Goal: Use online tool/utility: Use online tool/utility

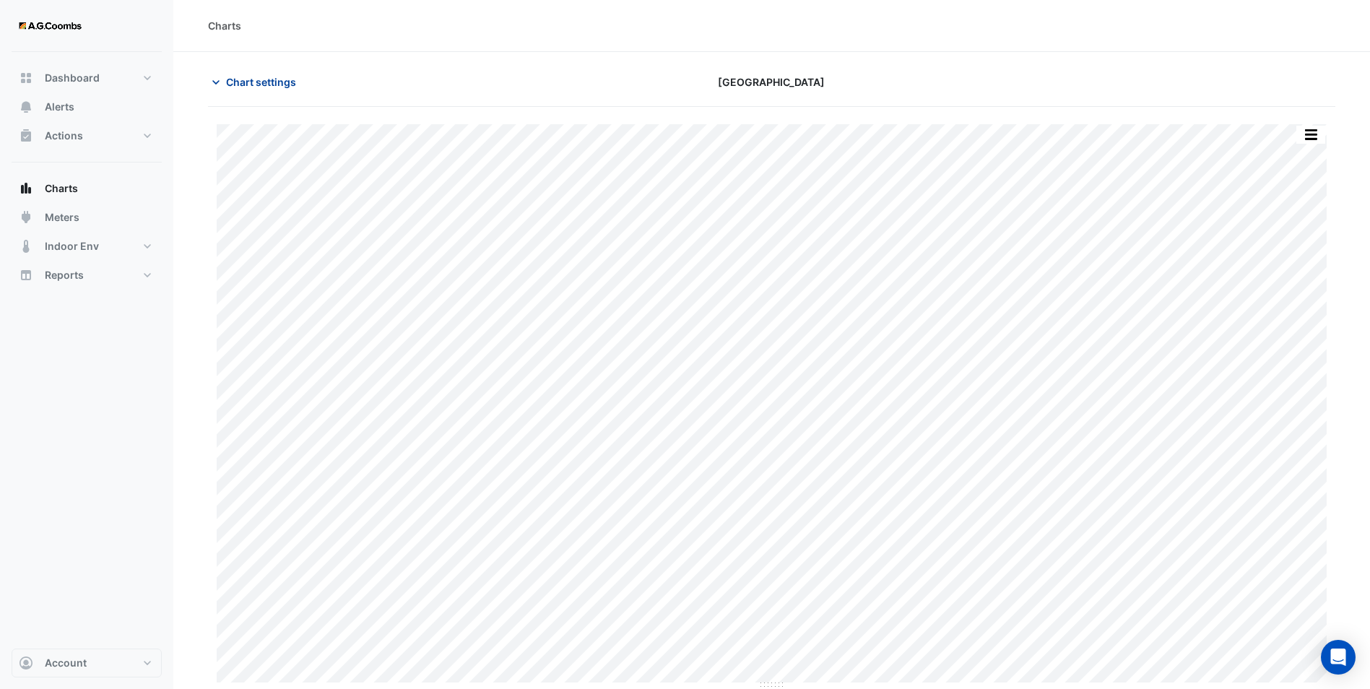
click at [227, 79] on span "Chart settings" at bounding box center [261, 81] width 70 height 15
type input "**********"
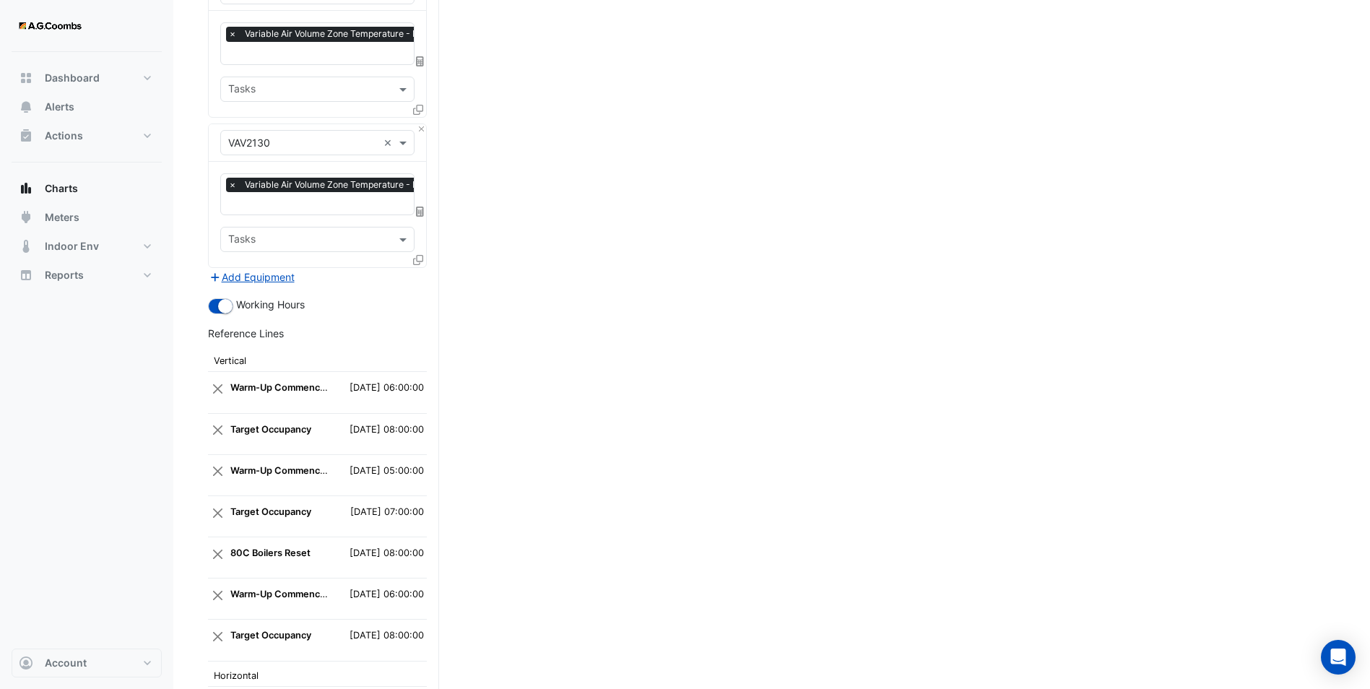
scroll to position [4160, 0]
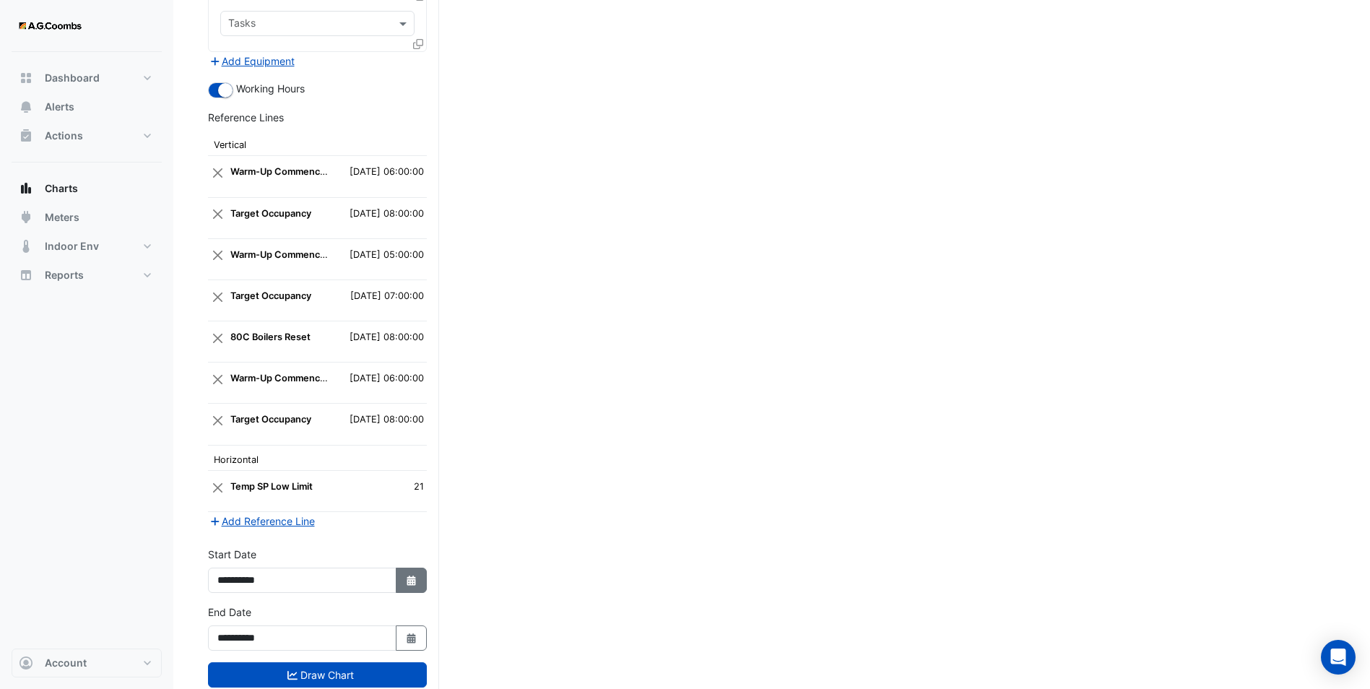
click at [414, 568] on button "Select Date" at bounding box center [412, 580] width 32 height 25
select select "*"
select select "****"
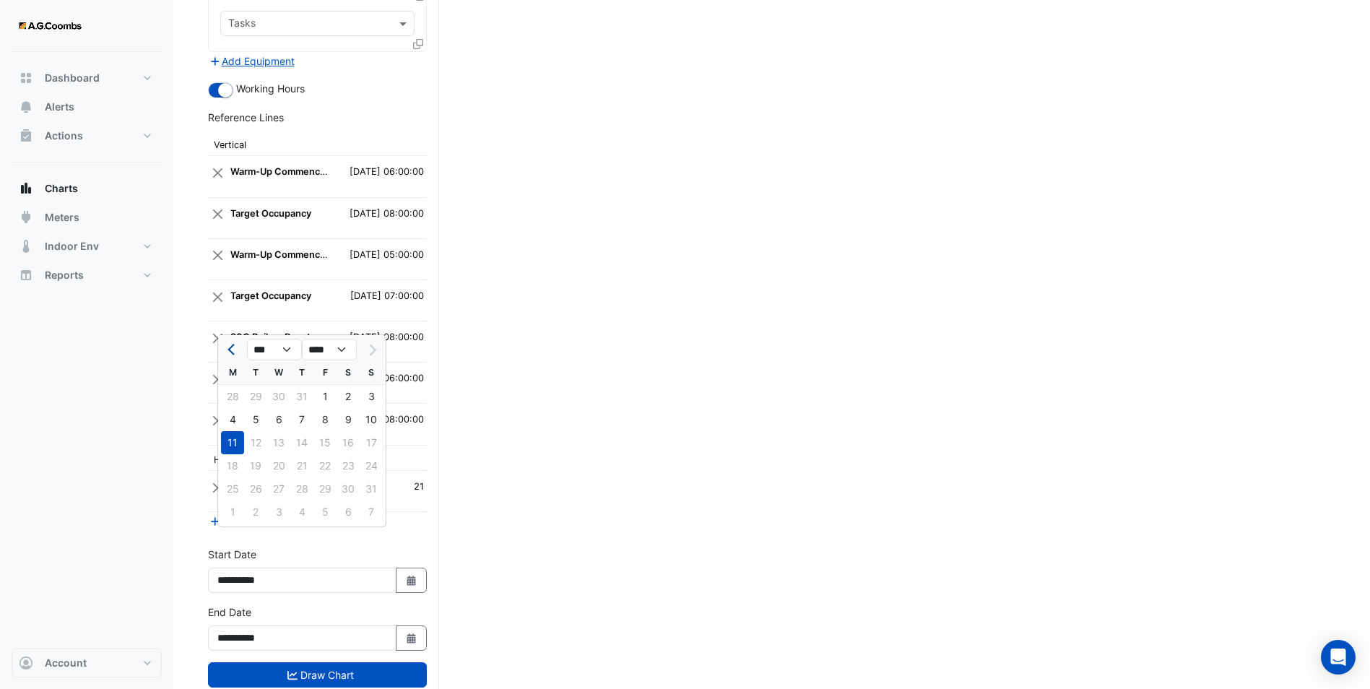
click at [231, 352] on span "Previous month" at bounding box center [232, 349] width 11 height 11
select select "*"
click at [230, 466] on div "21" at bounding box center [232, 465] width 23 height 23
type input "**********"
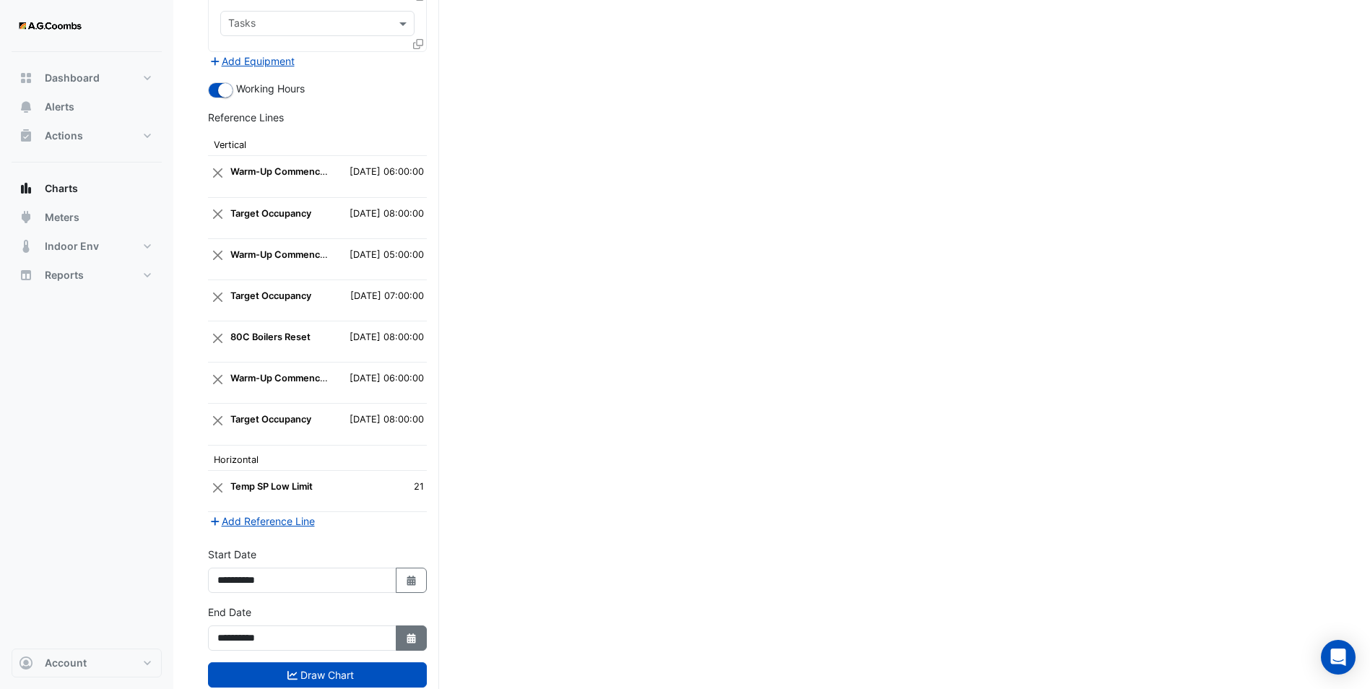
click at [412, 633] on icon "button" at bounding box center [411, 638] width 9 height 10
select select "*"
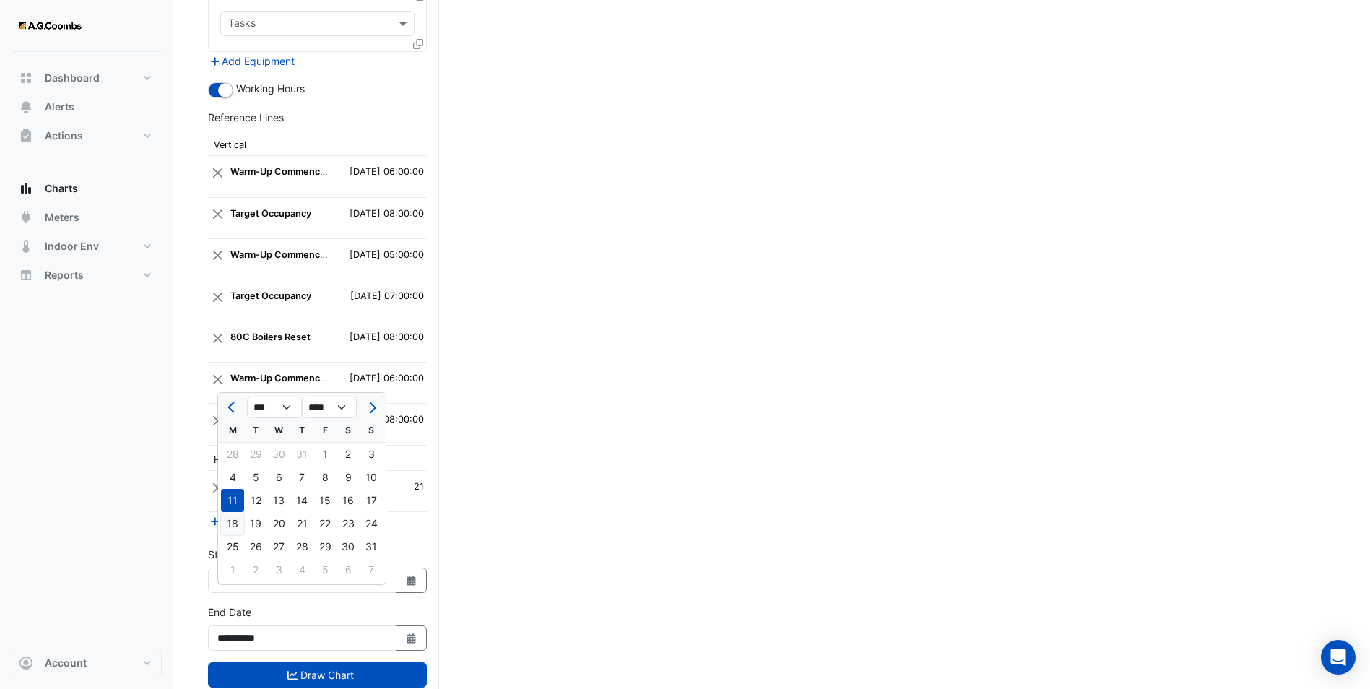
click at [234, 522] on div "18" at bounding box center [232, 523] width 23 height 23
type input "**********"
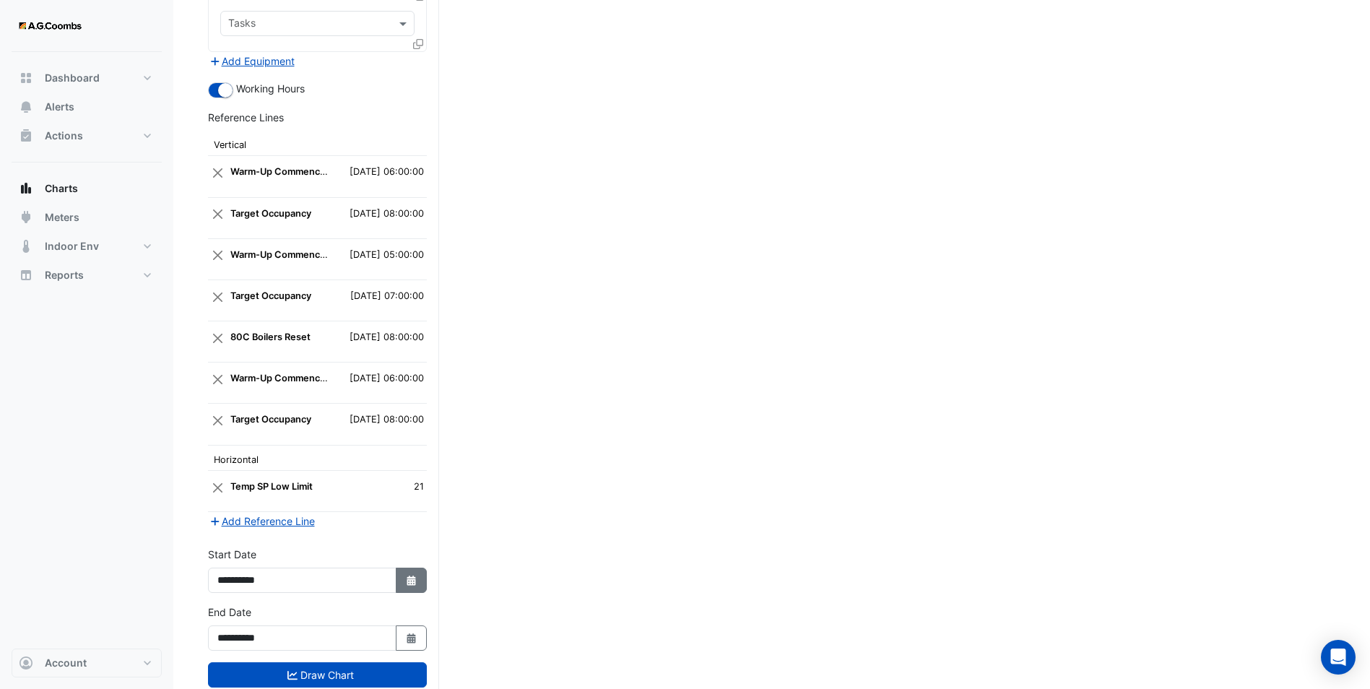
click at [416, 576] on icon "Select Date" at bounding box center [411, 581] width 13 height 10
select select "*"
select select "****"
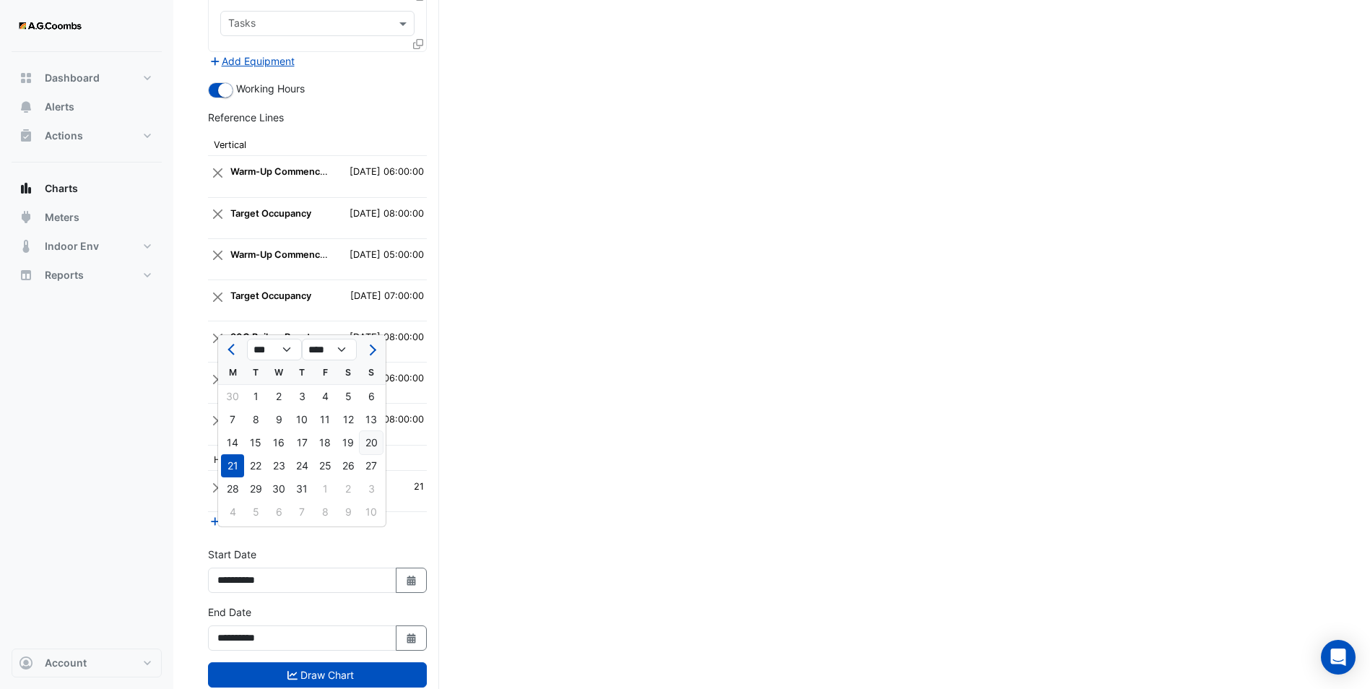
click at [374, 444] on div "20" at bounding box center [371, 442] width 23 height 23
type input "**********"
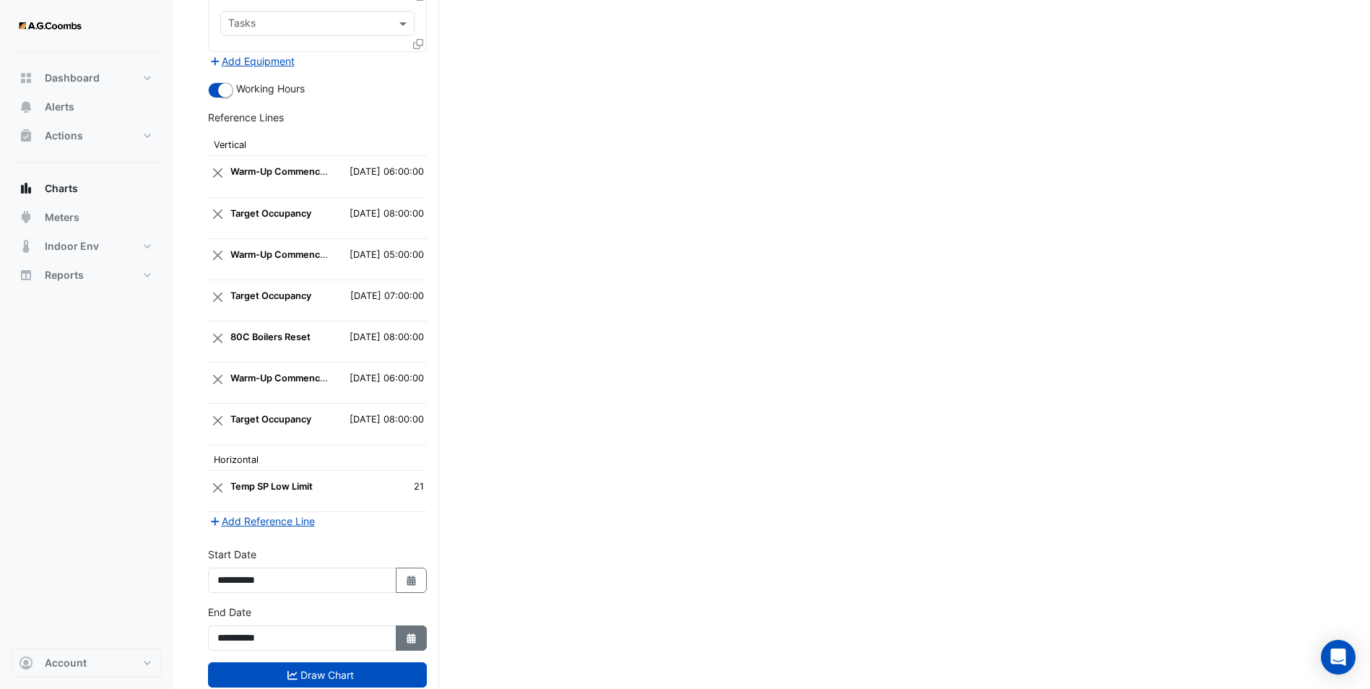
click at [422, 625] on button "Select Date" at bounding box center [412, 637] width 32 height 25
select select "*"
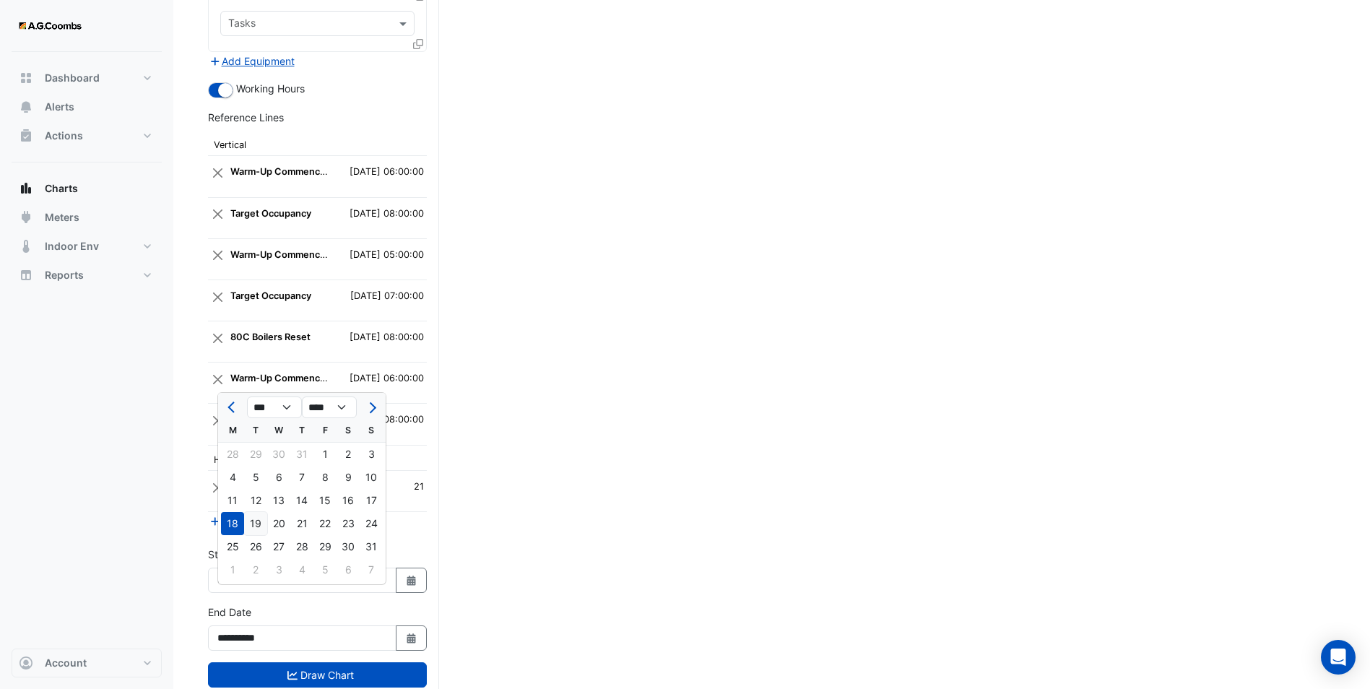
click at [261, 517] on div "19" at bounding box center [255, 523] width 23 height 23
type input "**********"
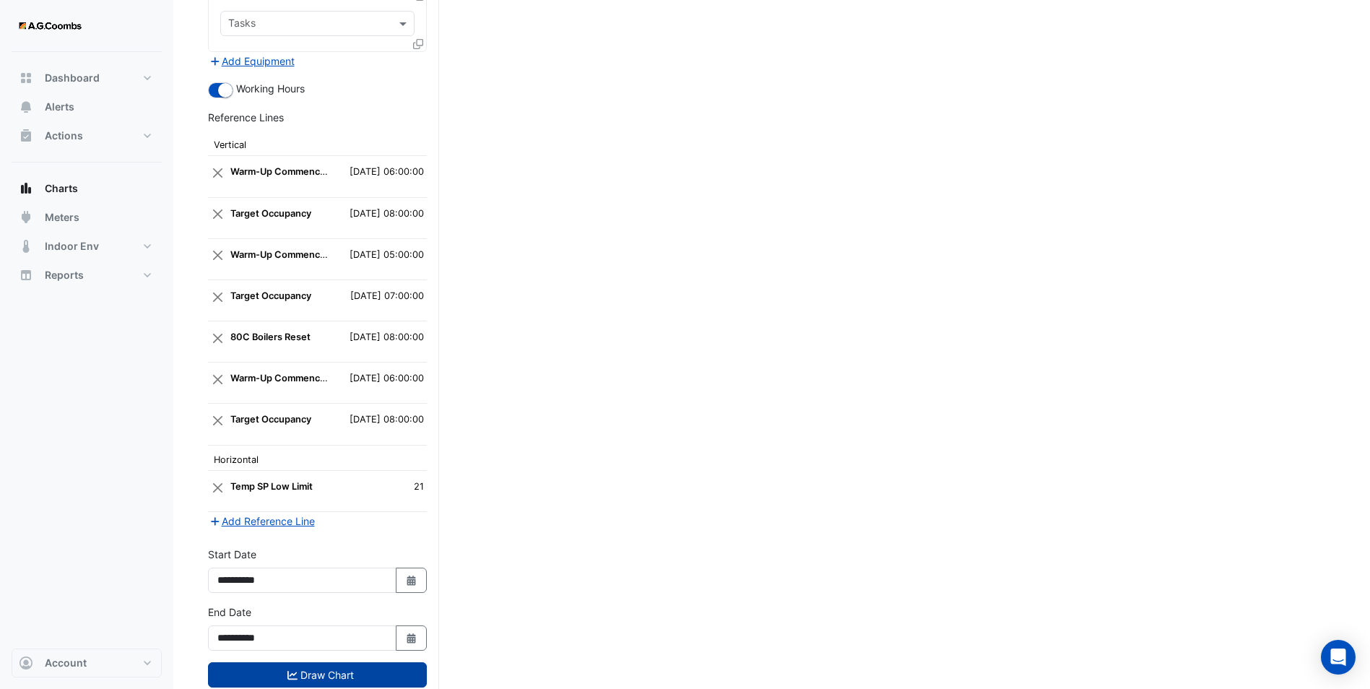
click at [310, 662] on button "Draw Chart" at bounding box center [317, 674] width 219 height 25
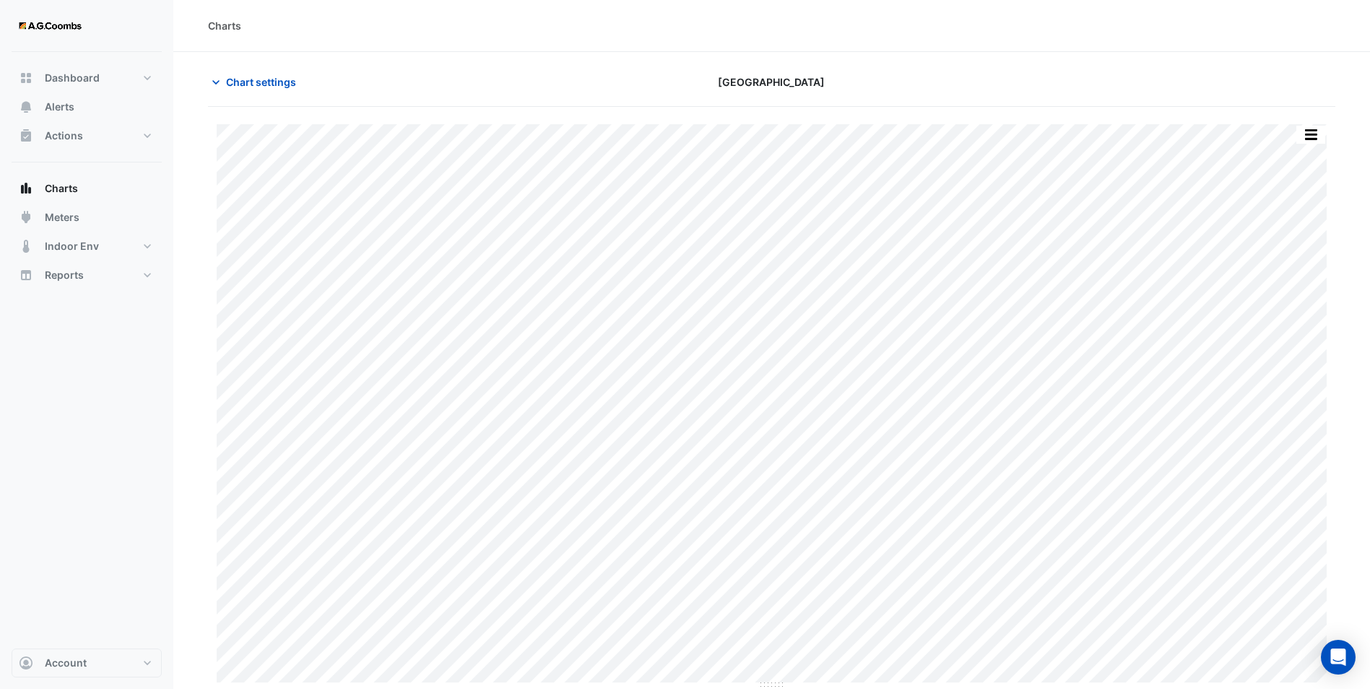
drag, startPoint x: 711, startPoint y: 79, endPoint x: 856, endPoint y: 84, distance: 144.5
click at [856, 84] on div "[GEOGRAPHIC_DATA]" at bounding box center [771, 81] width 381 height 25
click at [1320, 132] on button "button" at bounding box center [1310, 135] width 29 height 18
click at [1259, 108] on div "Print Save as JPEG Save as PNG Sample Tooltip" at bounding box center [771, 398] width 1127 height 583
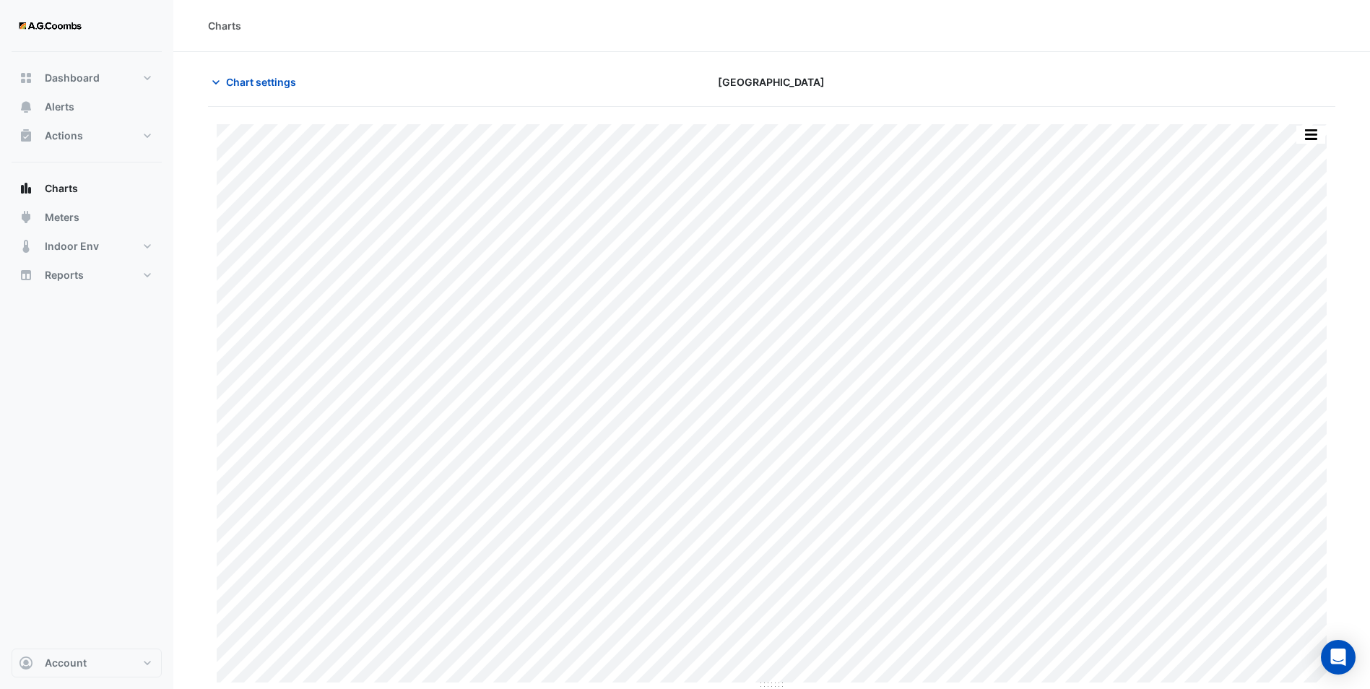
click at [1316, 125] on div "Print Save as JPEG Save as PNG" at bounding box center [1310, 134] width 30 height 19
click at [1315, 129] on button "button" at bounding box center [1310, 135] width 29 height 18
click at [245, 77] on span "Chart settings" at bounding box center [261, 81] width 70 height 15
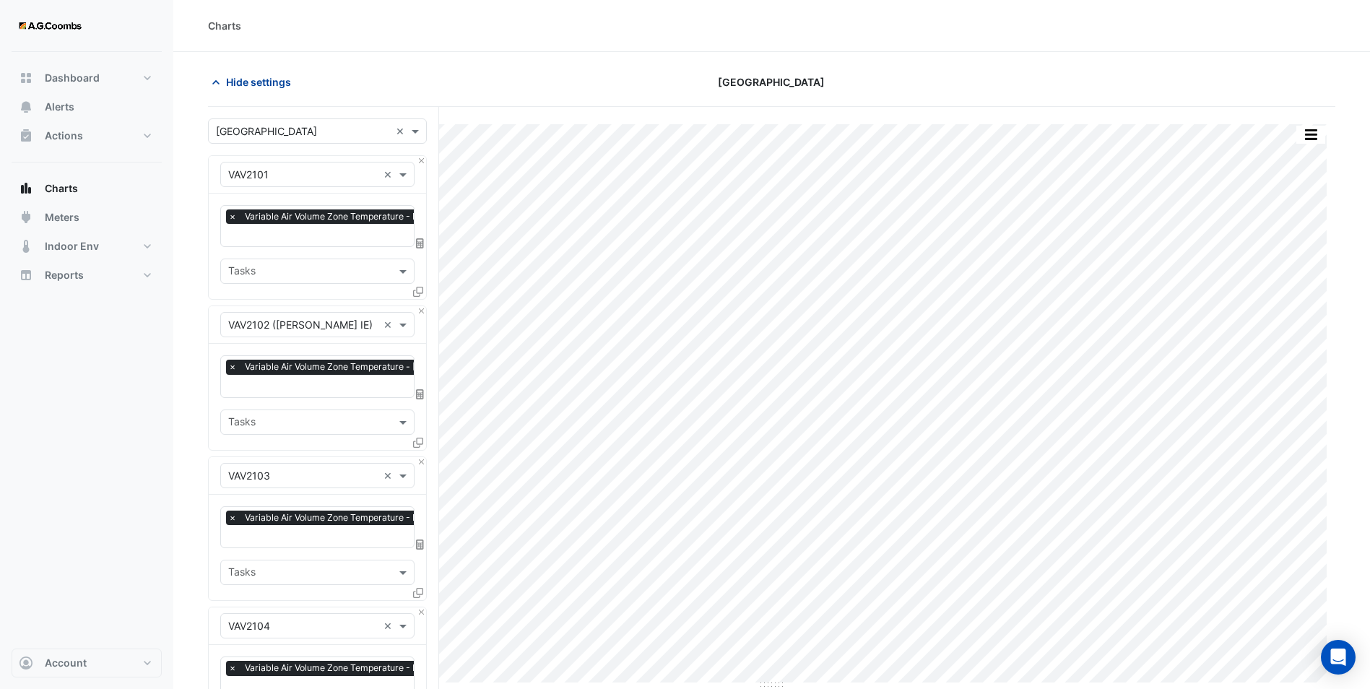
click at [245, 77] on span "Hide settings" at bounding box center [258, 81] width 65 height 15
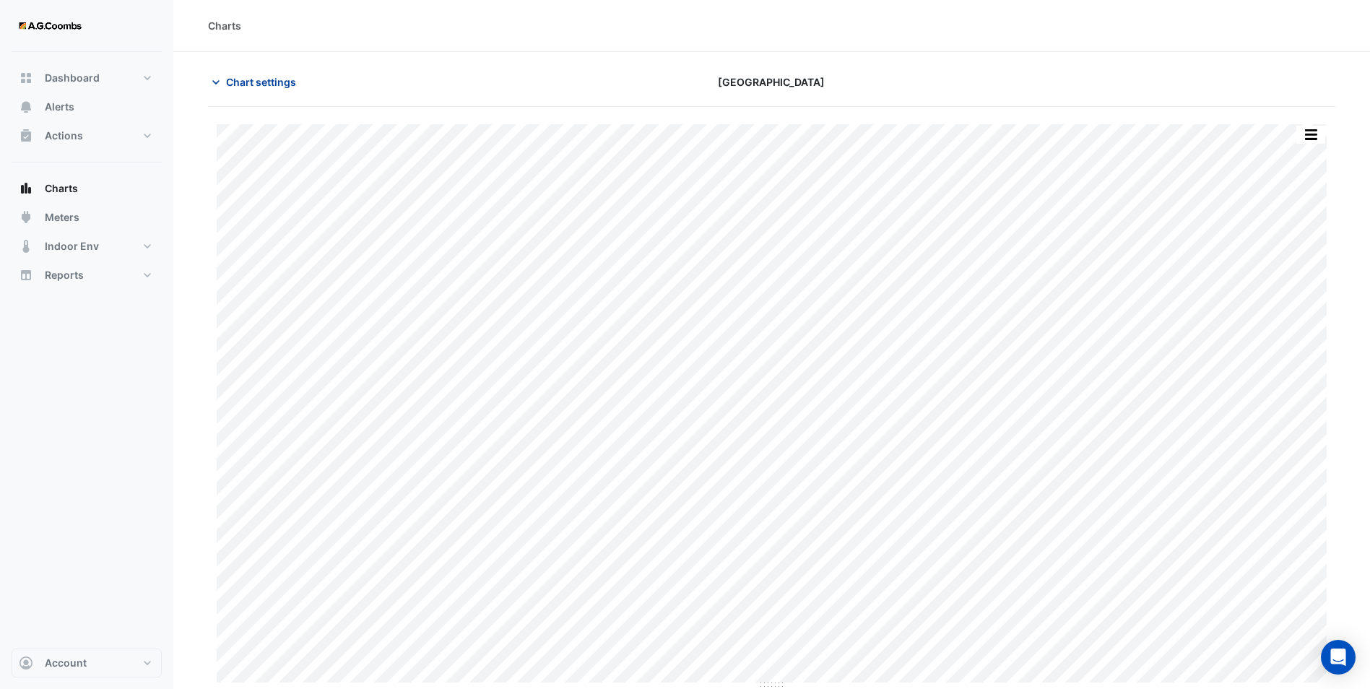
drag, startPoint x: 244, startPoint y: 77, endPoint x: 246, endPoint y: 94, distance: 16.7
click at [243, 77] on span "Chart settings" at bounding box center [261, 81] width 70 height 15
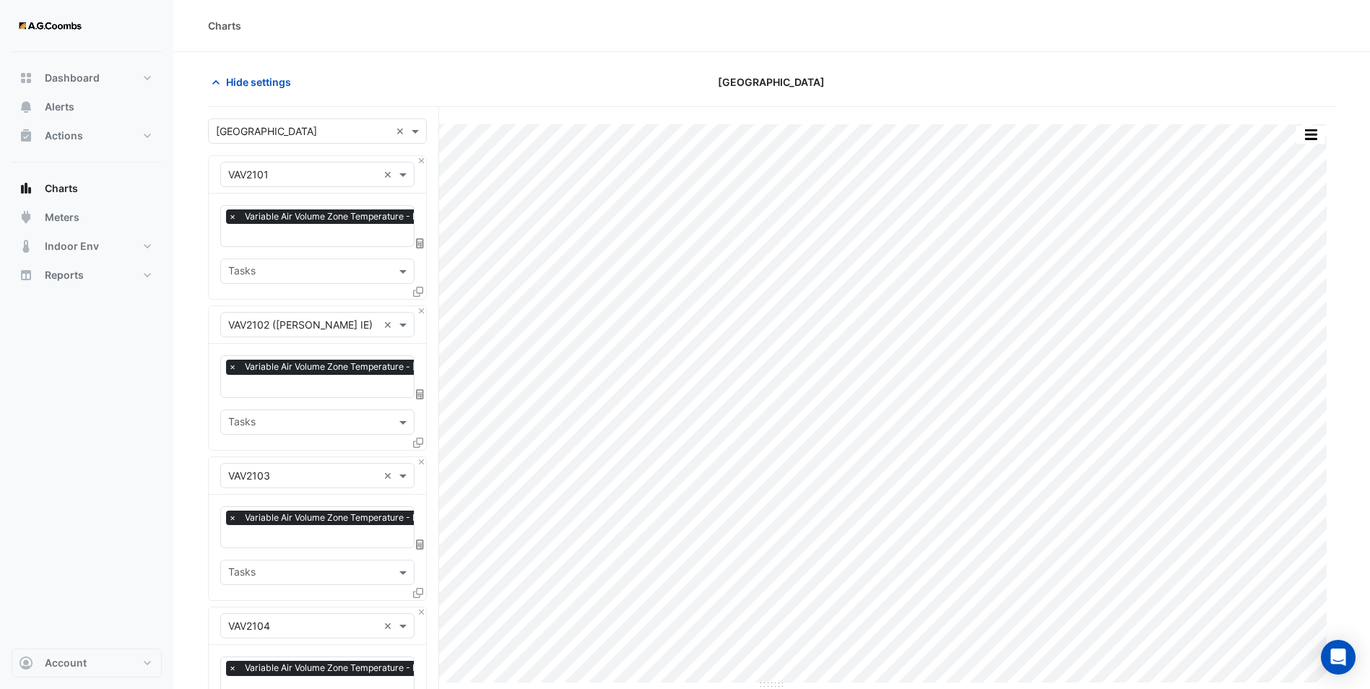
click at [1041, 70] on div at bounding box center [1153, 81] width 381 height 25
click at [248, 90] on button "Hide settings" at bounding box center [254, 81] width 92 height 25
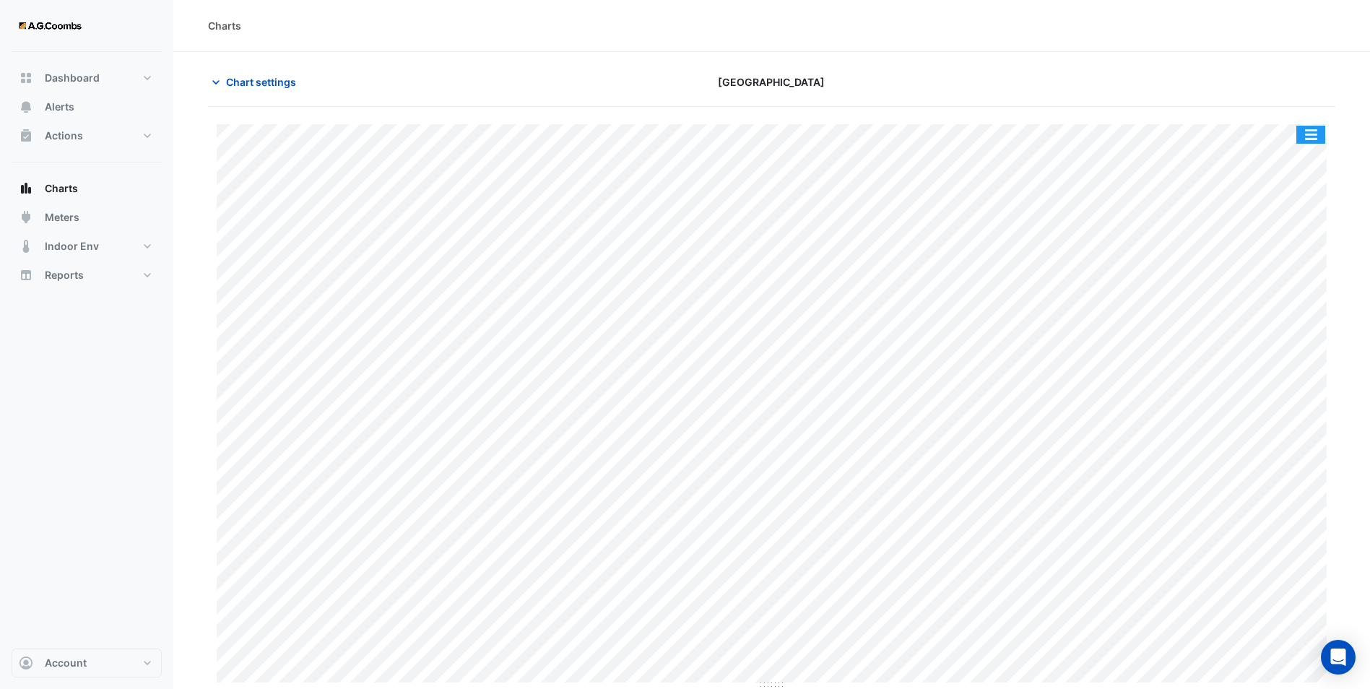
click at [1311, 133] on button "button" at bounding box center [1310, 135] width 29 height 18
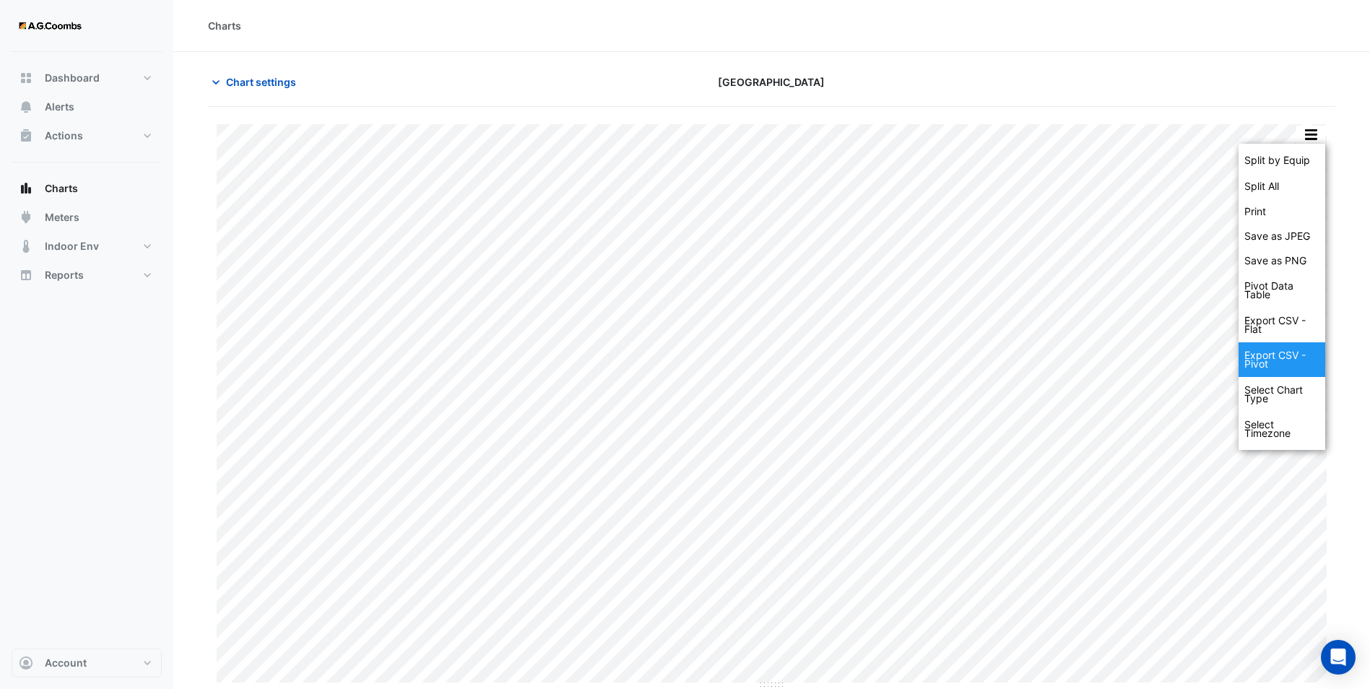
click at [1288, 365] on div "Export CSV - Pivot" at bounding box center [1281, 359] width 87 height 35
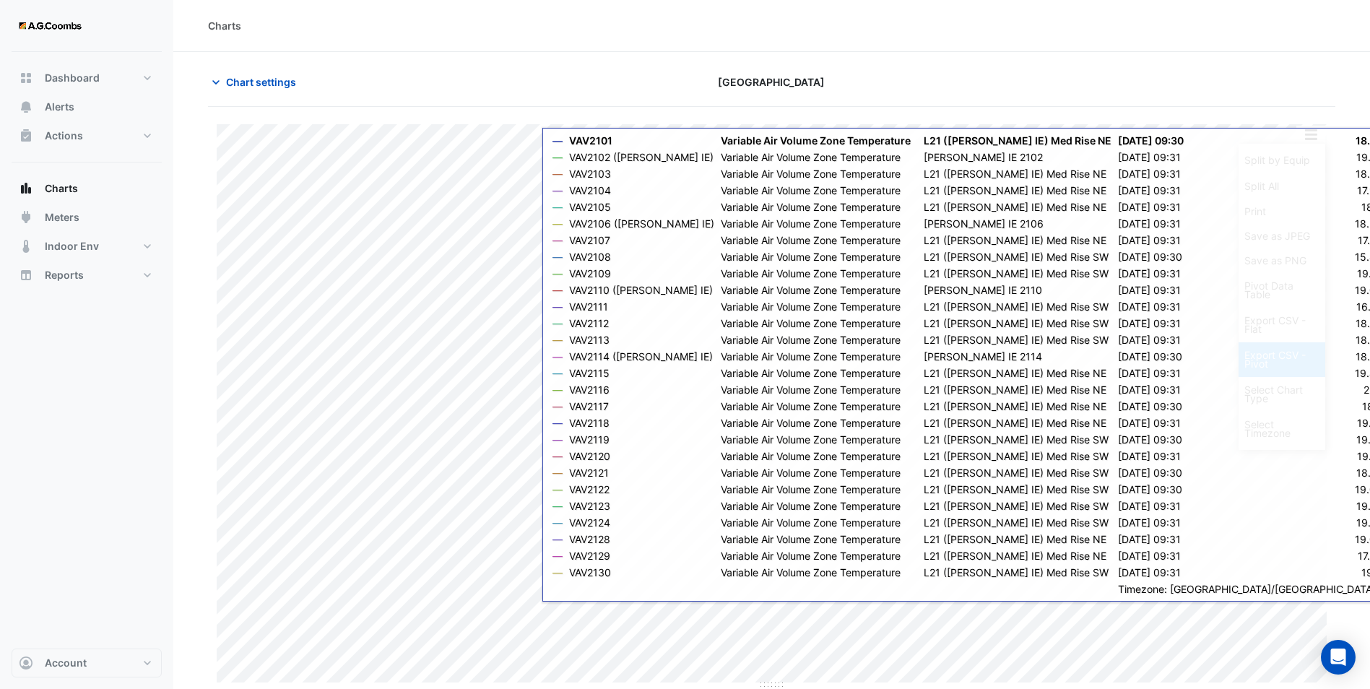
click at [1262, 355] on div "Export CSV - Pivot" at bounding box center [1281, 359] width 87 height 35
click at [1363, 191] on section "Chart settings [GEOGRAPHIC_DATA] Split by Equip Split All Print Save as JPEG Sa…" at bounding box center [771, 371] width 1197 height 638
click at [1319, 129] on button "button" at bounding box center [1310, 135] width 29 height 18
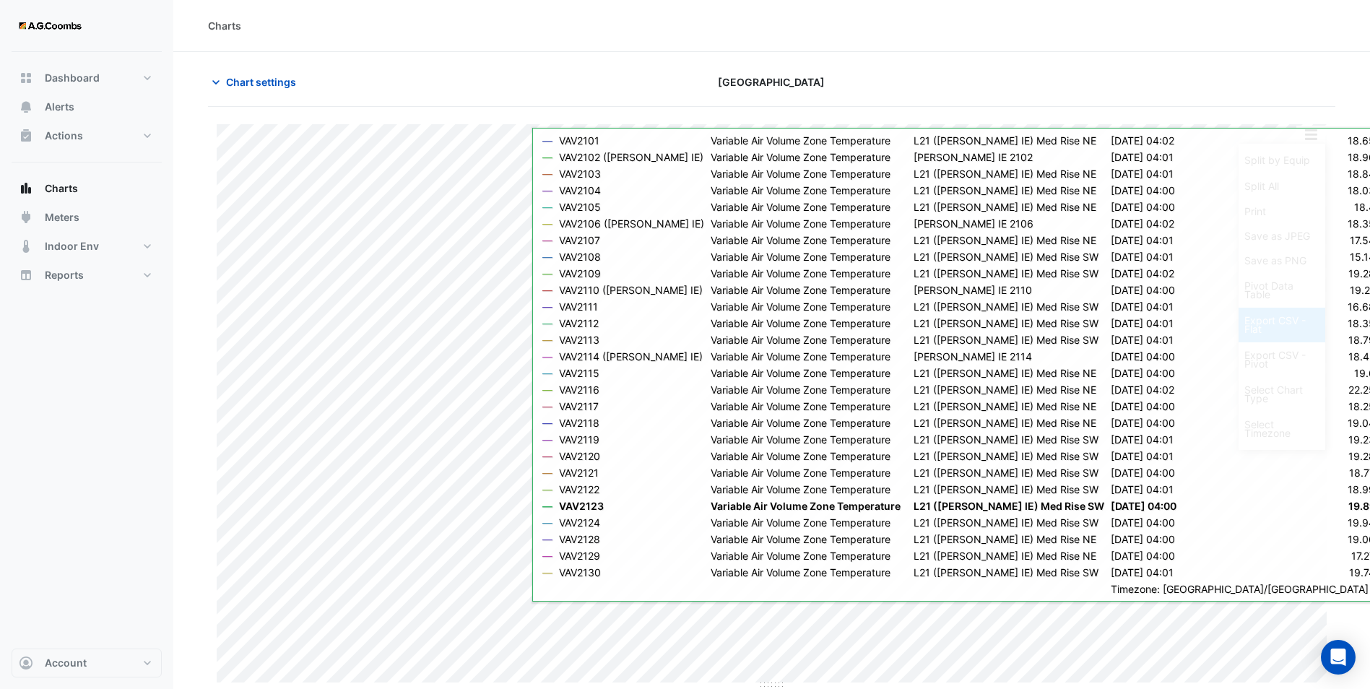
click at [1280, 323] on div "Export CSV - Flat" at bounding box center [1281, 325] width 87 height 35
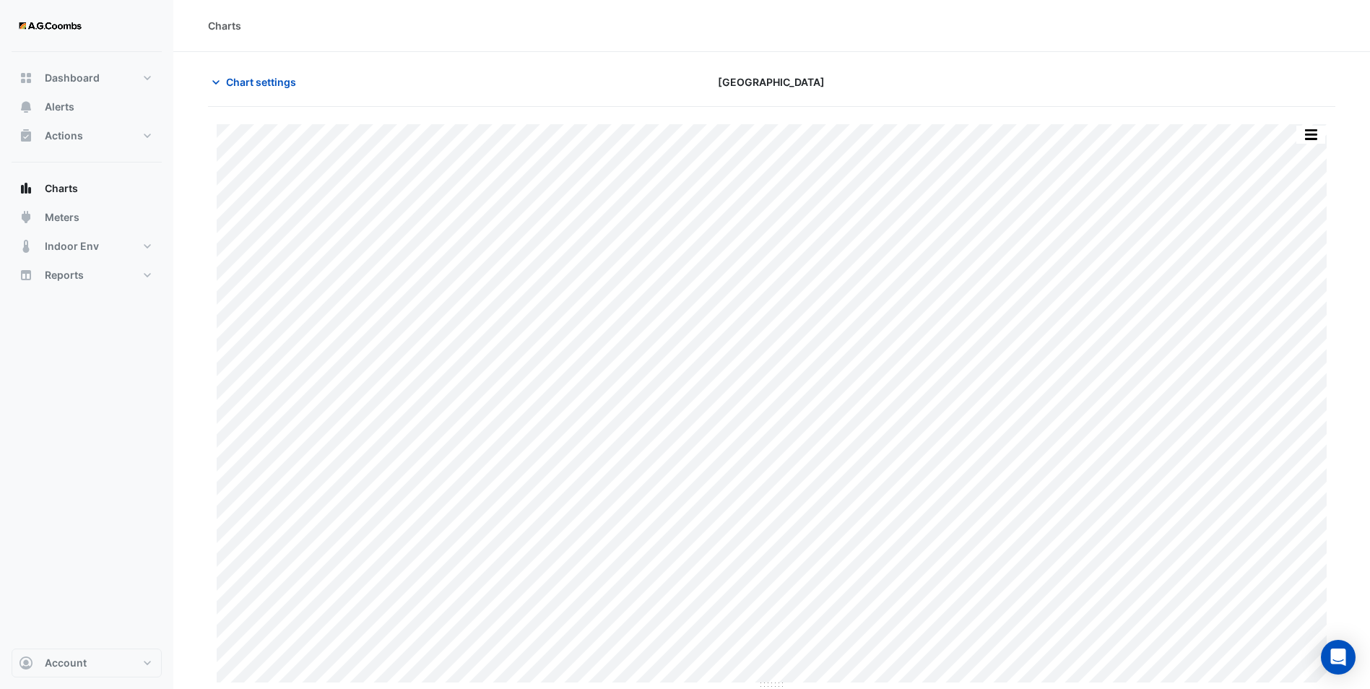
drag, startPoint x: 888, startPoint y: 62, endPoint x: 900, endPoint y: 64, distance: 12.5
click at [888, 62] on section "Chart settings [GEOGRAPHIC_DATA] Split by Equip Split All Print Save as JPEG Sa…" at bounding box center [771, 371] width 1197 height 638
click at [1311, 134] on button "button" at bounding box center [1310, 135] width 29 height 18
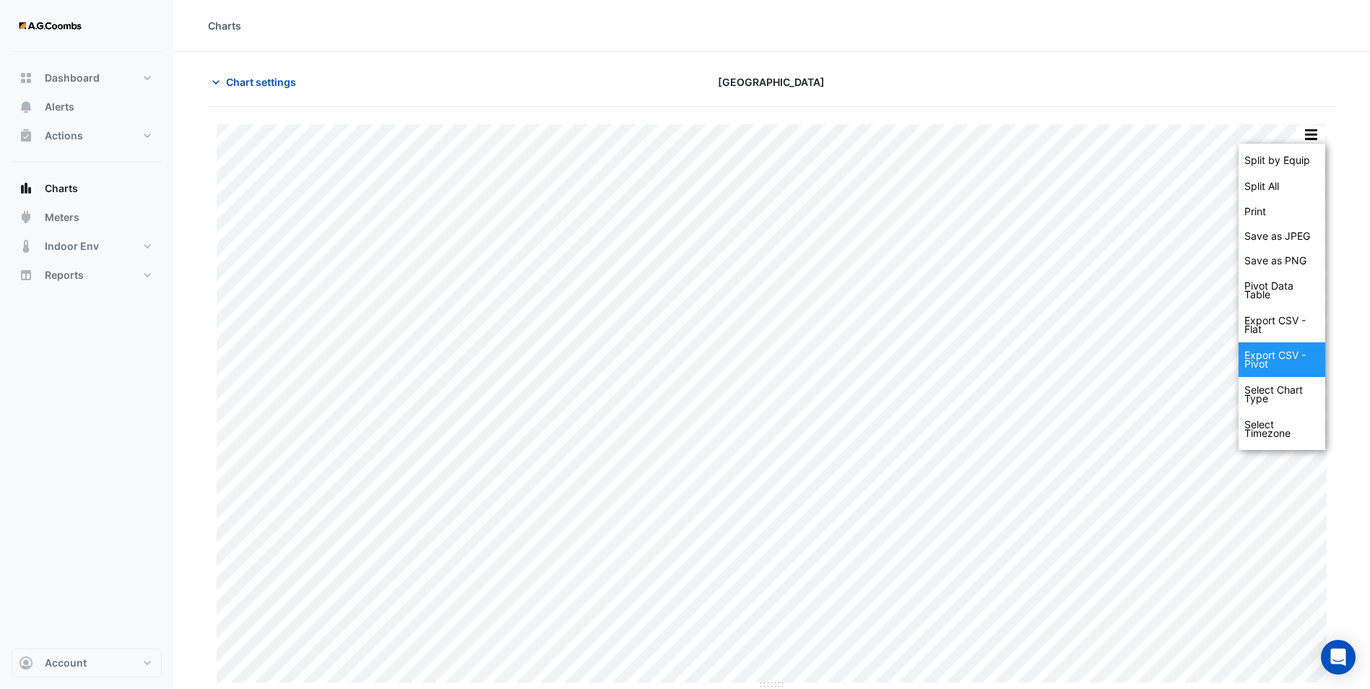
click at [1295, 355] on div "Export CSV - Pivot" at bounding box center [1281, 359] width 87 height 35
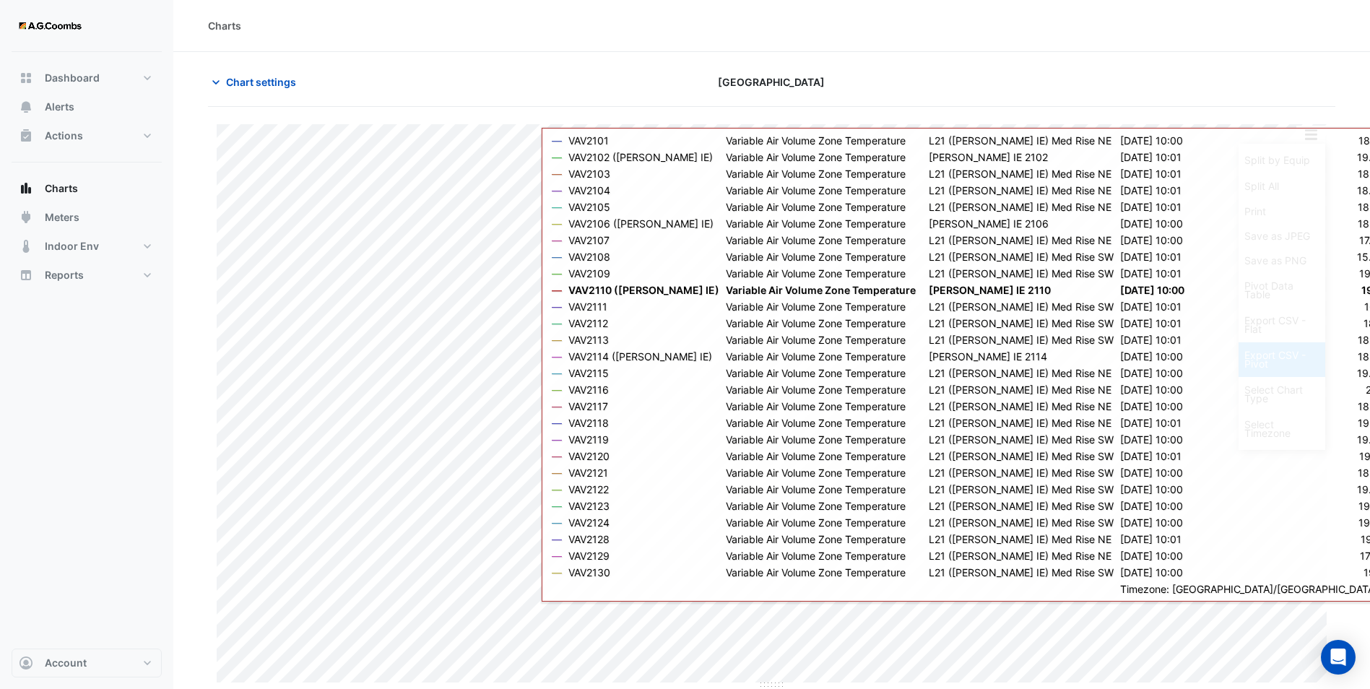
click at [1293, 357] on div "Export CSV - Pivot" at bounding box center [1281, 359] width 87 height 35
click at [1349, 356] on section "Chart settings [GEOGRAPHIC_DATA] Split by Equip Split All Print Save as JPEG Sa…" at bounding box center [771, 371] width 1197 height 638
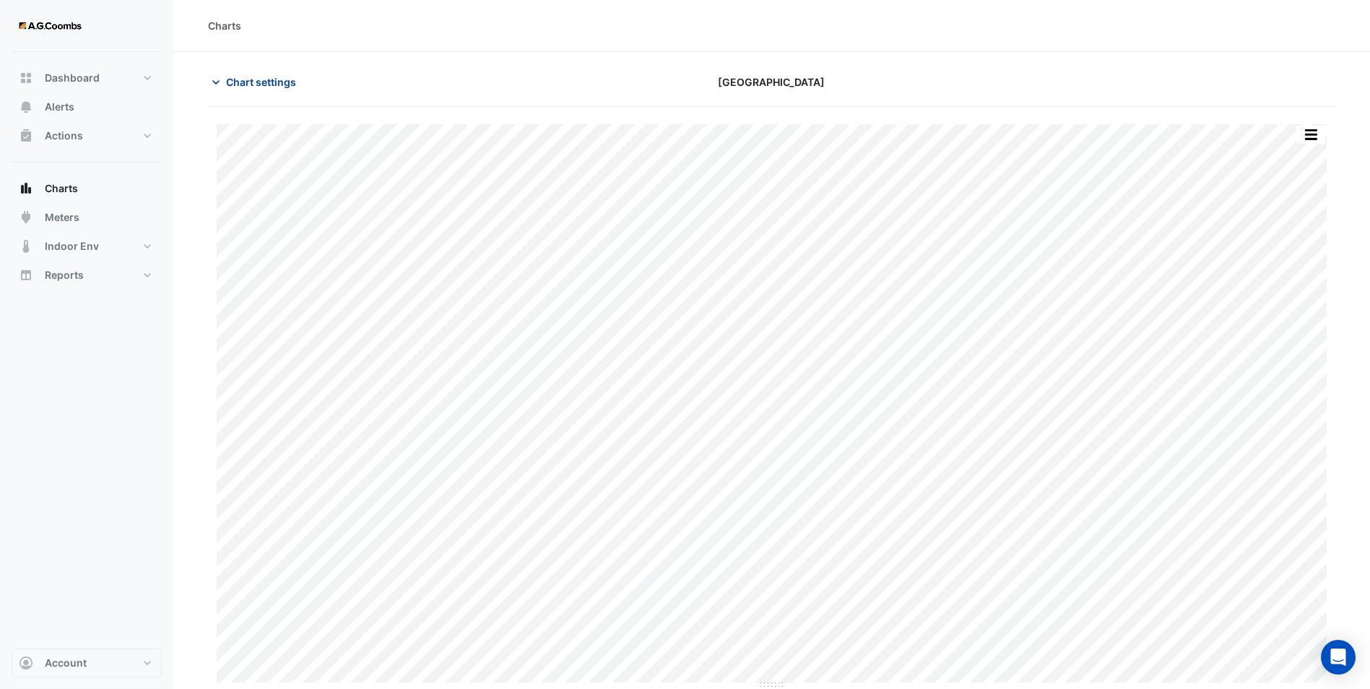
click at [238, 80] on span "Chart settings" at bounding box center [261, 81] width 70 height 15
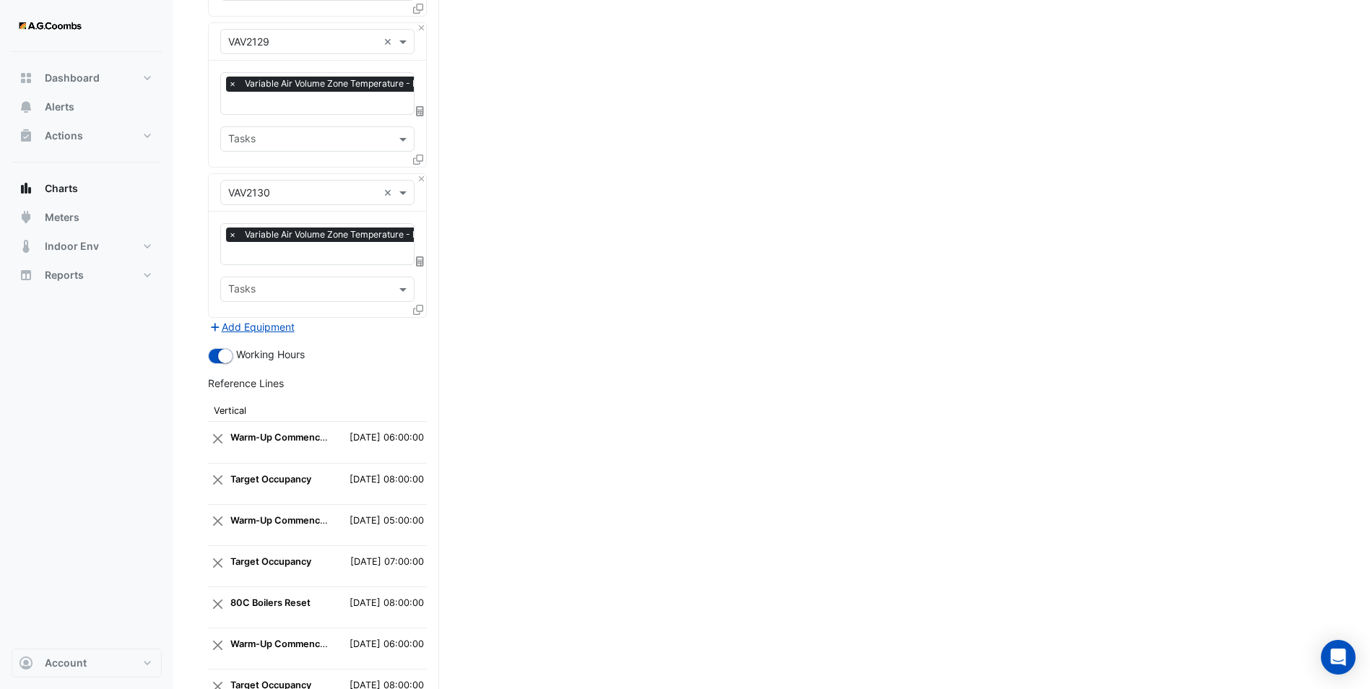
scroll to position [3582, 0]
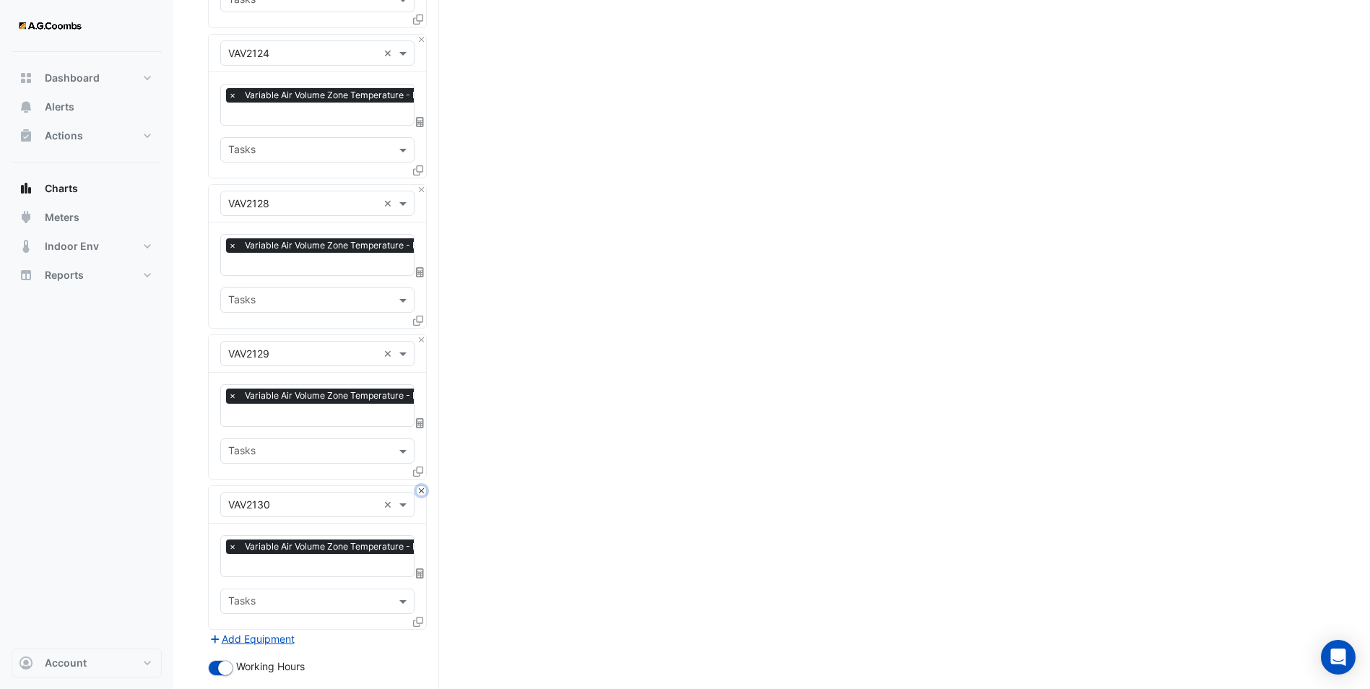
click at [421, 486] on button "Close" at bounding box center [421, 490] width 9 height 9
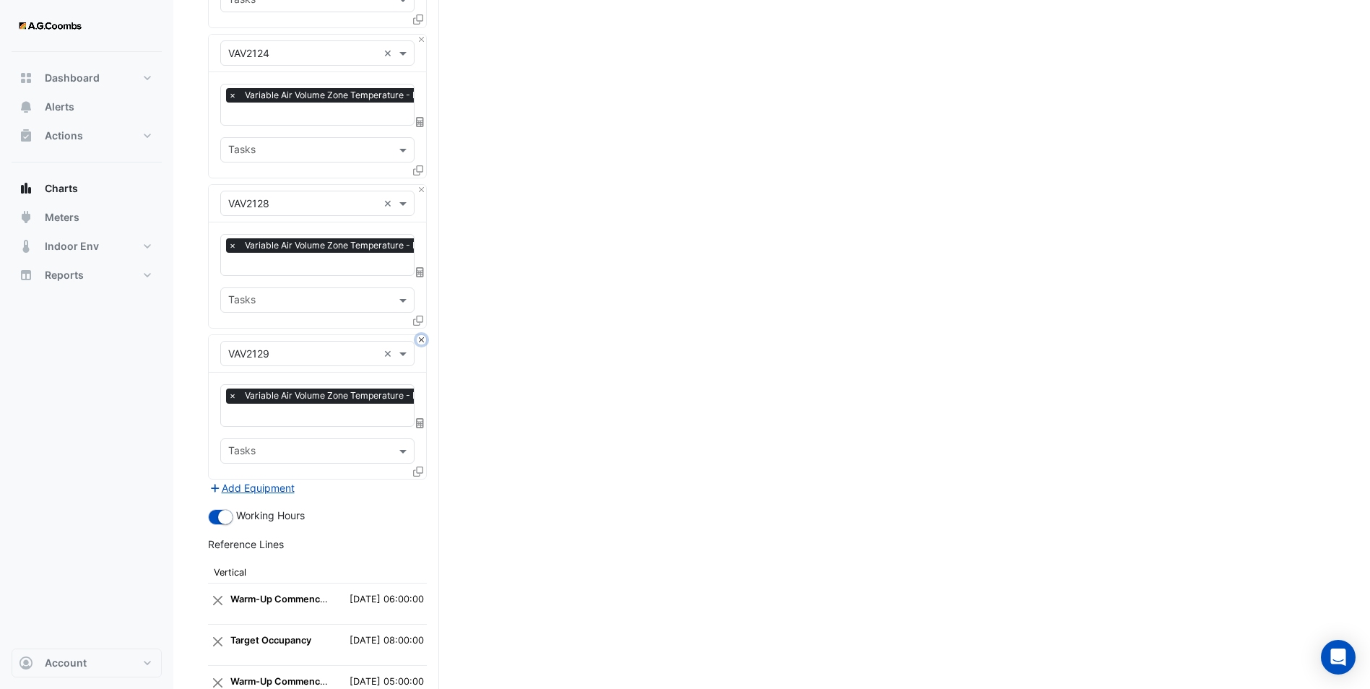
click at [420, 335] on button "Close" at bounding box center [421, 339] width 9 height 9
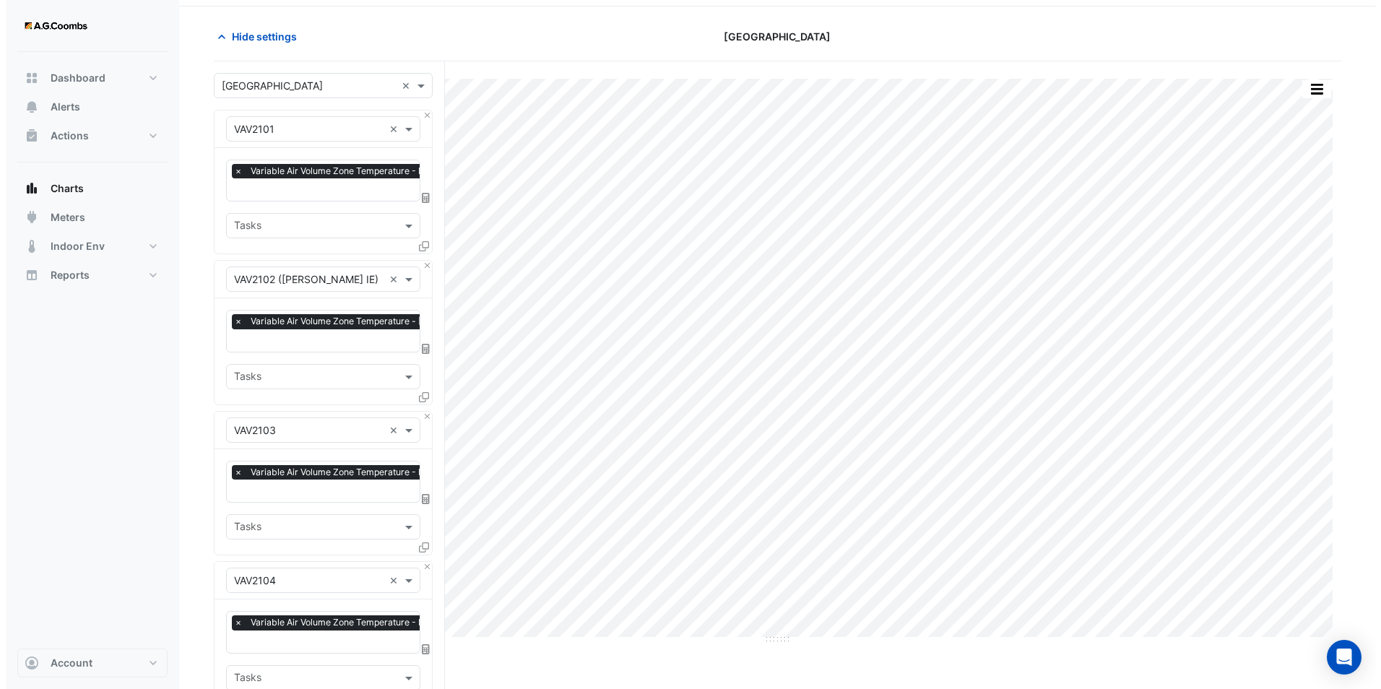
scroll to position [0, 0]
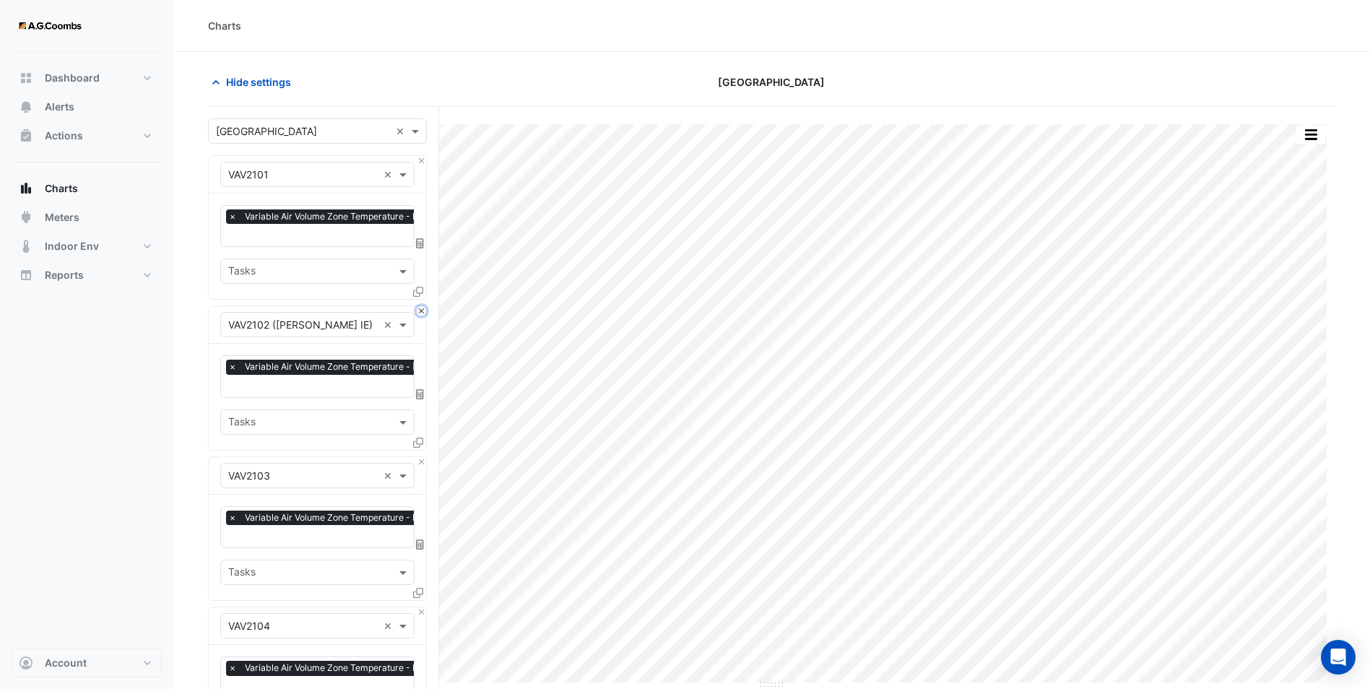
click at [421, 308] on button "Close" at bounding box center [421, 310] width 9 height 9
click at [421, 457] on button "Close" at bounding box center [421, 461] width 9 height 9
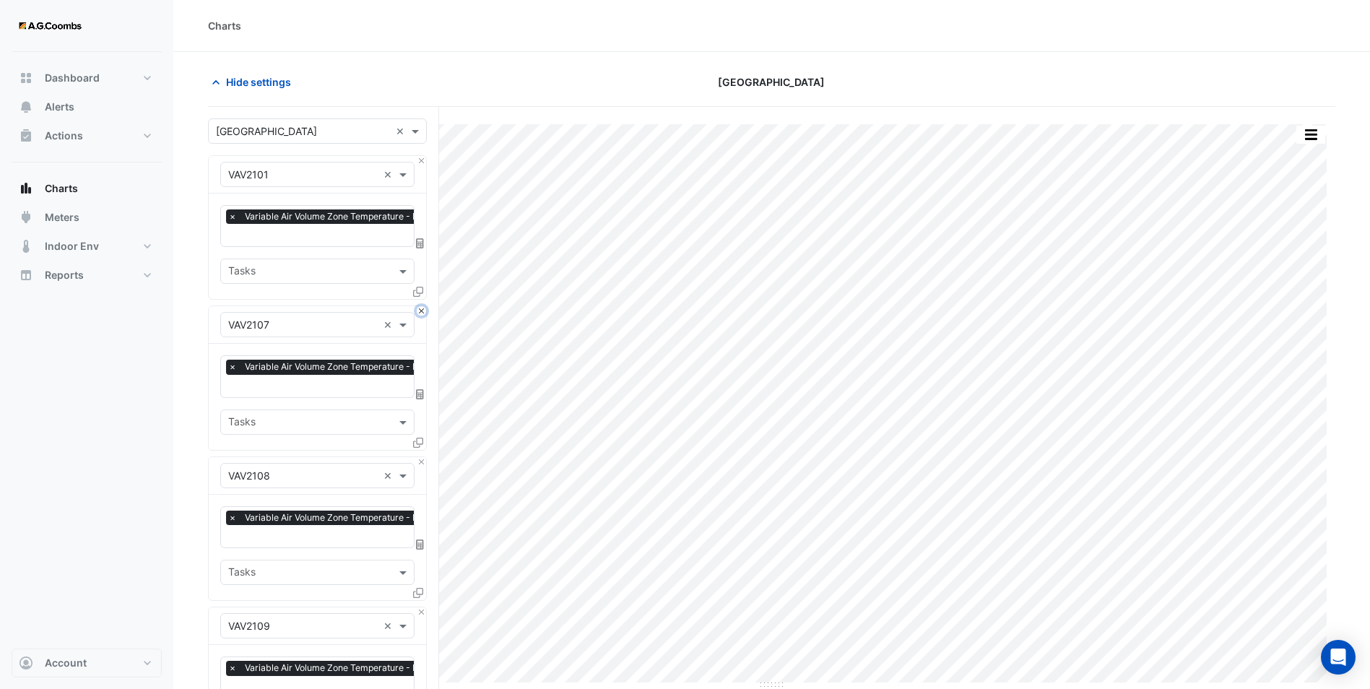
click at [421, 308] on button "Close" at bounding box center [421, 310] width 9 height 9
click at [421, 457] on button "Close" at bounding box center [421, 461] width 9 height 9
click at [421, 308] on button "Close" at bounding box center [421, 310] width 9 height 9
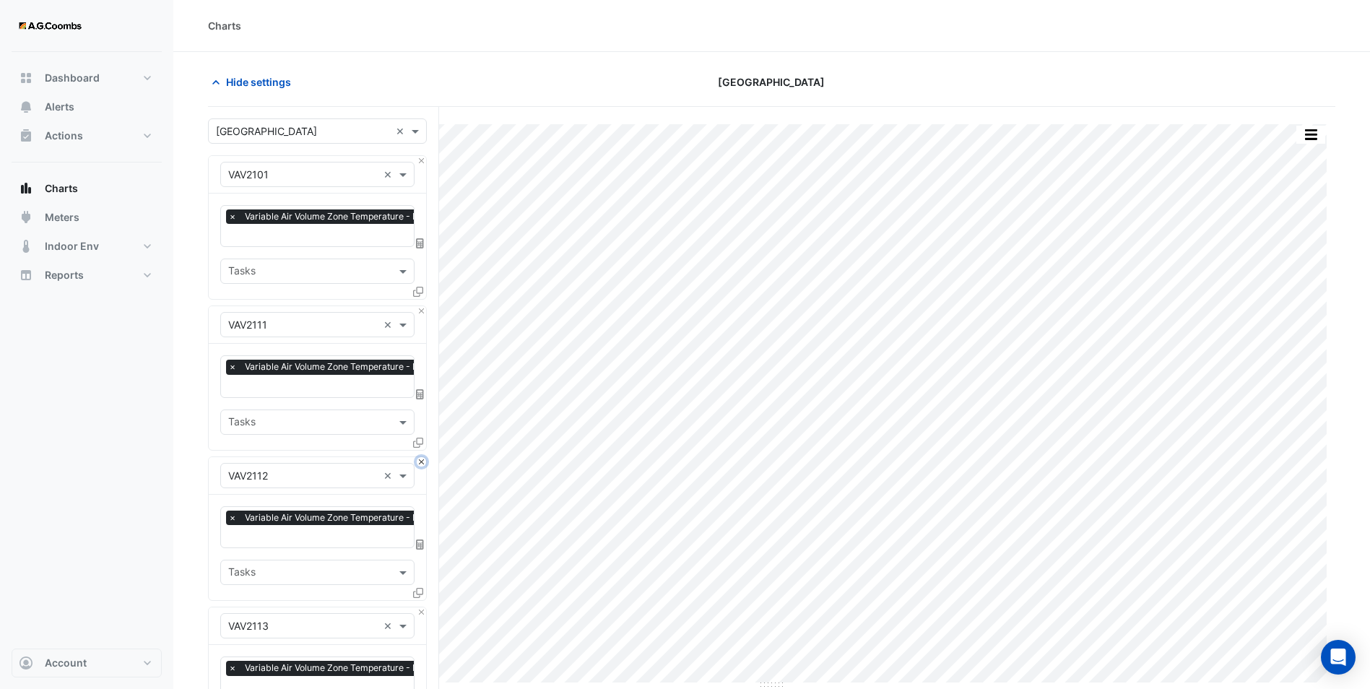
click at [421, 457] on button "Close" at bounding box center [421, 461] width 9 height 9
click at [421, 308] on button "Close" at bounding box center [421, 310] width 9 height 9
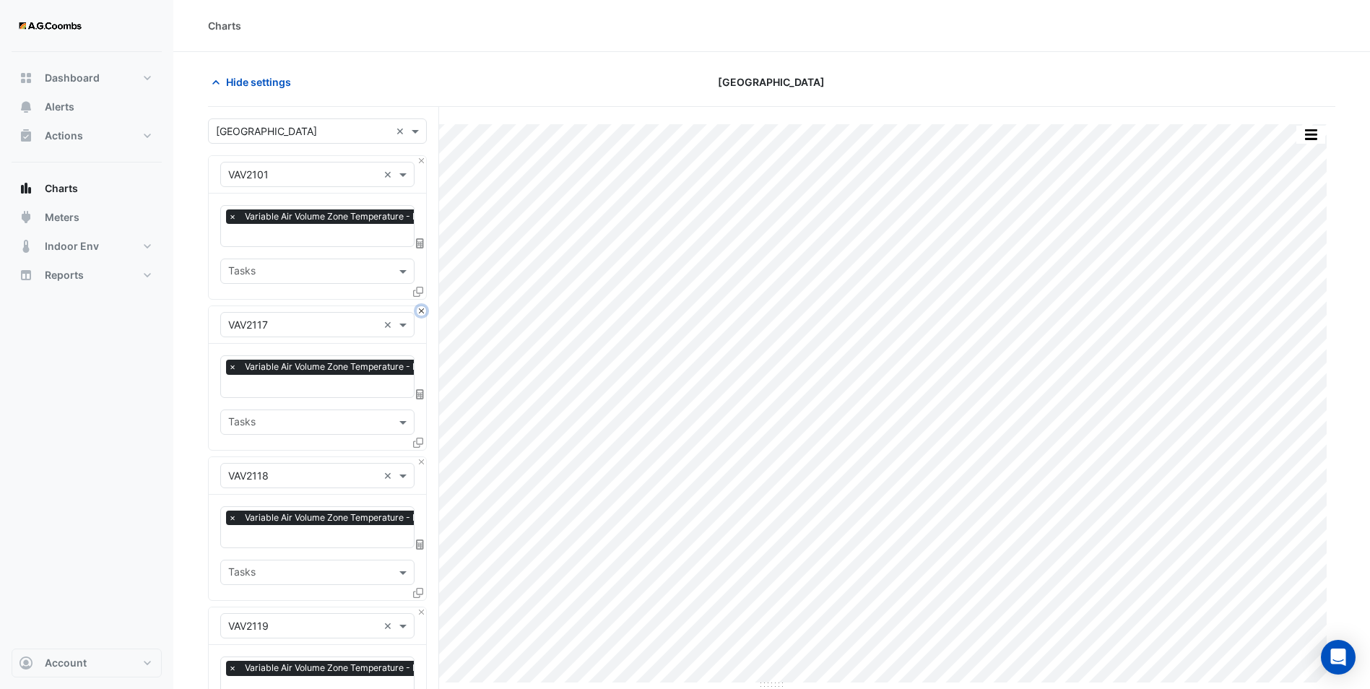
click at [421, 308] on button "Close" at bounding box center [421, 310] width 9 height 9
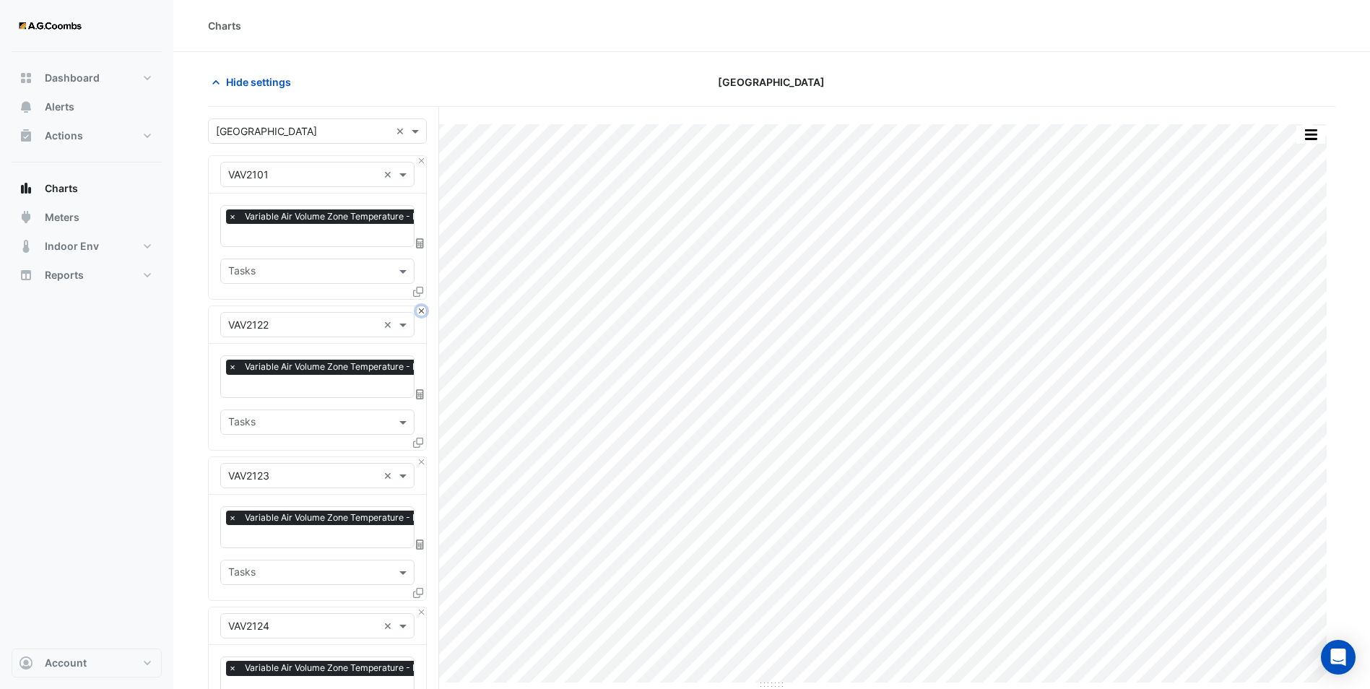
click at [421, 308] on button "Close" at bounding box center [421, 310] width 9 height 9
click at [421, 457] on button "Close" at bounding box center [421, 461] width 9 height 9
click at [421, 308] on button "Close" at bounding box center [421, 310] width 9 height 9
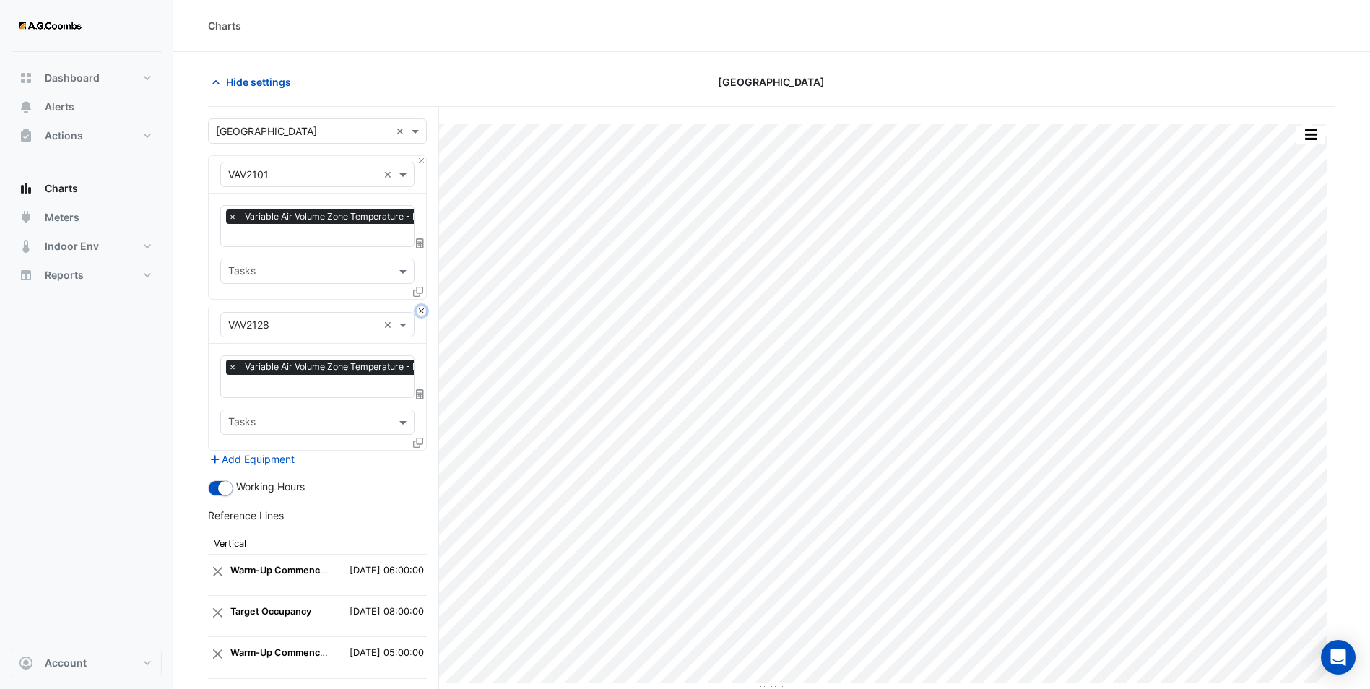
click at [421, 308] on button "Close" at bounding box center [421, 310] width 9 height 9
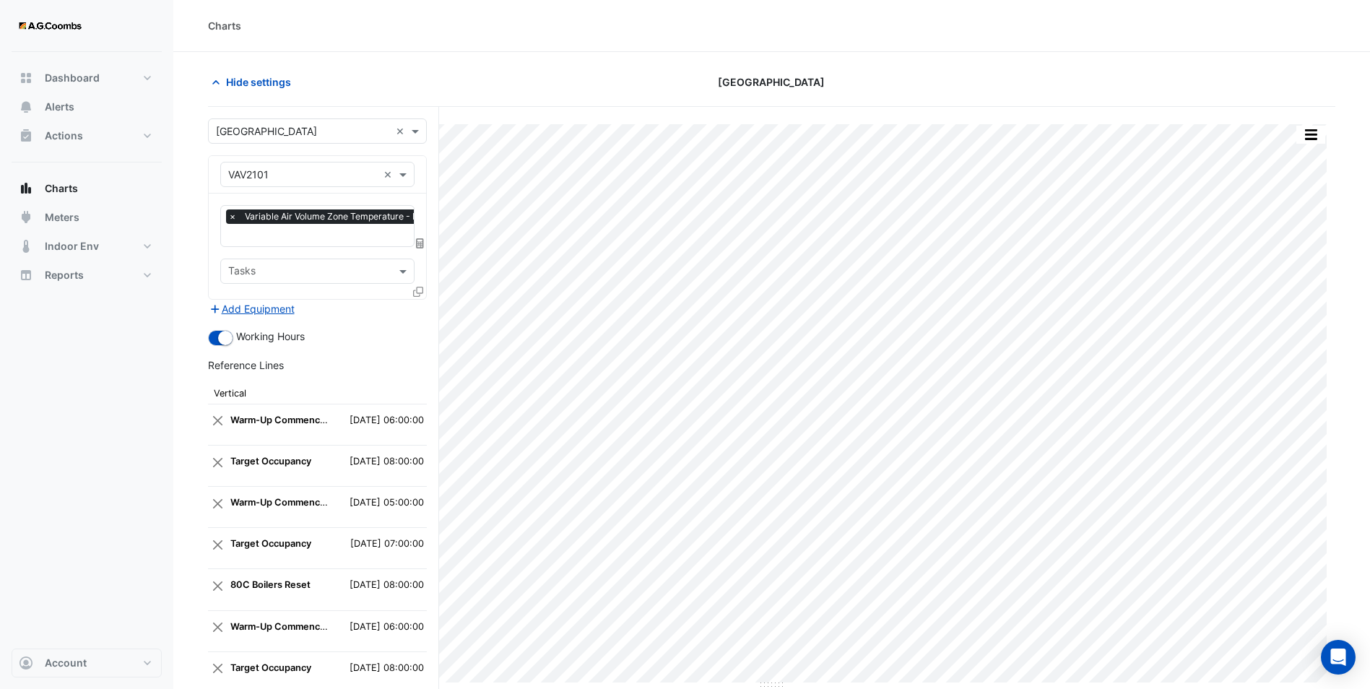
click at [418, 289] on icon at bounding box center [418, 292] width 10 height 10
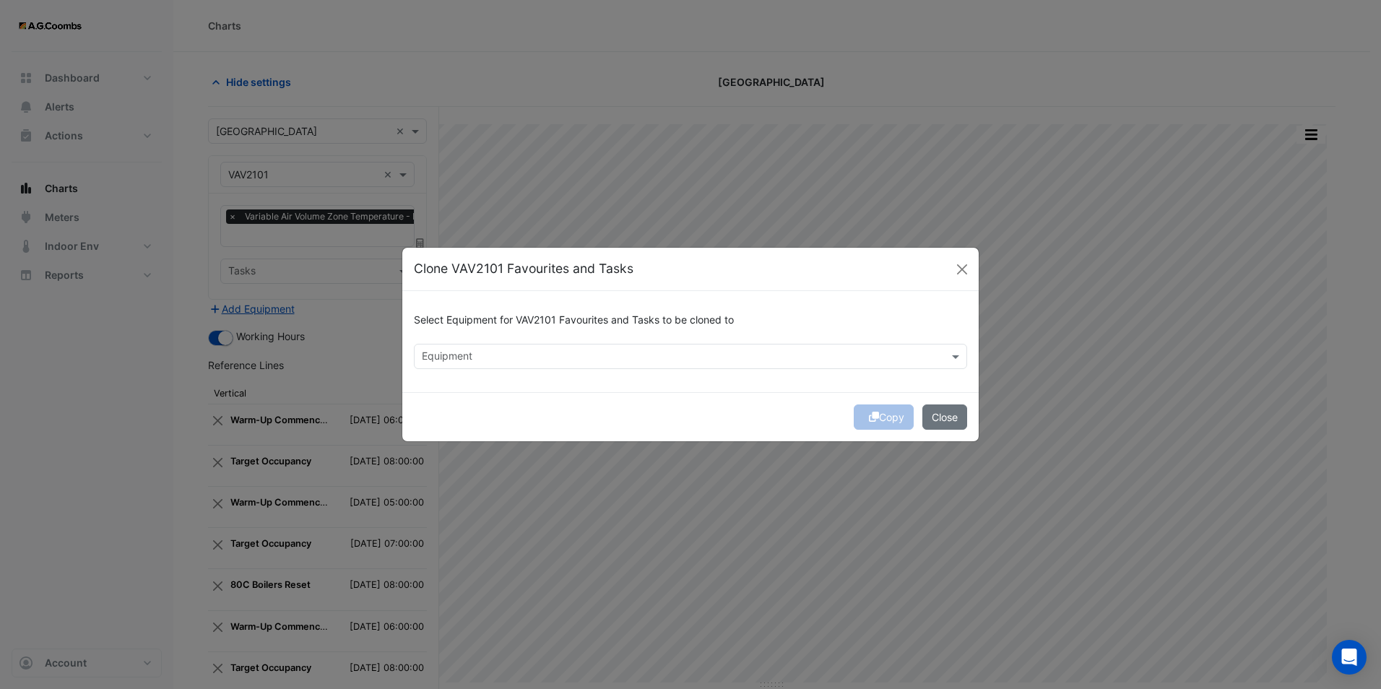
click at [521, 347] on div "Equipment" at bounding box center [678, 356] width 528 height 22
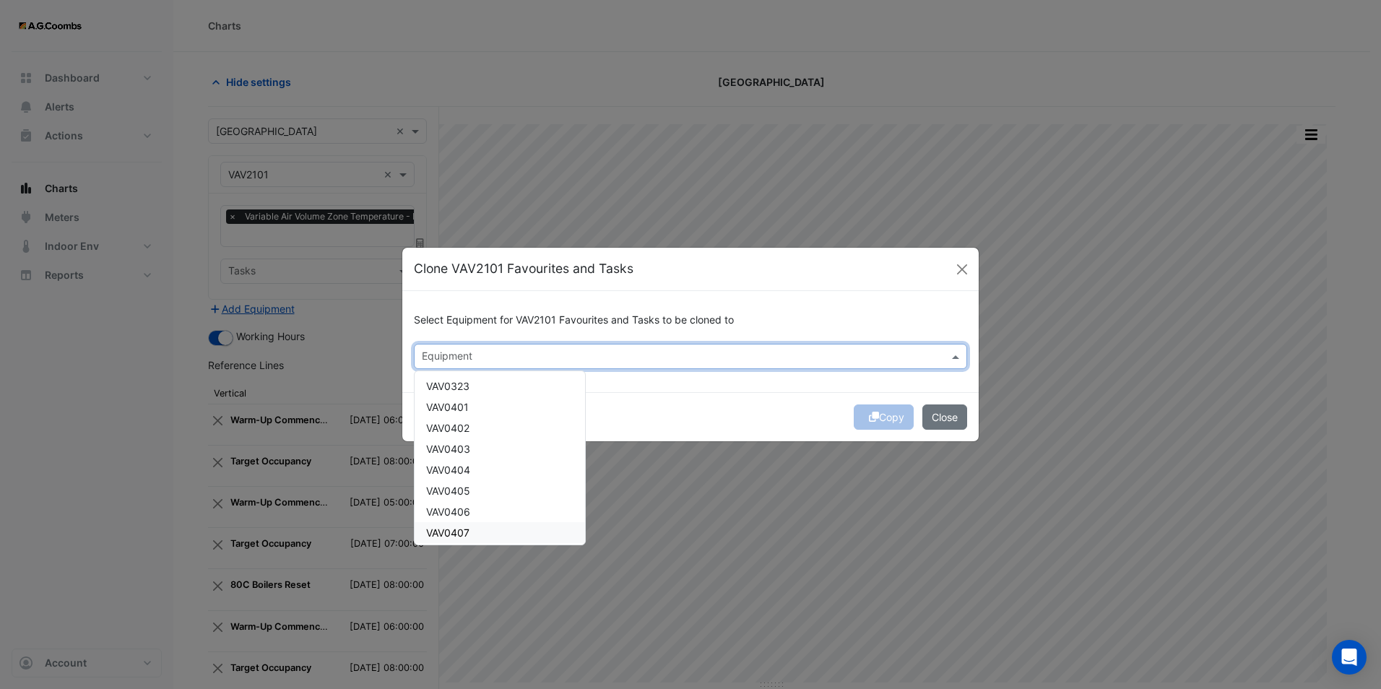
scroll to position [650, 0]
drag, startPoint x: 462, startPoint y: 405, endPoint x: 463, endPoint y: 425, distance: 19.5
click at [462, 405] on span "VAV0401" at bounding box center [447, 407] width 43 height 12
click at [464, 430] on span "VAV0402" at bounding box center [447, 428] width 43 height 12
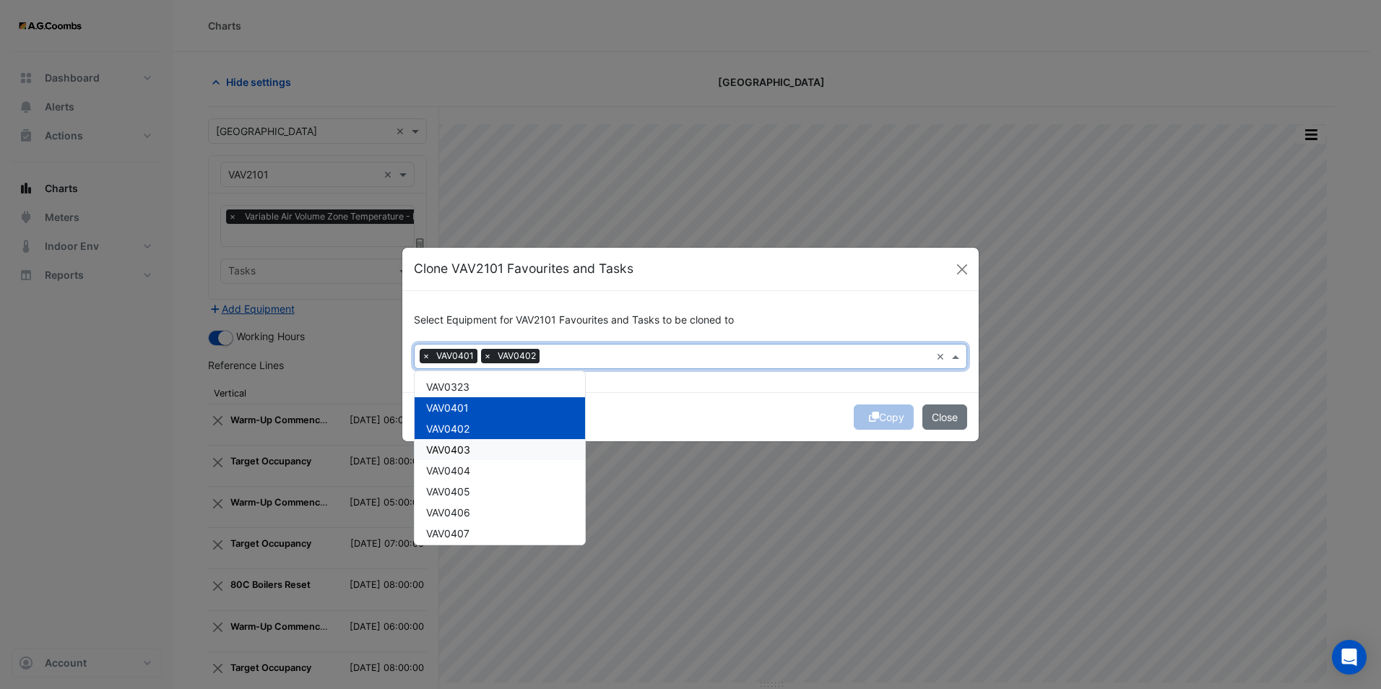
click at [460, 453] on span "VAV0403" at bounding box center [448, 449] width 44 height 12
click at [464, 472] on span "VAV0404" at bounding box center [448, 470] width 44 height 12
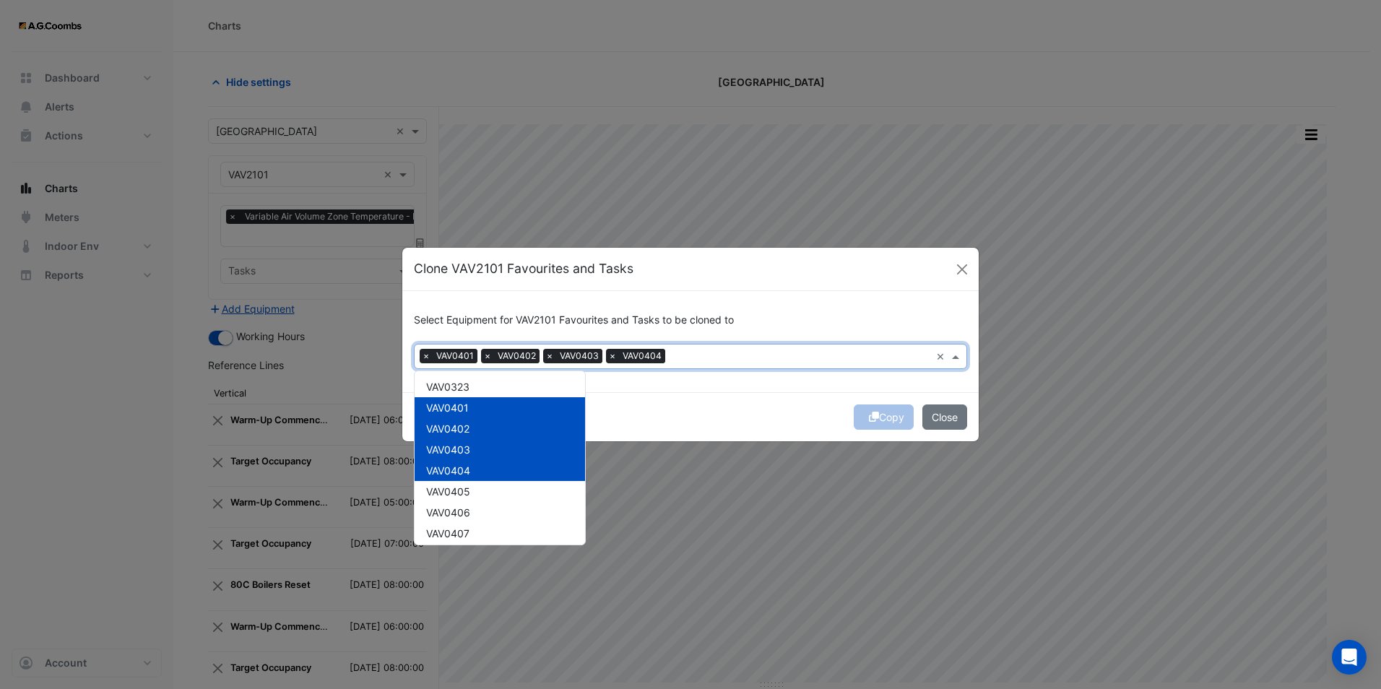
click at [464, 494] on span "VAV0405" at bounding box center [448, 491] width 44 height 12
drag, startPoint x: 461, startPoint y: 513, endPoint x: 459, endPoint y: 531, distance: 18.9
click at [461, 514] on span "VAV0406" at bounding box center [448, 512] width 44 height 12
click at [459, 534] on span "VAV0407" at bounding box center [447, 533] width 43 height 12
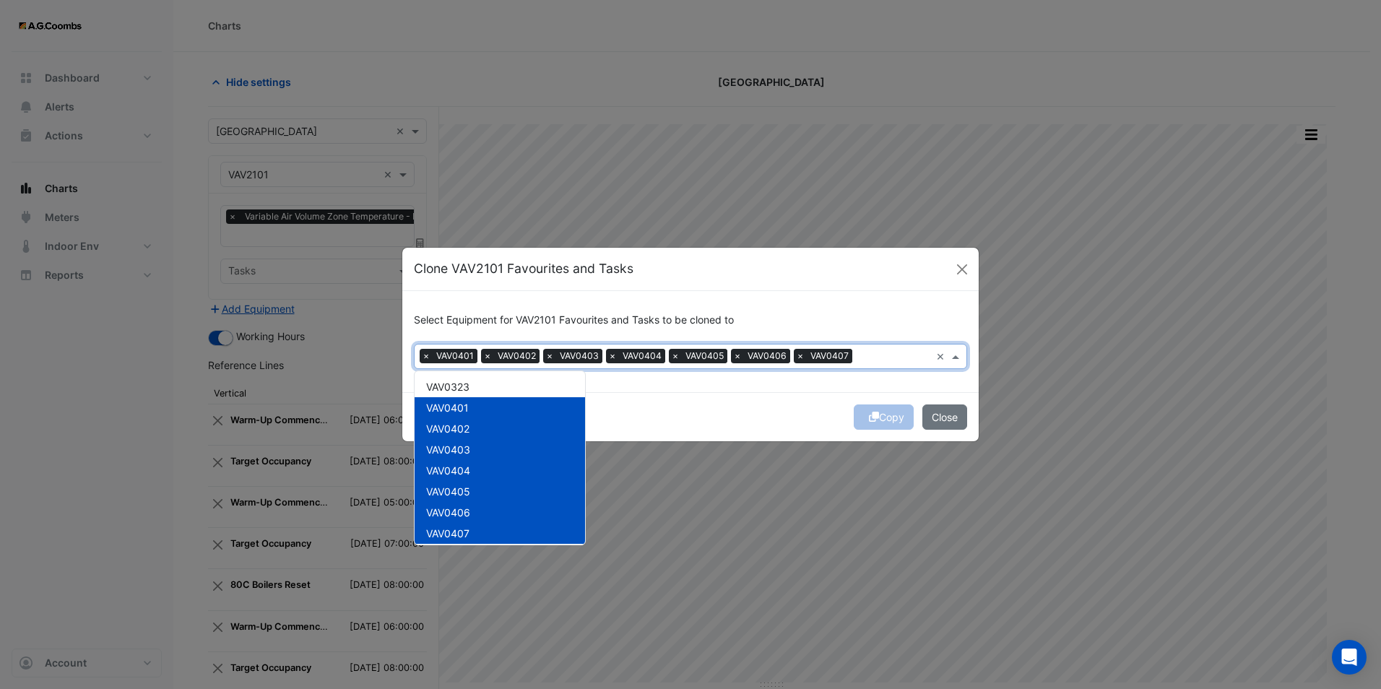
scroll to position [722, 0]
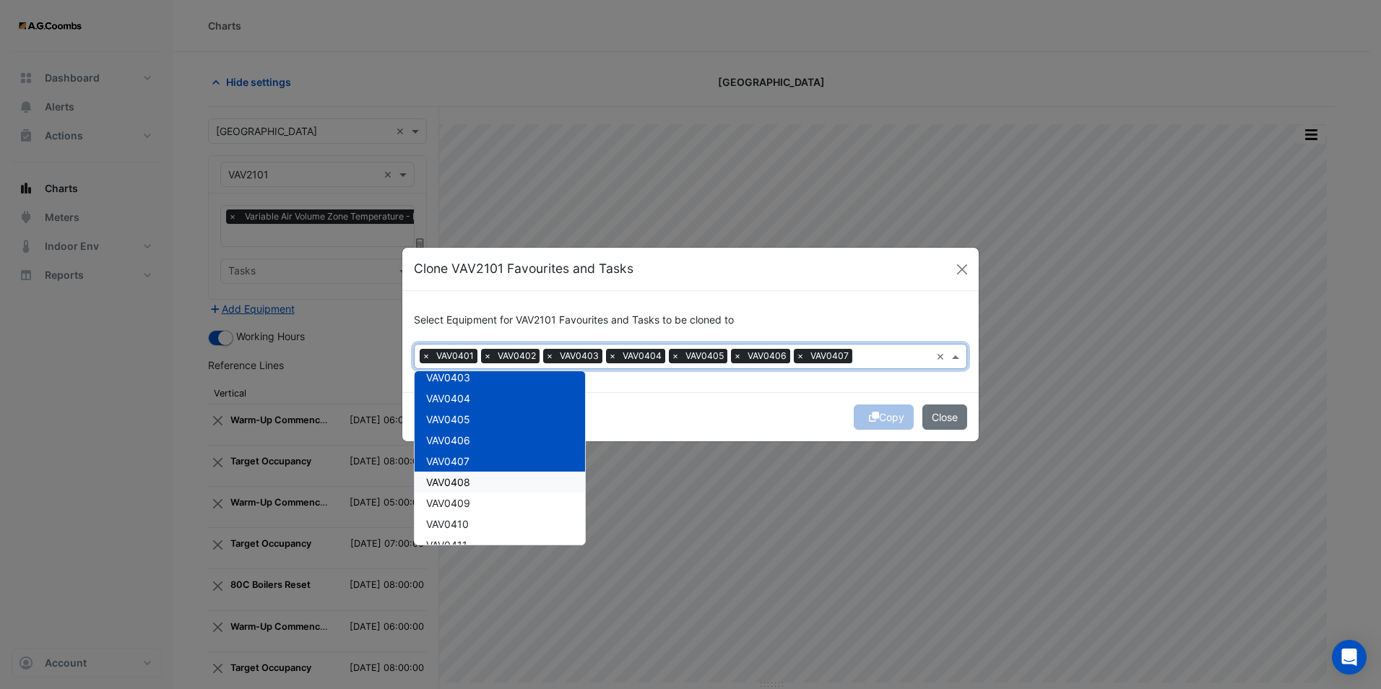
drag, startPoint x: 459, startPoint y: 481, endPoint x: 459, endPoint y: 510, distance: 28.9
click at [459, 482] on span "VAV0408" at bounding box center [448, 482] width 44 height 12
click at [459, 511] on div "VAV0409" at bounding box center [499, 502] width 170 height 21
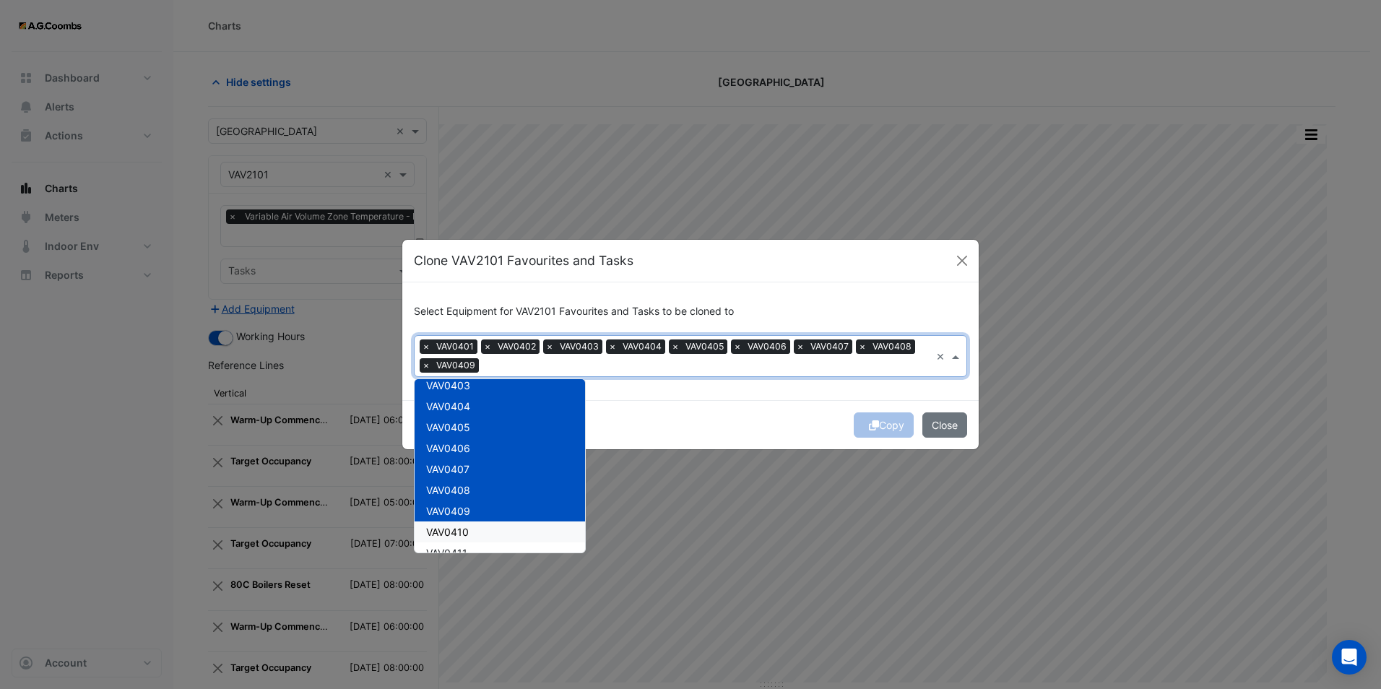
click at [458, 534] on span "VAV0410" at bounding box center [447, 532] width 43 height 12
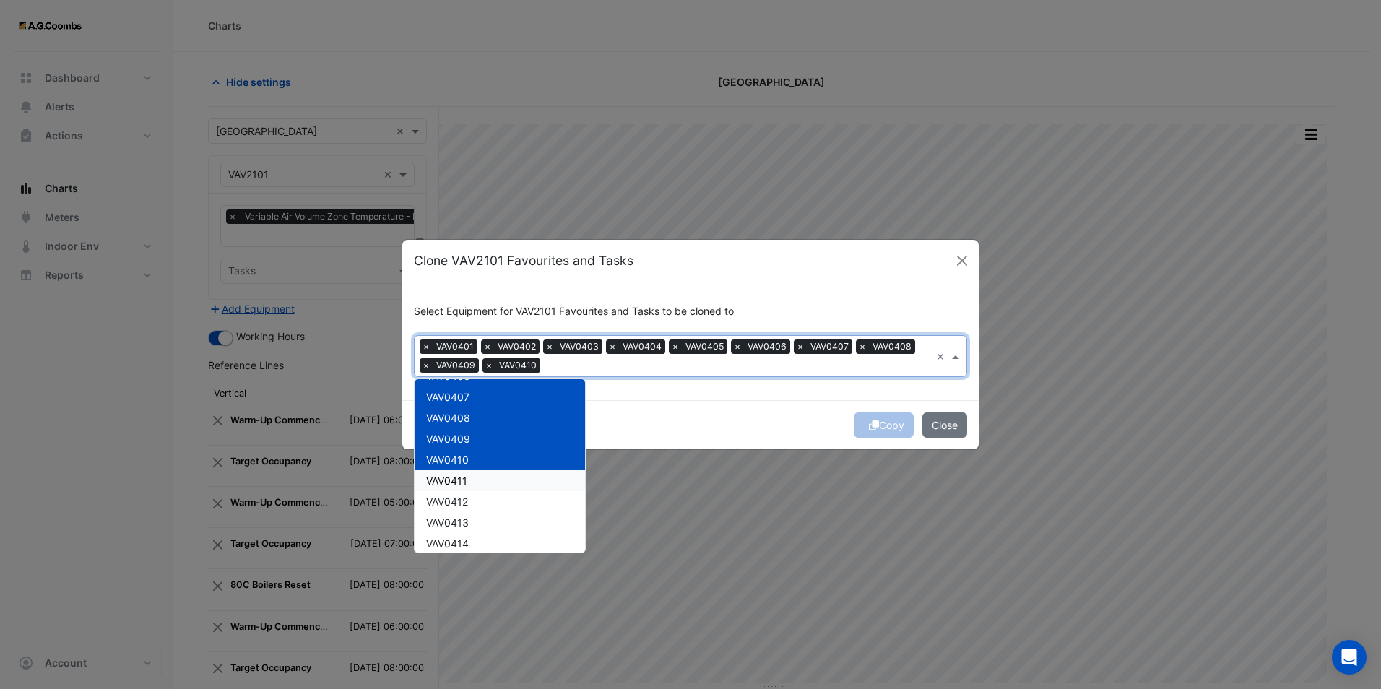
click at [460, 487] on div "VAV0411" at bounding box center [499, 480] width 170 height 21
drag, startPoint x: 460, startPoint y: 510, endPoint x: 459, endPoint y: 524, distance: 13.7
click at [460, 511] on div "VAV0412" at bounding box center [499, 501] width 170 height 21
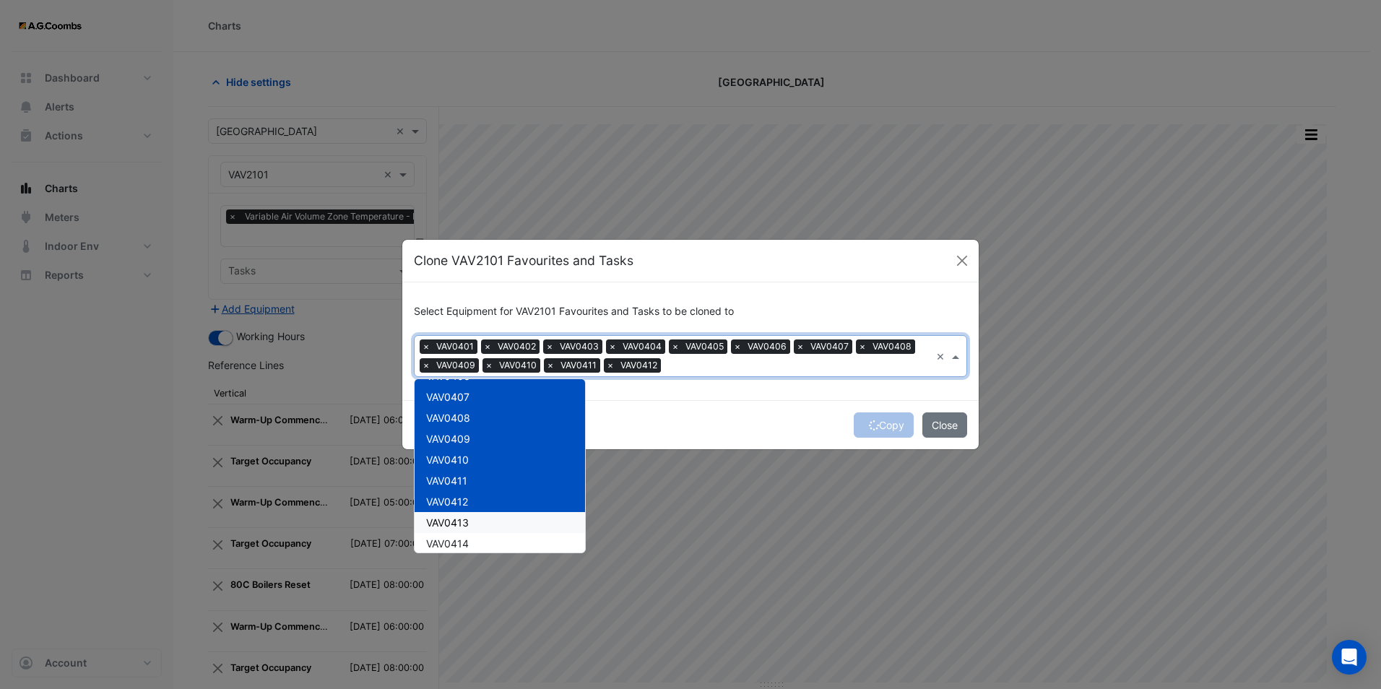
click at [459, 533] on div "VAV0414" at bounding box center [499, 543] width 170 height 21
click at [459, 550] on div "VAV0414" at bounding box center [499, 543] width 170 height 21
click at [465, 526] on span "VAV0413" at bounding box center [447, 522] width 43 height 12
drag, startPoint x: 460, startPoint y: 544, endPoint x: 476, endPoint y: 490, distance: 55.7
click at [460, 544] on span "VAV0414" at bounding box center [447, 543] width 43 height 12
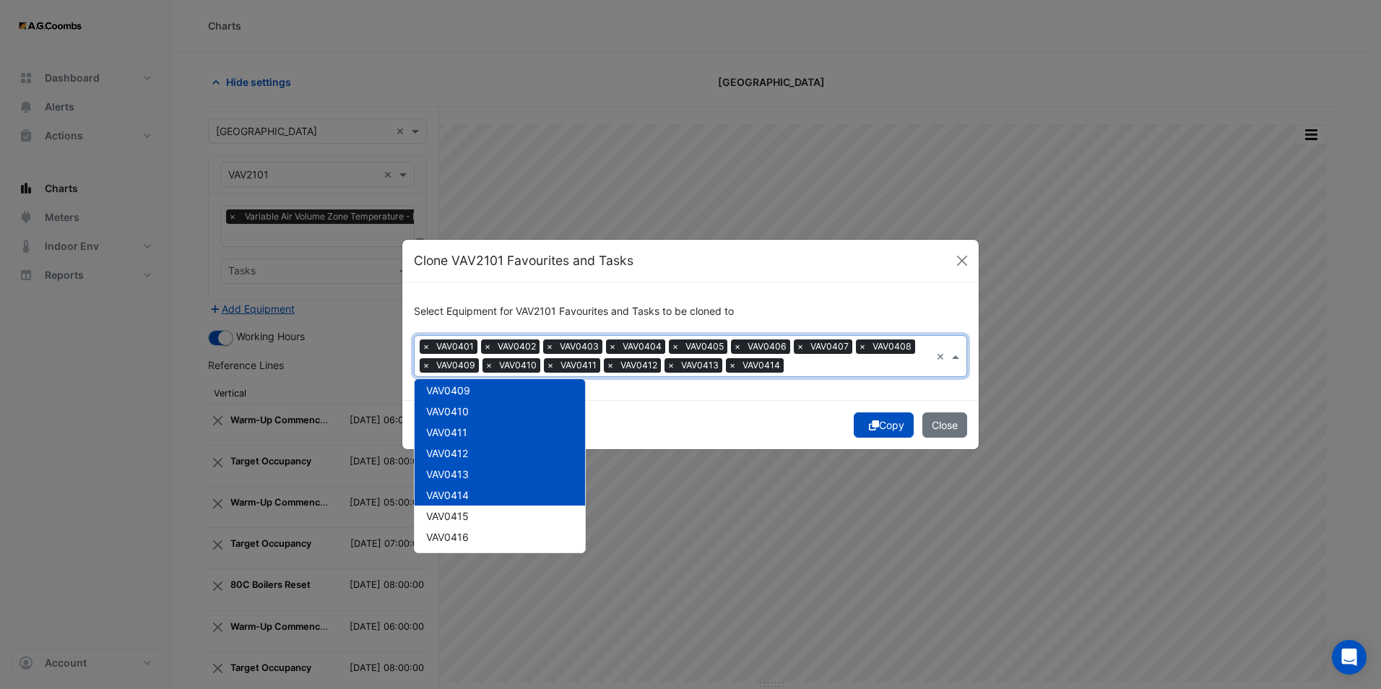
scroll to position [867, 0]
click at [453, 491] on span "VAV0415" at bounding box center [447, 492] width 43 height 12
drag, startPoint x: 455, startPoint y: 516, endPoint x: 455, endPoint y: 536, distance: 20.2
click at [455, 516] on span "VAV0416" at bounding box center [447, 513] width 43 height 12
click at [455, 539] on span "VAV0417" at bounding box center [447, 534] width 42 height 12
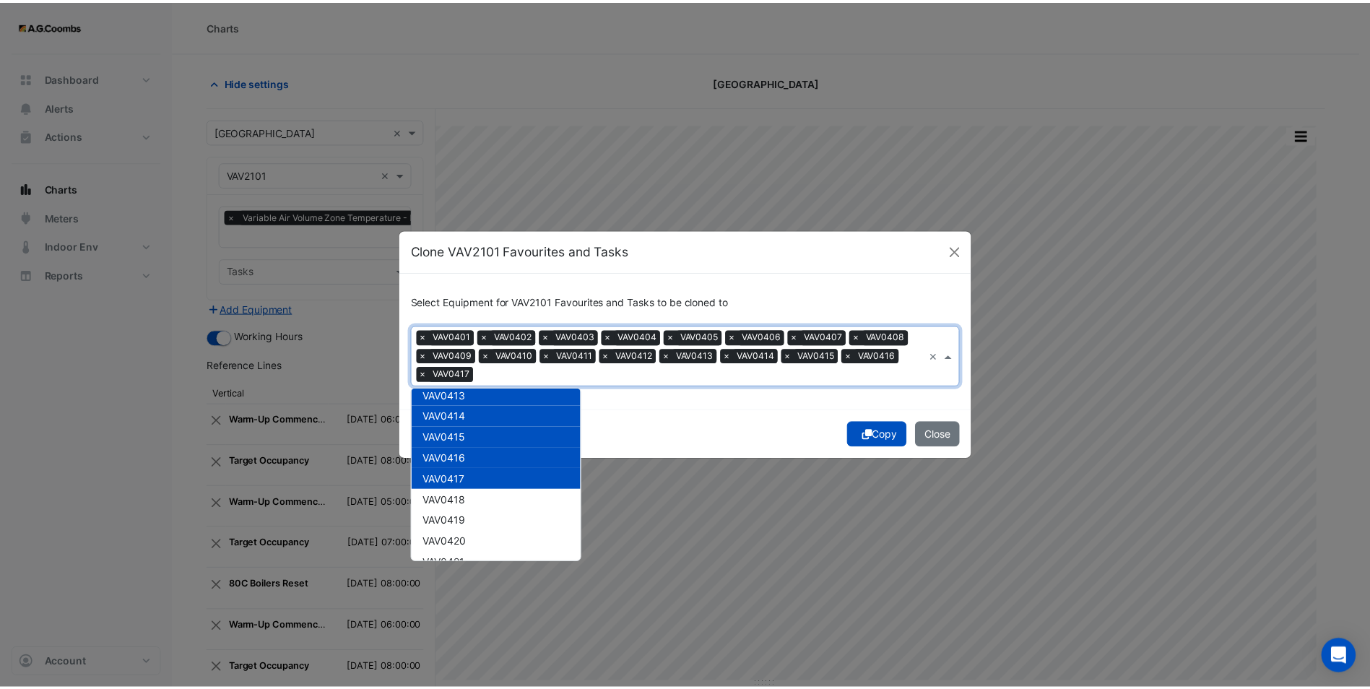
scroll to position [1011, 0]
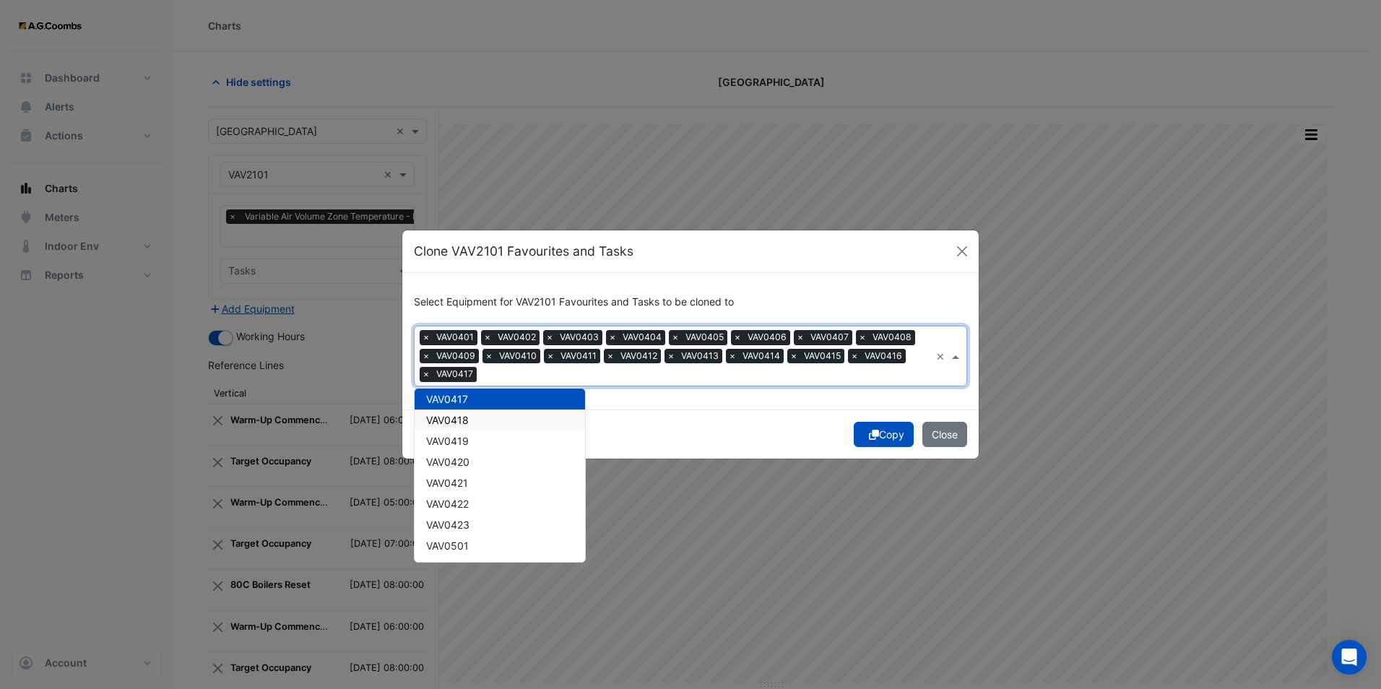
click at [460, 410] on div "VAV0418" at bounding box center [499, 419] width 170 height 21
click at [464, 447] on div "VAV0419" at bounding box center [499, 440] width 170 height 21
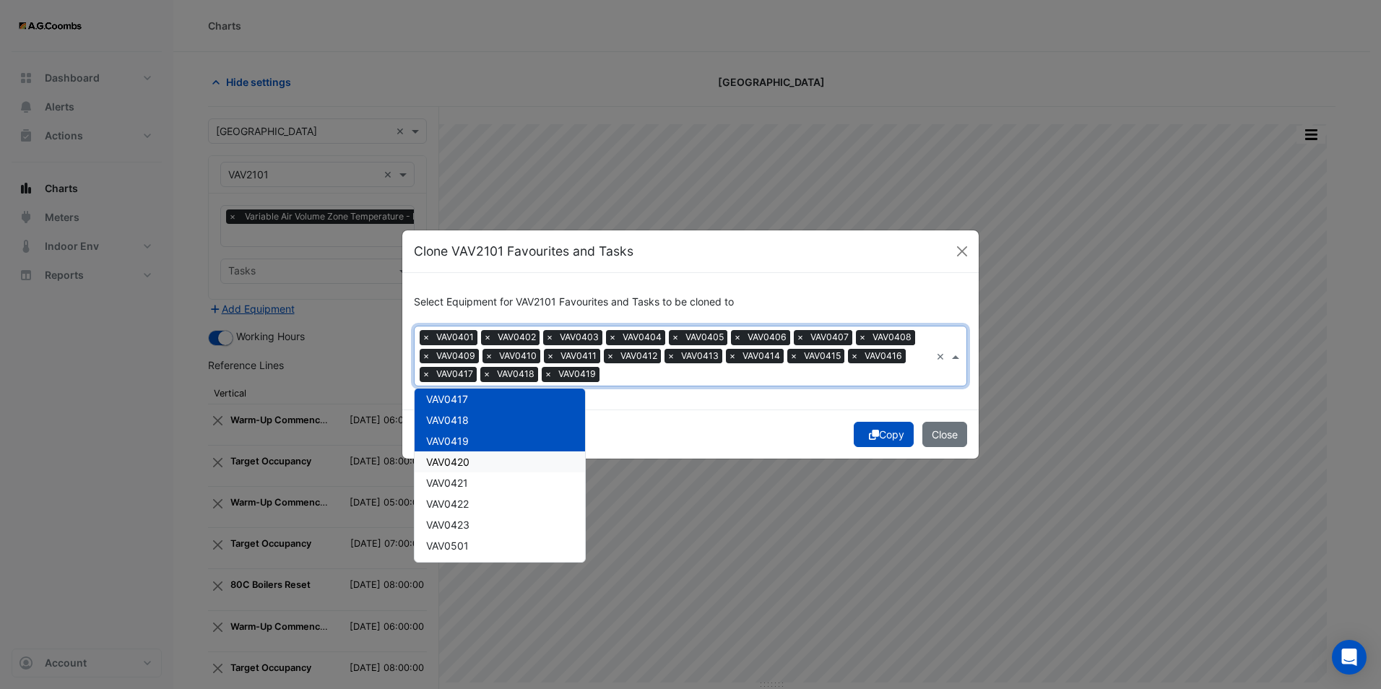
click at [465, 467] on span "VAV0420" at bounding box center [447, 462] width 43 height 12
click at [462, 482] on span "VAV0421" at bounding box center [447, 483] width 42 height 12
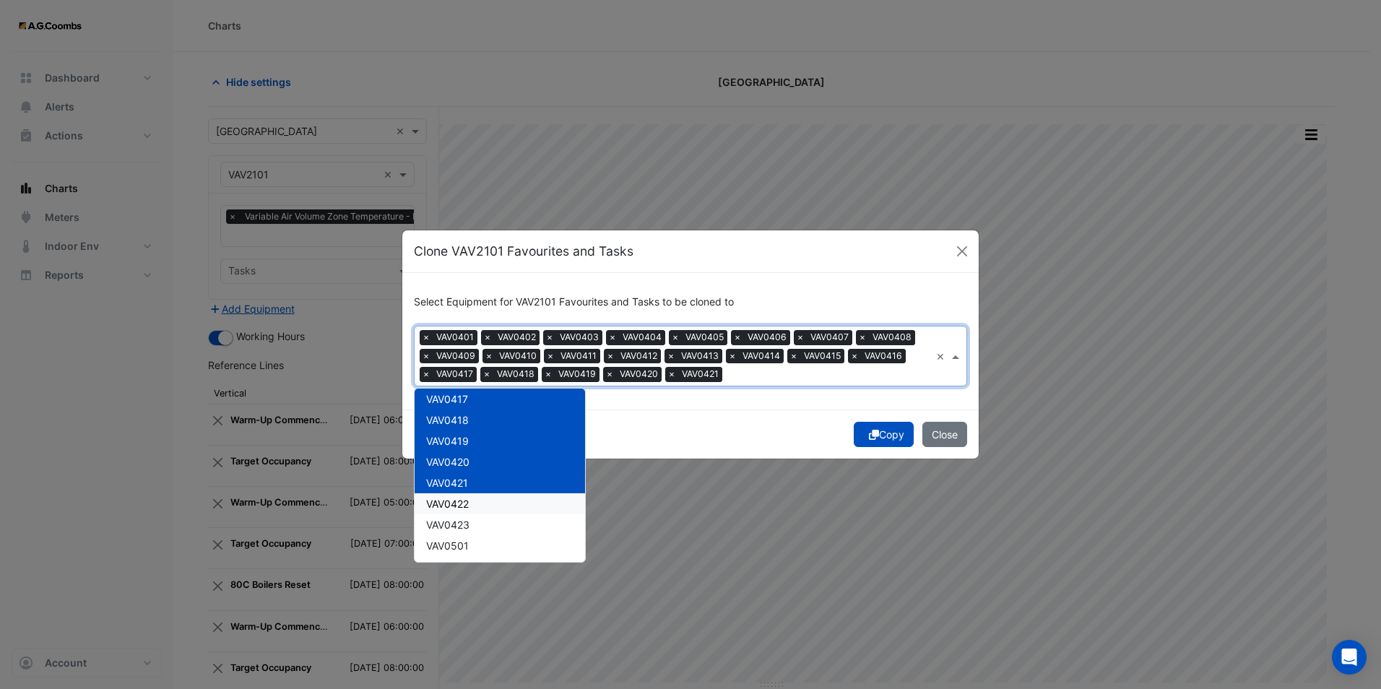
drag, startPoint x: 460, startPoint y: 498, endPoint x: 456, endPoint y: 509, distance: 12.3
click at [460, 498] on span "VAV0422" at bounding box center [447, 504] width 43 height 12
click at [454, 518] on span "VAV0423" at bounding box center [447, 524] width 43 height 12
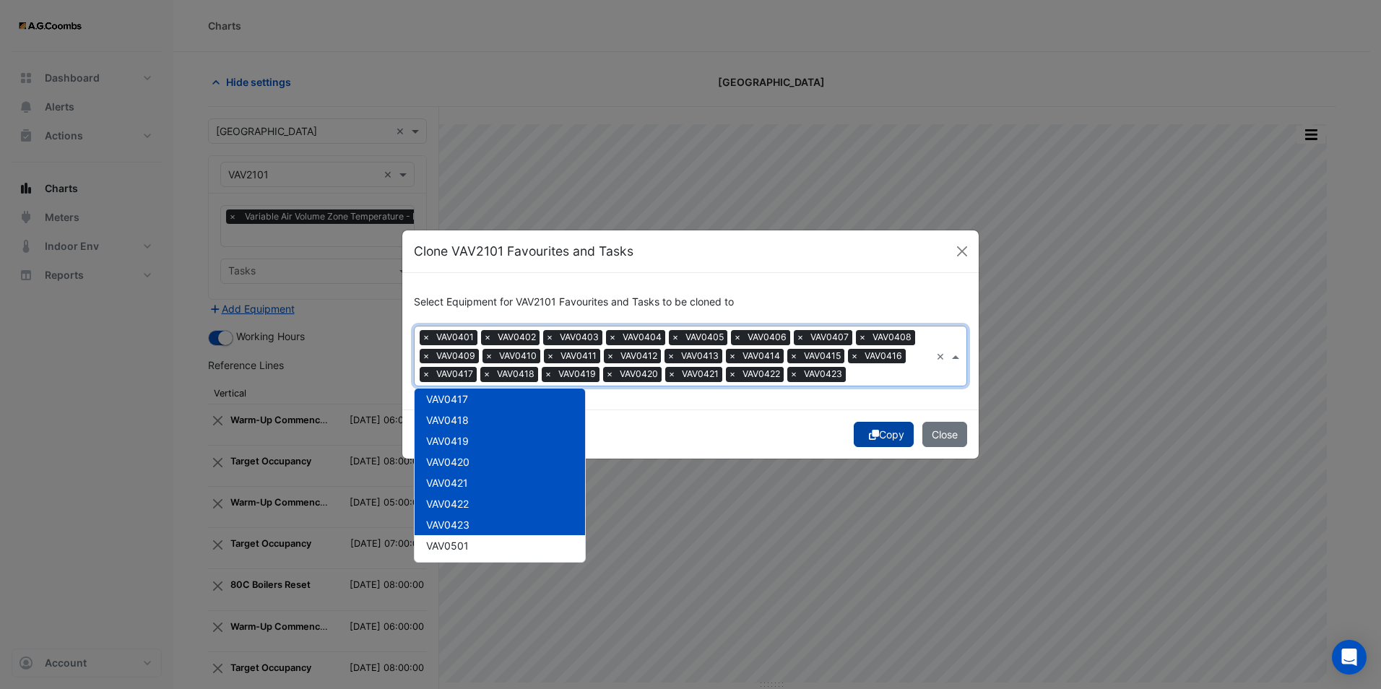
click at [890, 431] on button "Copy" at bounding box center [884, 434] width 60 height 25
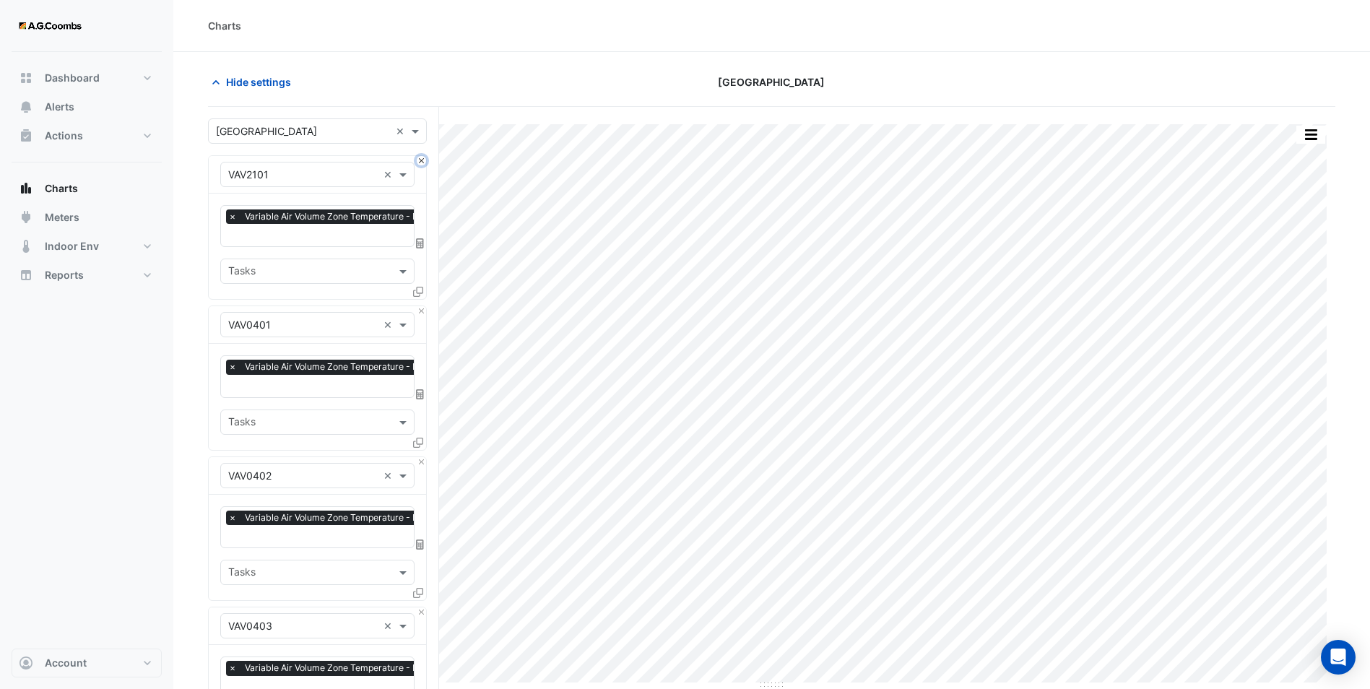
click at [422, 160] on button "Close" at bounding box center [421, 160] width 9 height 9
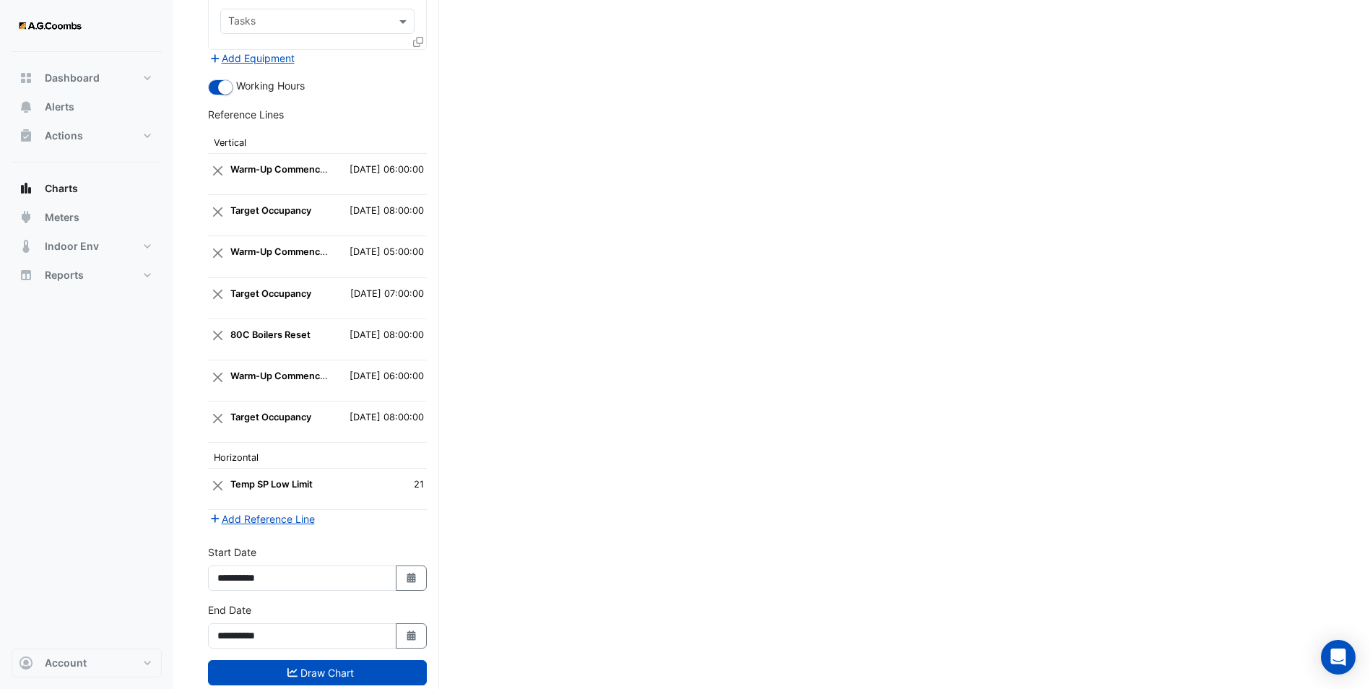
scroll to position [1626, 0]
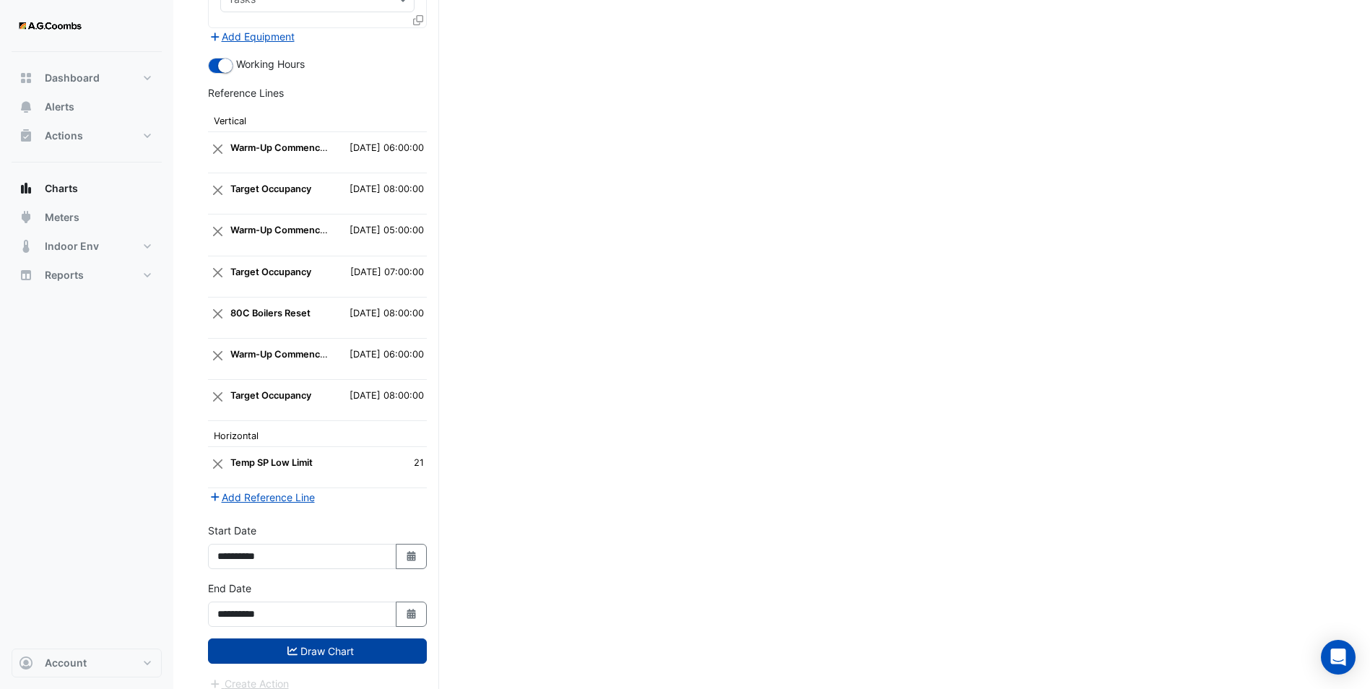
click at [341, 638] on button "Draw Chart" at bounding box center [317, 650] width 219 height 25
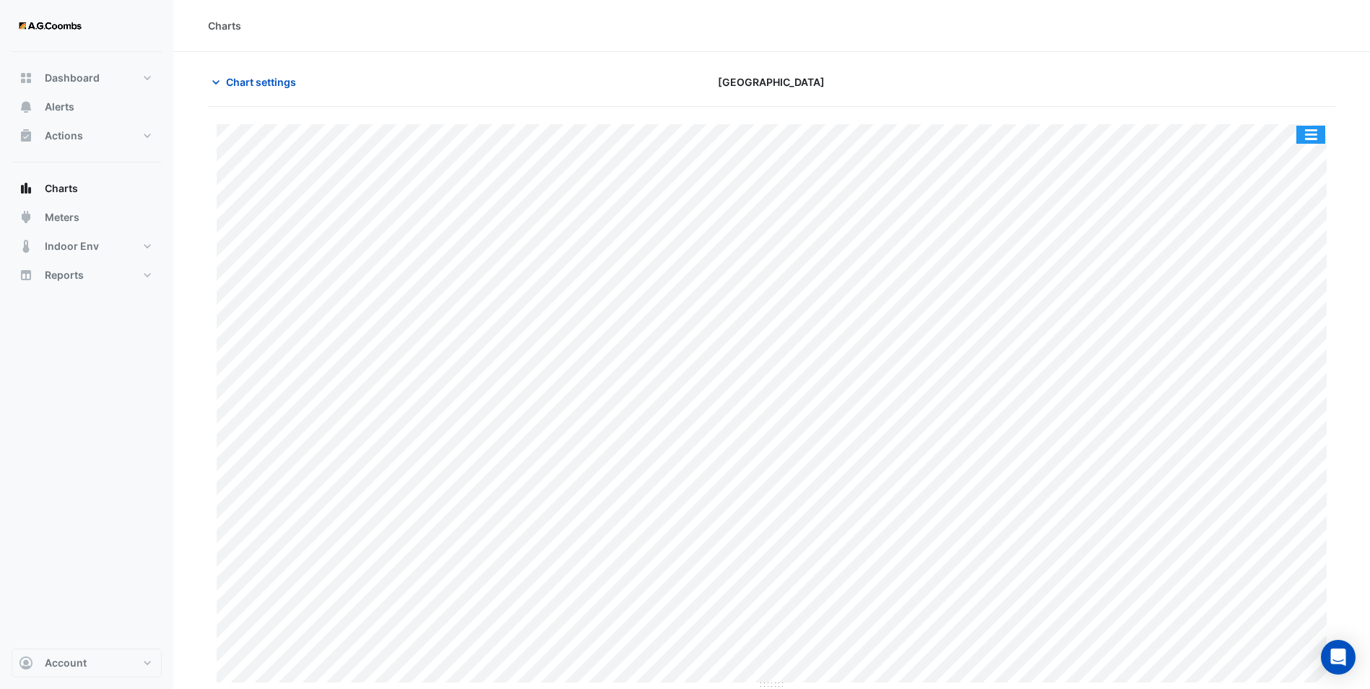
click at [1319, 131] on button "button" at bounding box center [1310, 135] width 29 height 18
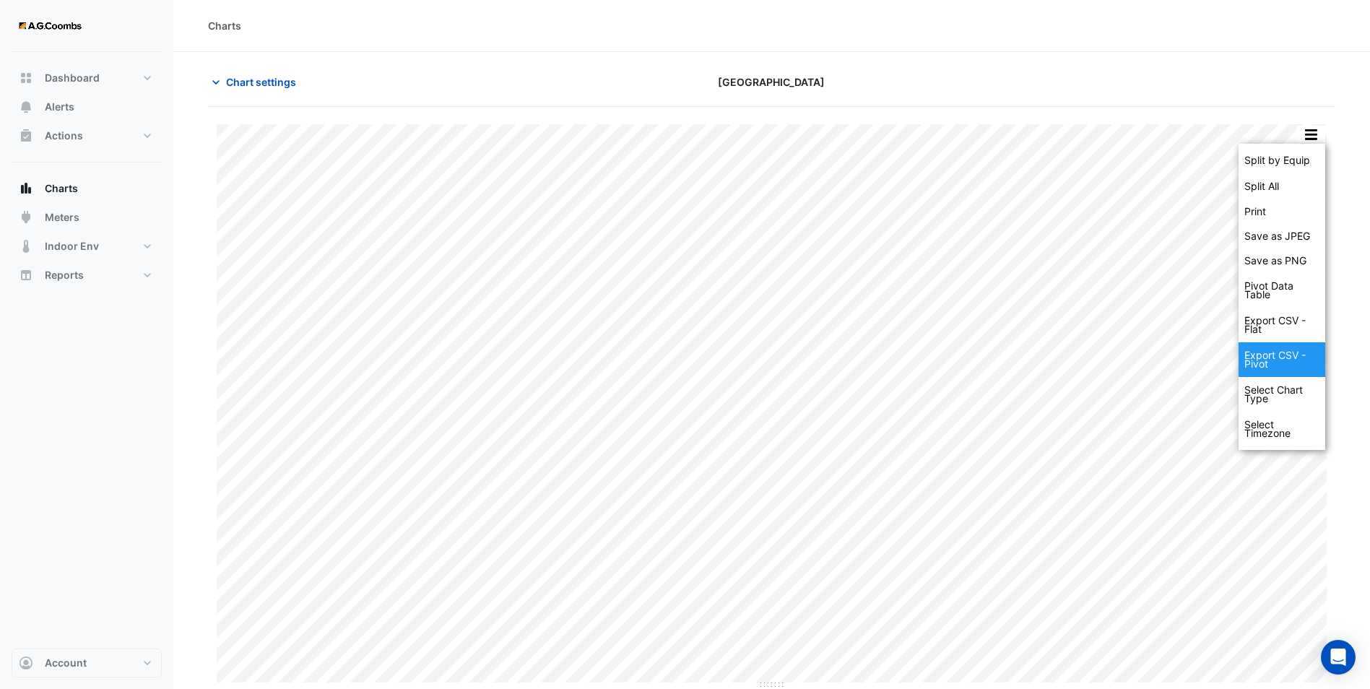
click at [1287, 354] on div "Export CSV - Pivot" at bounding box center [1281, 359] width 87 height 35
click at [1271, 323] on div "Export CSV - Flat" at bounding box center [1281, 325] width 87 height 35
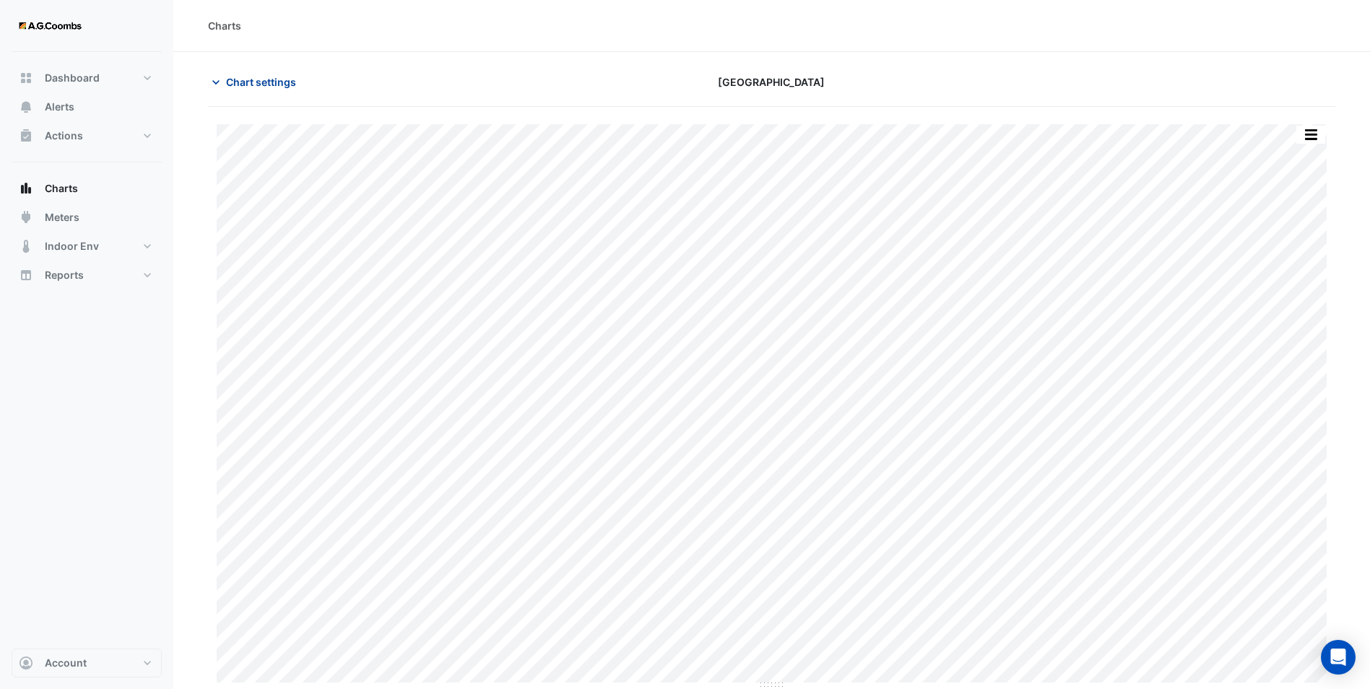
click at [244, 82] on span "Chart settings" at bounding box center [261, 81] width 70 height 15
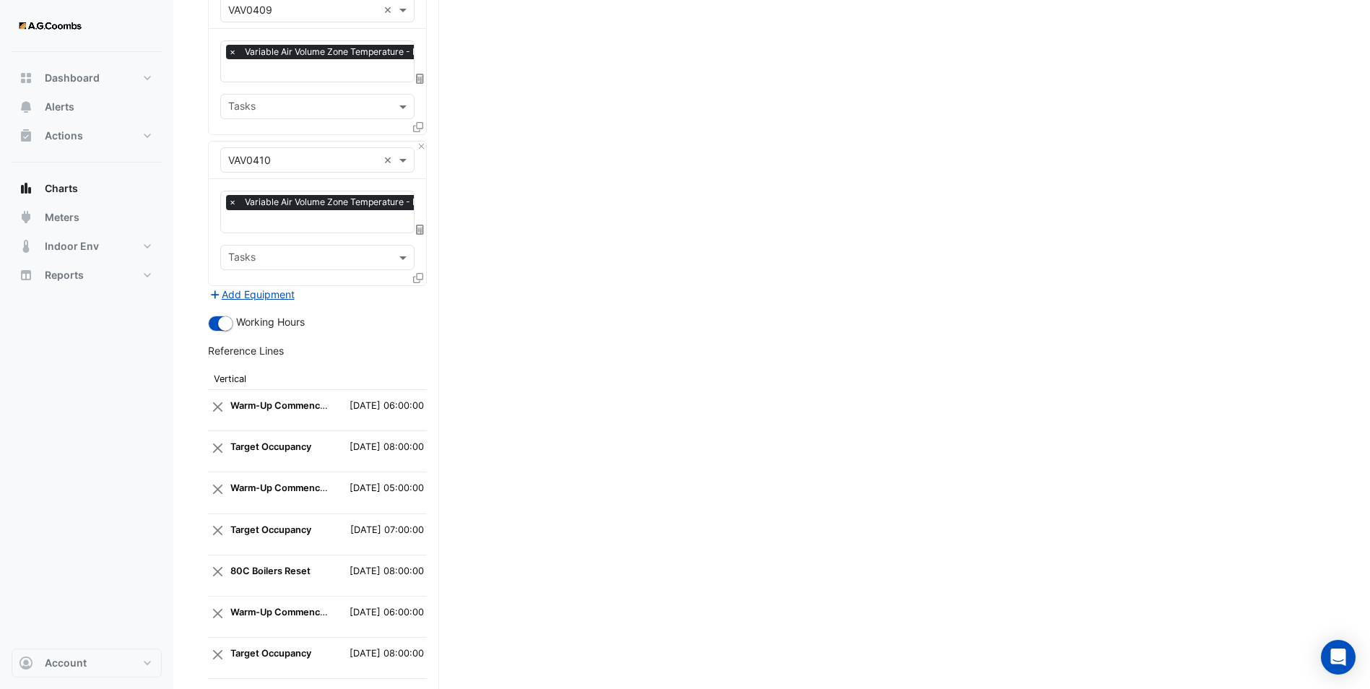
scroll to position [1372, 0]
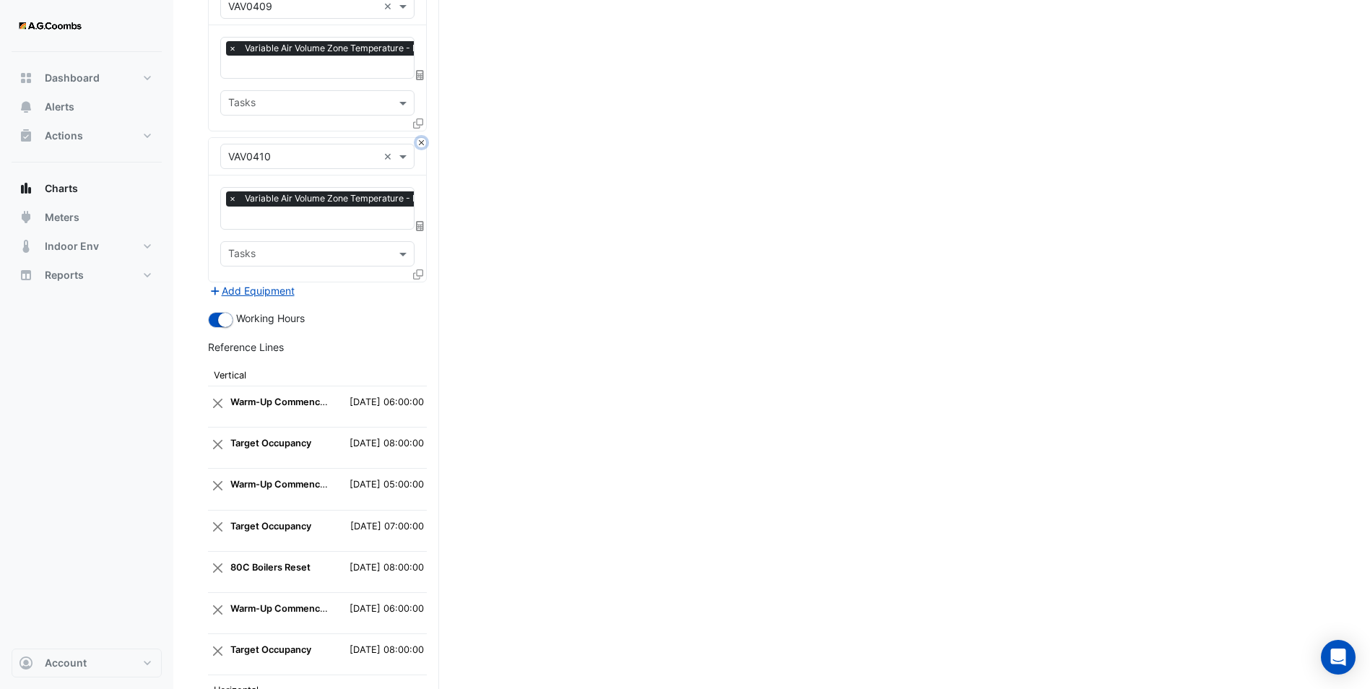
click at [422, 138] on button "Close" at bounding box center [421, 142] width 9 height 9
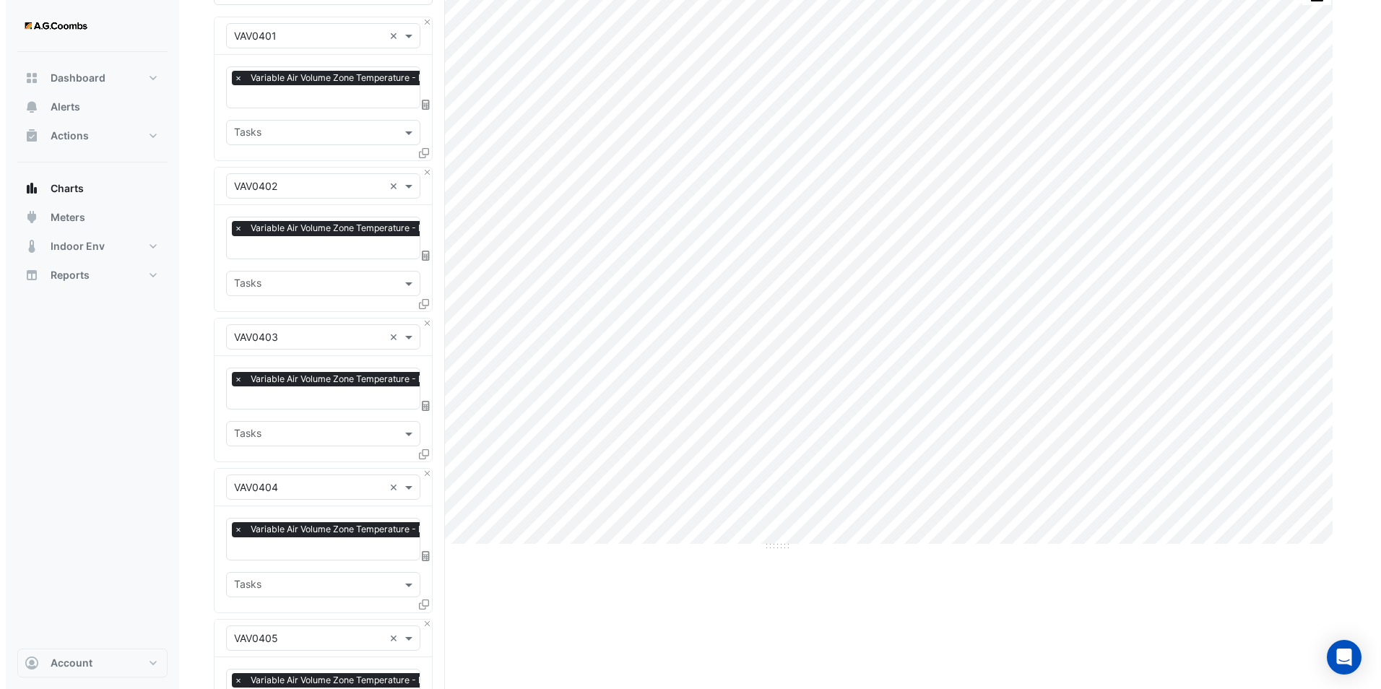
scroll to position [72, 0]
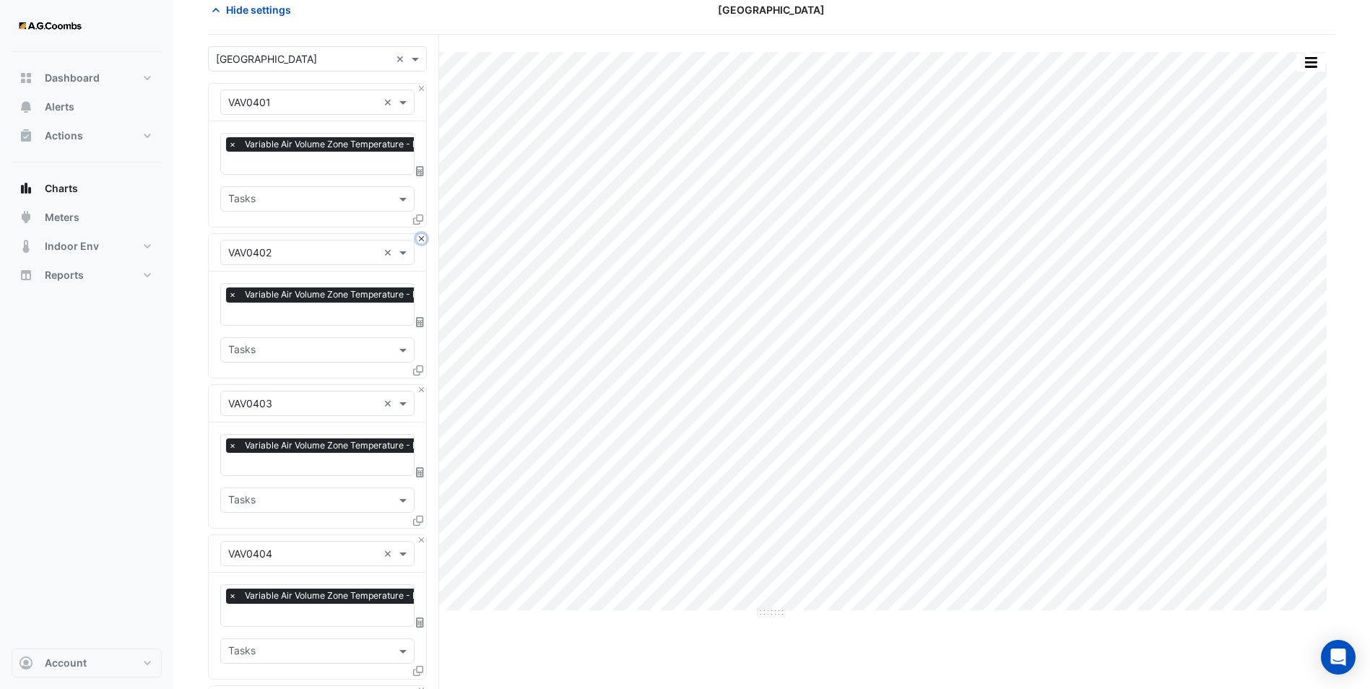
click at [419, 235] on button "Close" at bounding box center [421, 238] width 9 height 9
click at [419, 385] on button "Close" at bounding box center [421, 389] width 9 height 9
click at [419, 235] on button "Close" at bounding box center [421, 238] width 9 height 9
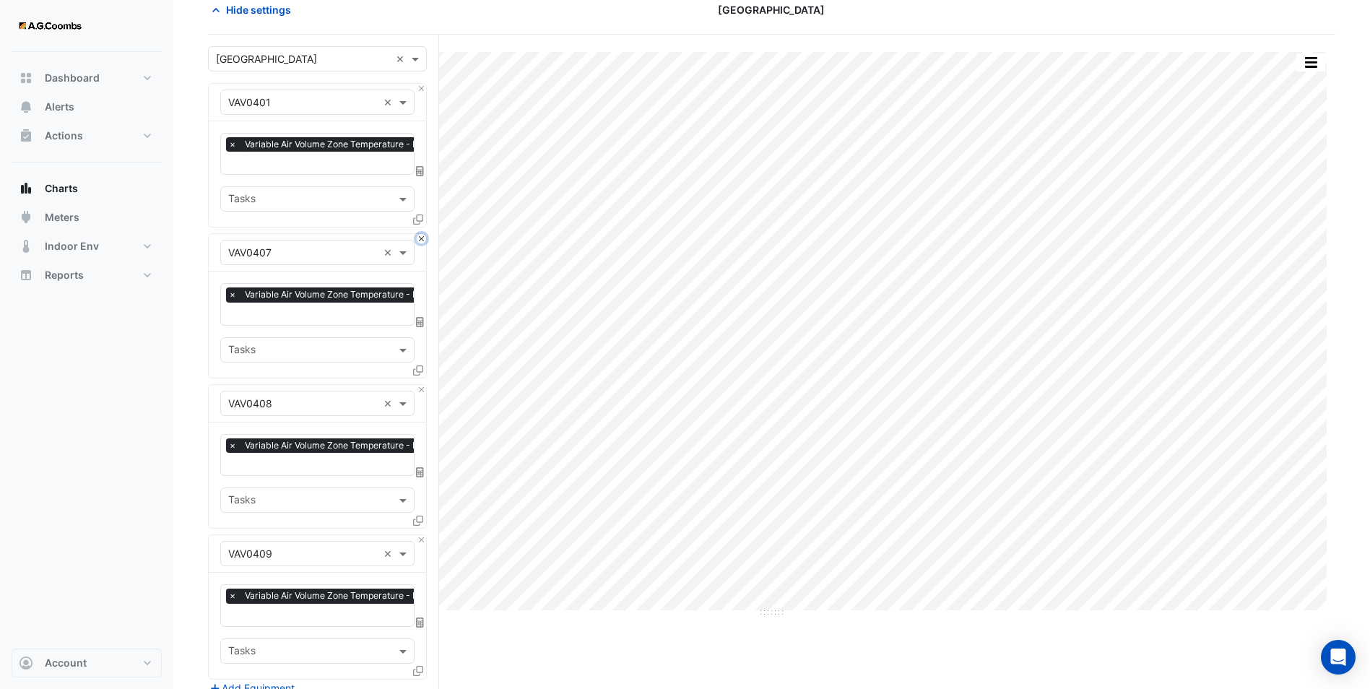
click at [419, 235] on button "Close" at bounding box center [421, 238] width 9 height 9
click at [419, 385] on button "Close" at bounding box center [421, 389] width 9 height 9
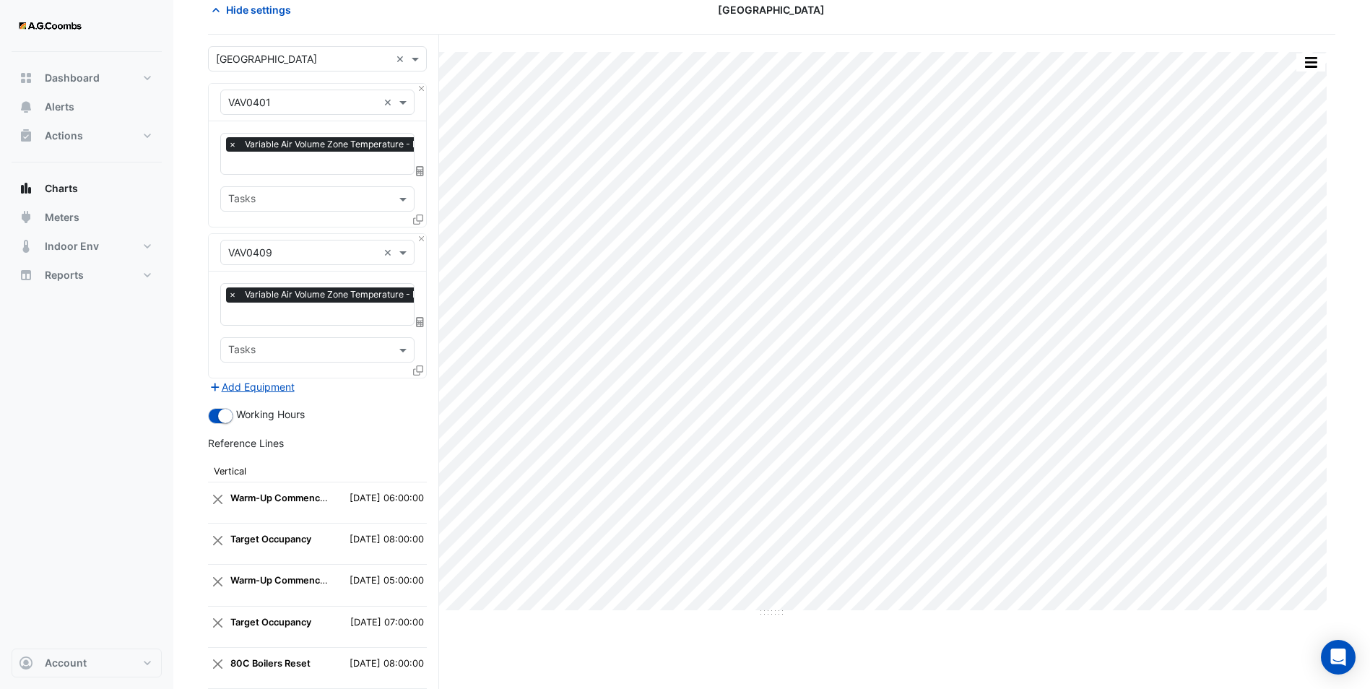
click at [416, 234] on div "Equipment × VAV0409 ×" at bounding box center [317, 253] width 217 height 38
click at [421, 236] on button "Close" at bounding box center [421, 238] width 9 height 9
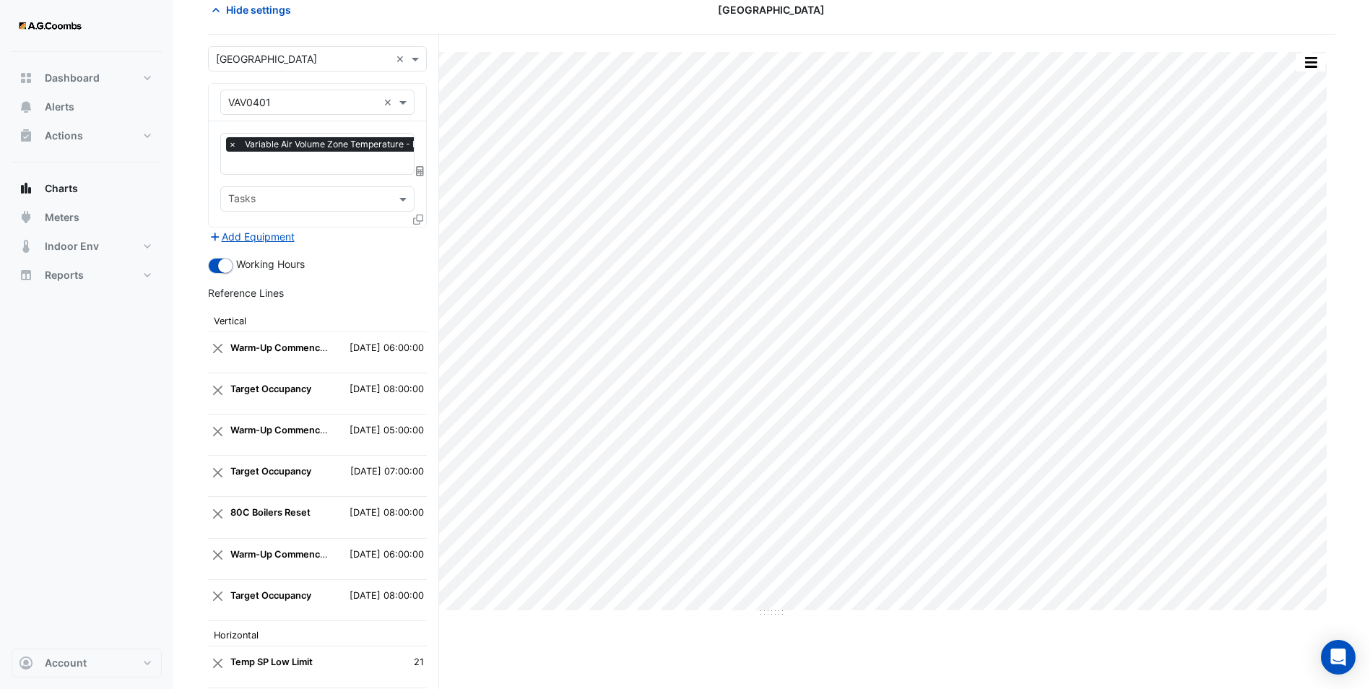
click at [423, 218] on div at bounding box center [419, 222] width 13 height 21
click at [417, 218] on icon at bounding box center [418, 219] width 10 height 10
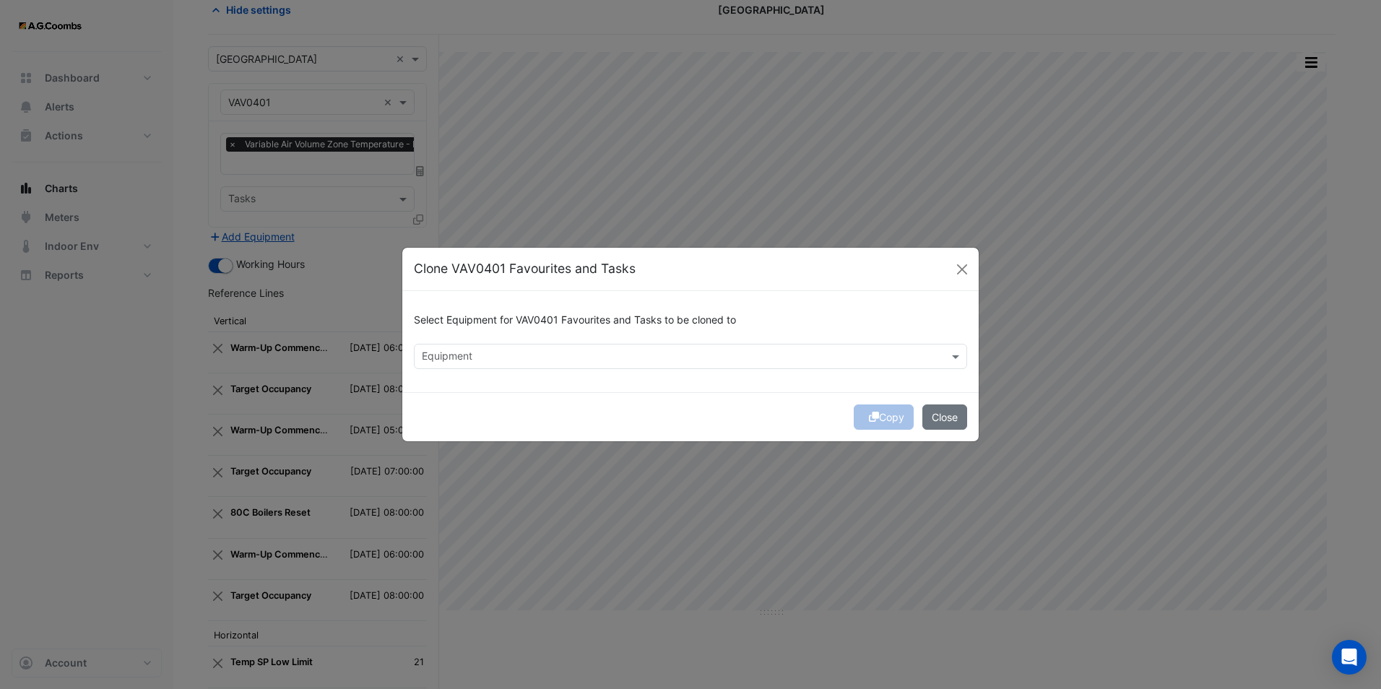
click at [521, 344] on div "Equipment" at bounding box center [690, 356] width 553 height 25
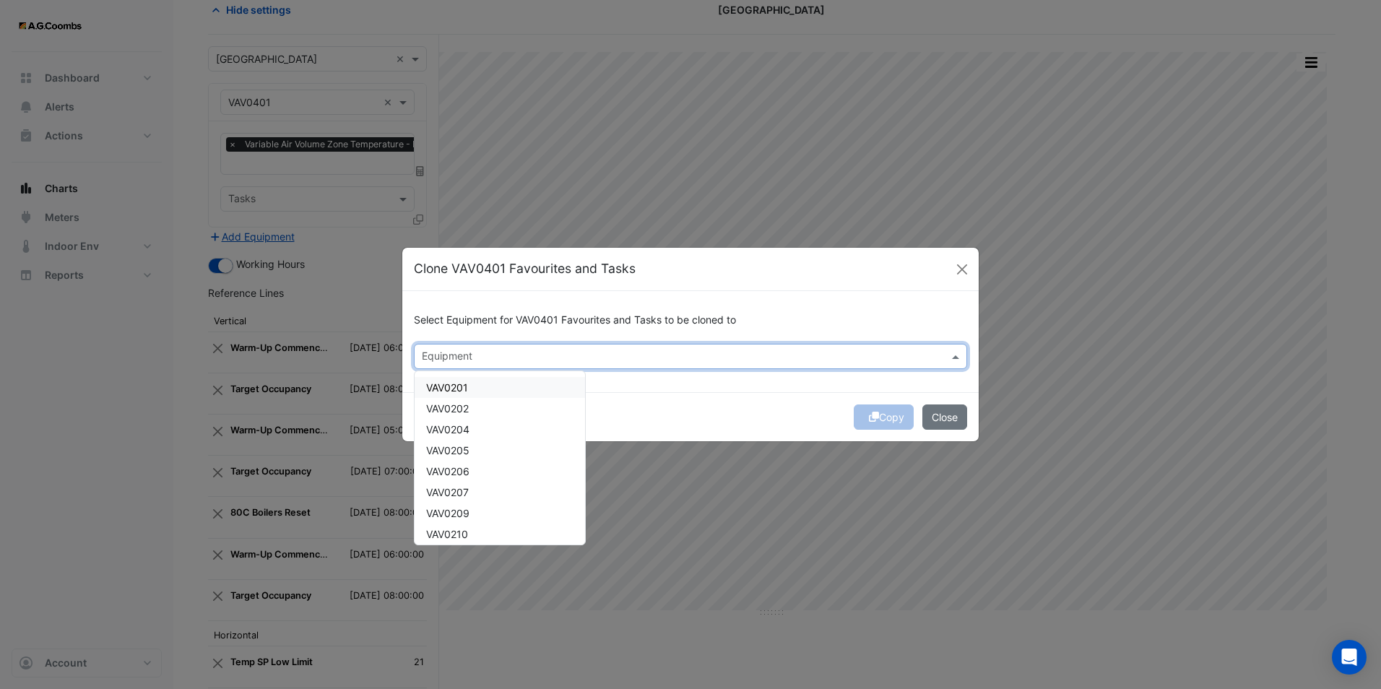
click at [521, 357] on input "text" at bounding box center [682, 357] width 521 height 15
type input "*****"
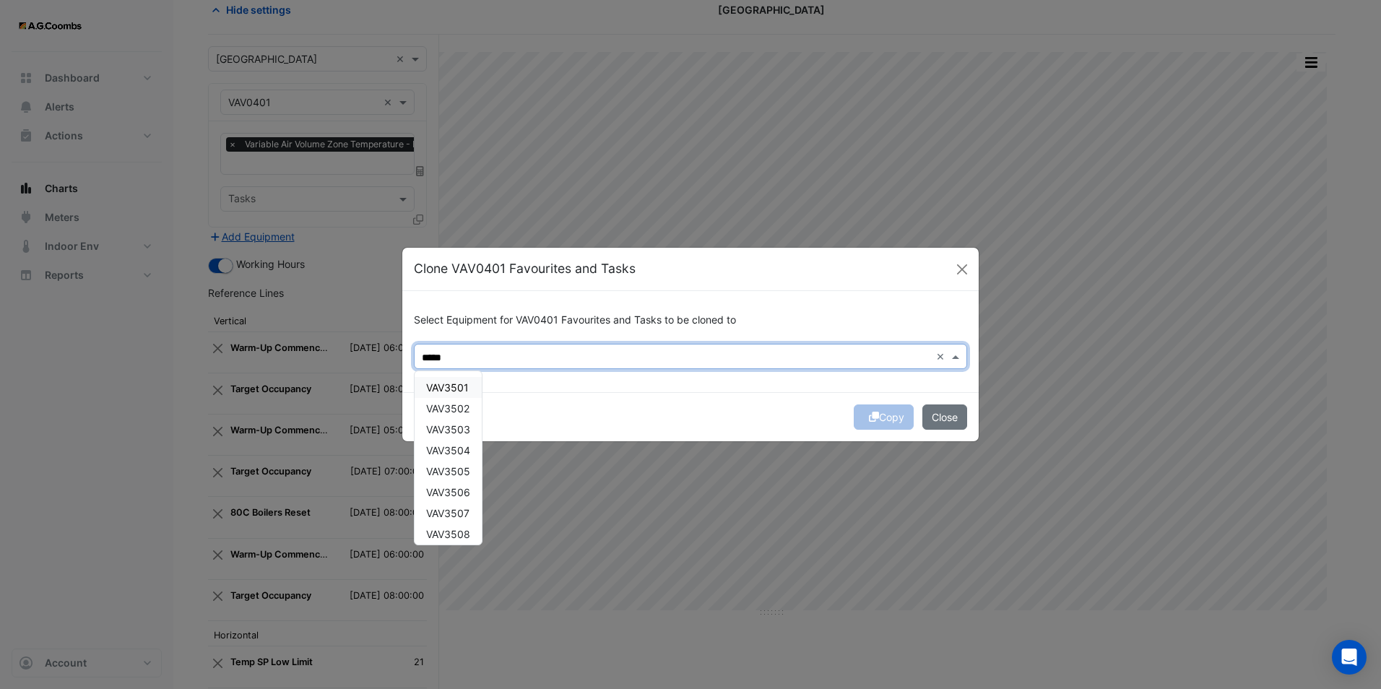
click at [467, 388] on span "VAV3501" at bounding box center [447, 387] width 43 height 12
click at [457, 408] on span "VAV3502" at bounding box center [447, 408] width 43 height 12
click at [461, 432] on span "VAV3503" at bounding box center [448, 429] width 44 height 12
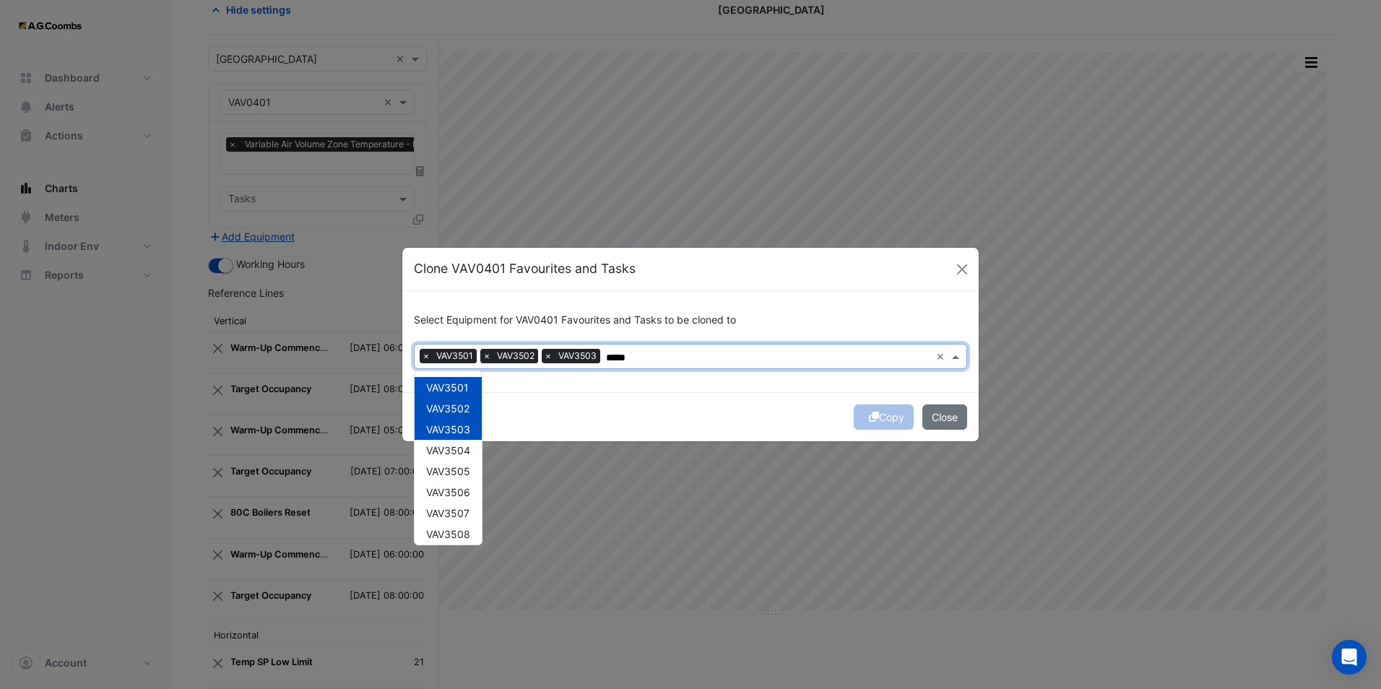
drag, startPoint x: 461, startPoint y: 444, endPoint x: 460, endPoint y: 456, distance: 12.4
click at [461, 453] on span "VAV3504" at bounding box center [448, 450] width 44 height 12
drag, startPoint x: 458, startPoint y: 467, endPoint x: 458, endPoint y: 479, distance: 12.3
click at [458, 476] on span "VAV3505" at bounding box center [448, 471] width 44 height 12
click at [453, 507] on div "VAV3501 VAV3502 VAV3503 VAV3504 VAV3505 VAV3506 VAV3507 VAV3508 VAV3509 VAV3510…" at bounding box center [447, 618] width 67 height 482
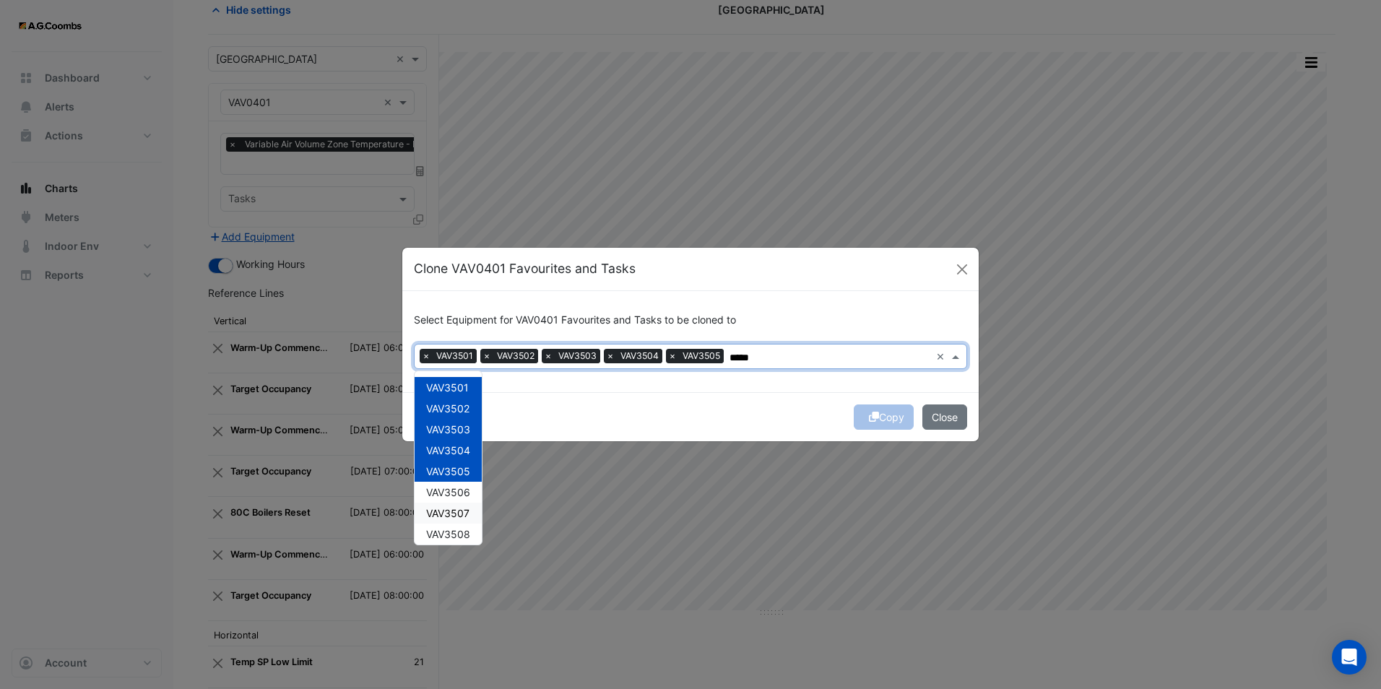
drag, startPoint x: 453, startPoint y: 516, endPoint x: 452, endPoint y: 542, distance: 26.0
click at [453, 522] on div "VAV3507" at bounding box center [447, 513] width 67 height 21
click at [452, 545] on ngb-modal-window "Clone VAV0401 Favourites and Tasks Select Equipment for VAV0401 Favourites and …" at bounding box center [690, 344] width 1381 height 689
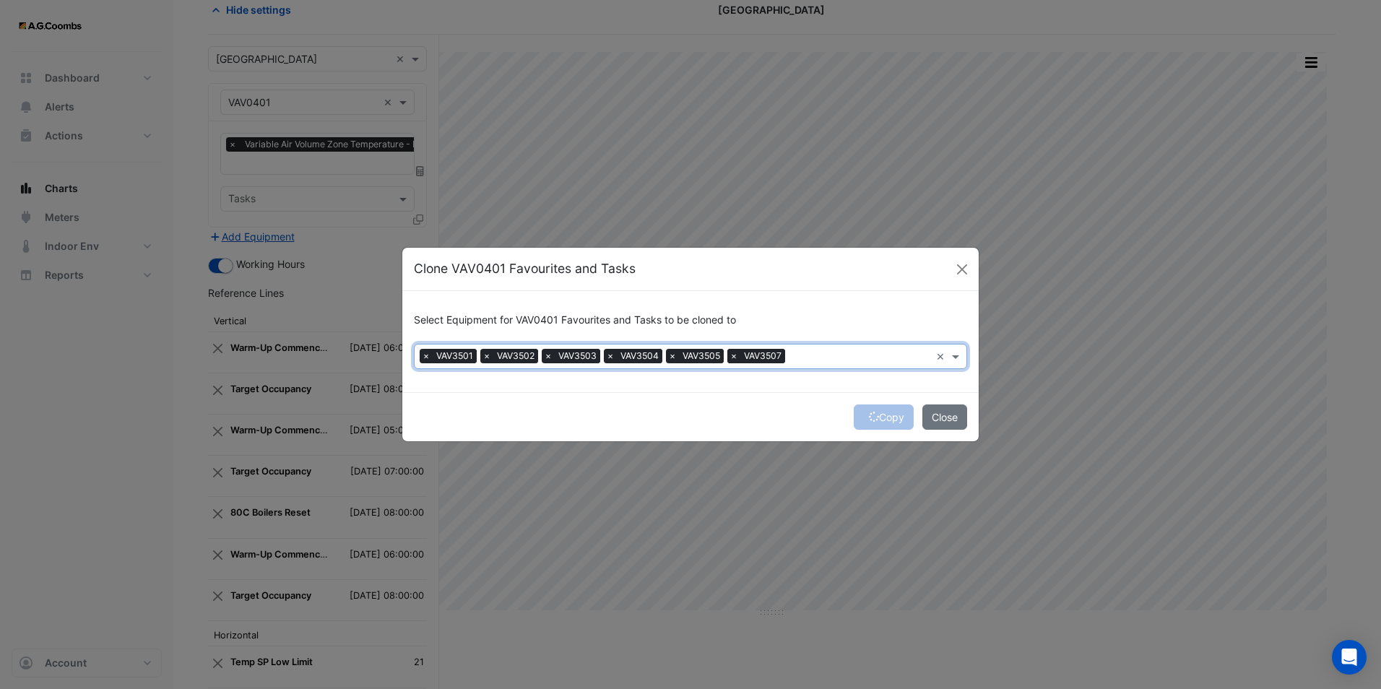
click at [739, 355] on span "×" at bounding box center [733, 356] width 13 height 14
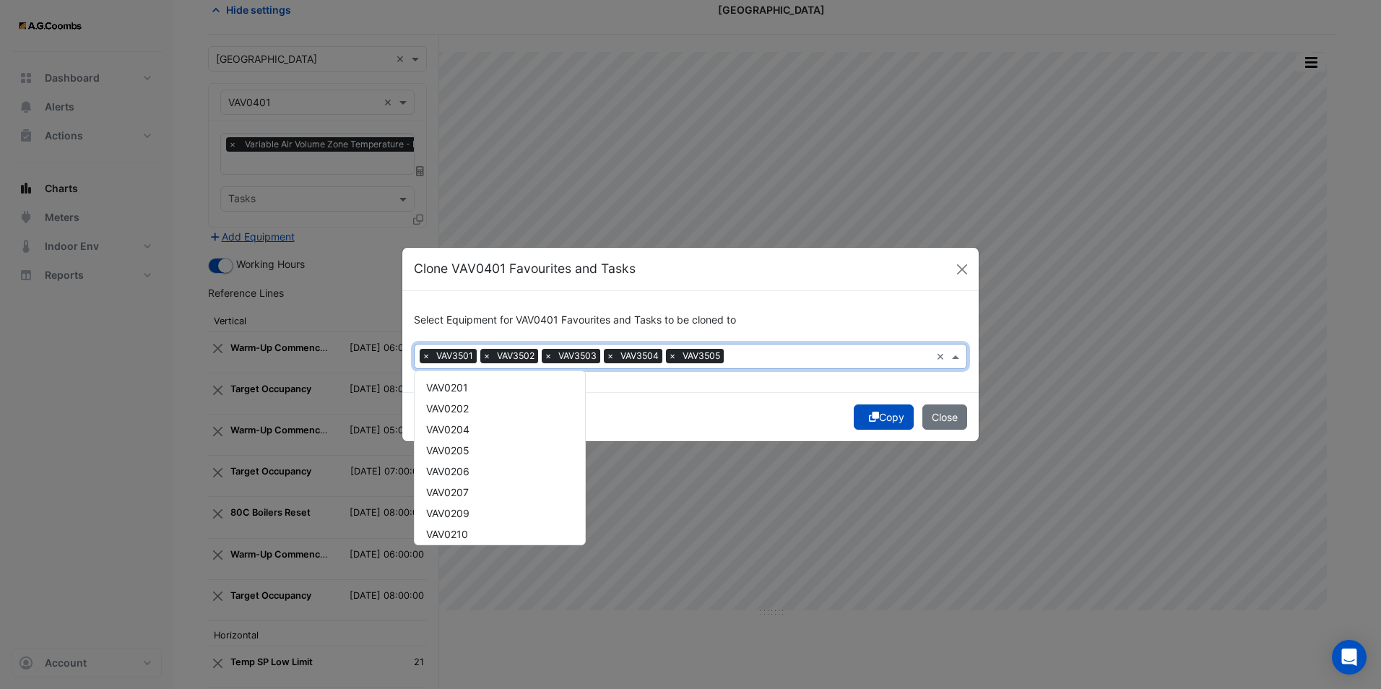
click at [957, 358] on span at bounding box center [957, 356] width 18 height 15
drag, startPoint x: 463, startPoint y: 404, endPoint x: 463, endPoint y: 413, distance: 9.4
click at [464, 411] on div "VAV3506" at bounding box center [499, 402] width 170 height 21
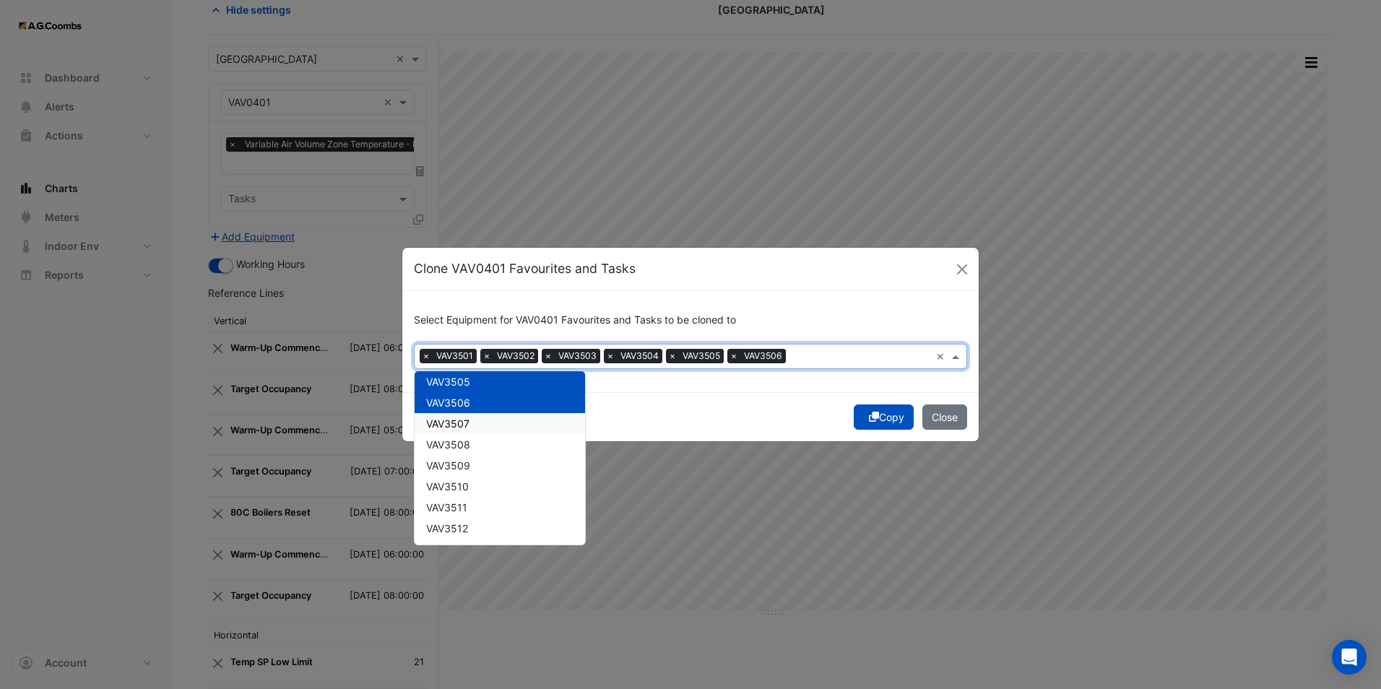
click at [461, 426] on span "VAV3507" at bounding box center [447, 423] width 43 height 12
click at [463, 442] on span "VAV3508" at bounding box center [448, 444] width 44 height 12
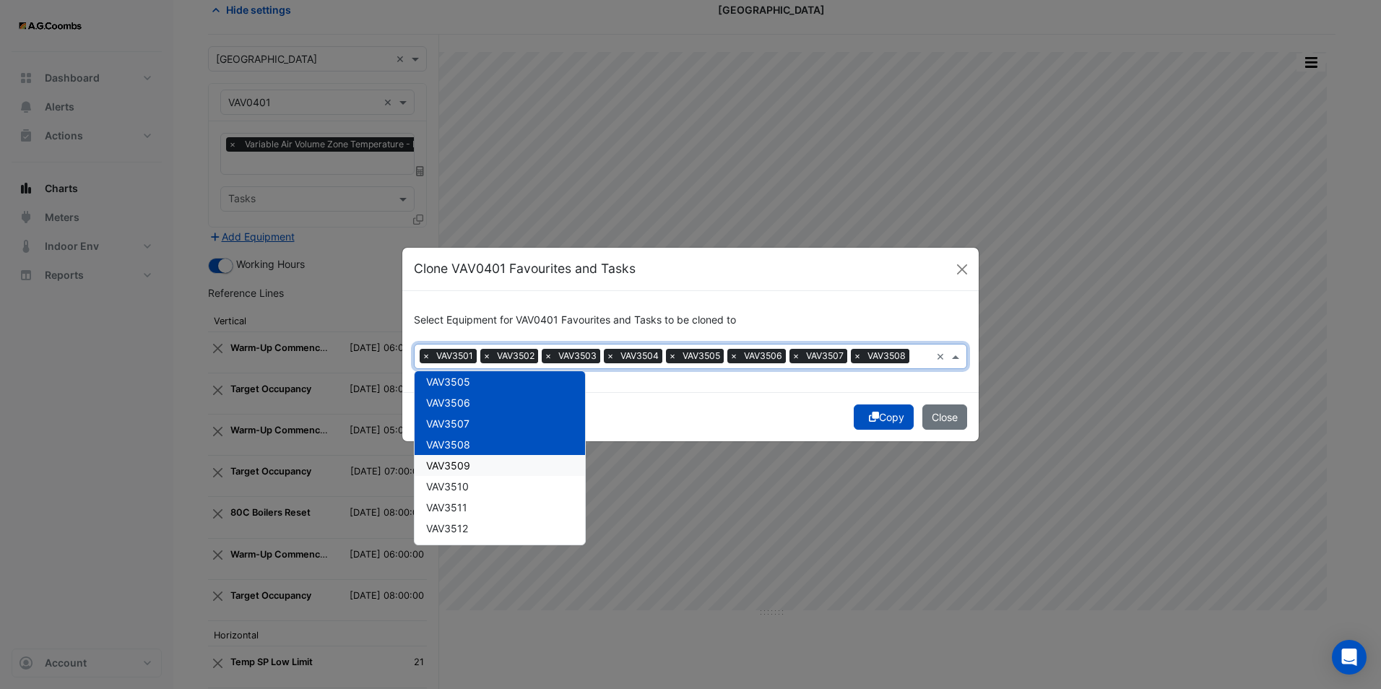
click at [464, 462] on span "VAV3509" at bounding box center [448, 465] width 44 height 12
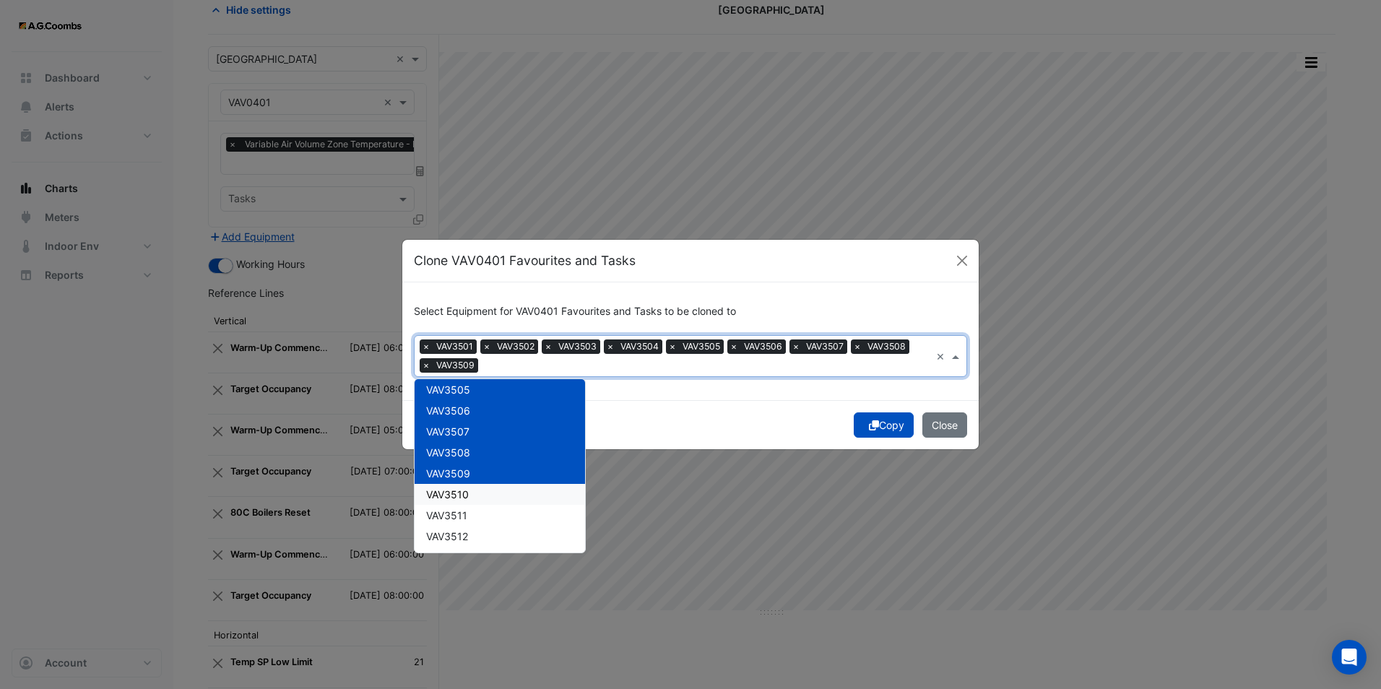
drag, startPoint x: 466, startPoint y: 483, endPoint x: 466, endPoint y: 507, distance: 23.8
click at [466, 485] on div "VAV3510" at bounding box center [499, 494] width 170 height 21
drag, startPoint x: 466, startPoint y: 508, endPoint x: 466, endPoint y: 516, distance: 8.7
click at [466, 510] on div "VAV3511" at bounding box center [499, 515] width 170 height 21
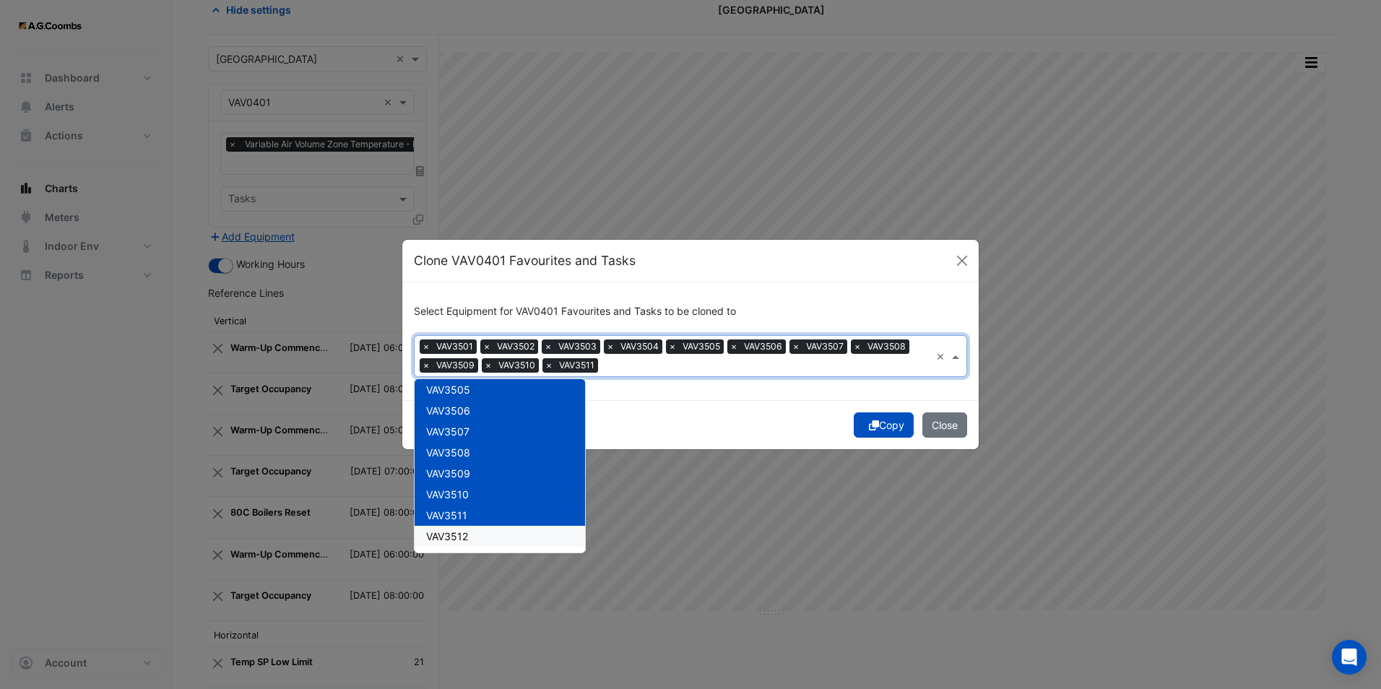
drag, startPoint x: 464, startPoint y: 533, endPoint x: 466, endPoint y: 486, distance: 47.0
click at [465, 534] on span "VAV3512" at bounding box center [447, 536] width 42 height 12
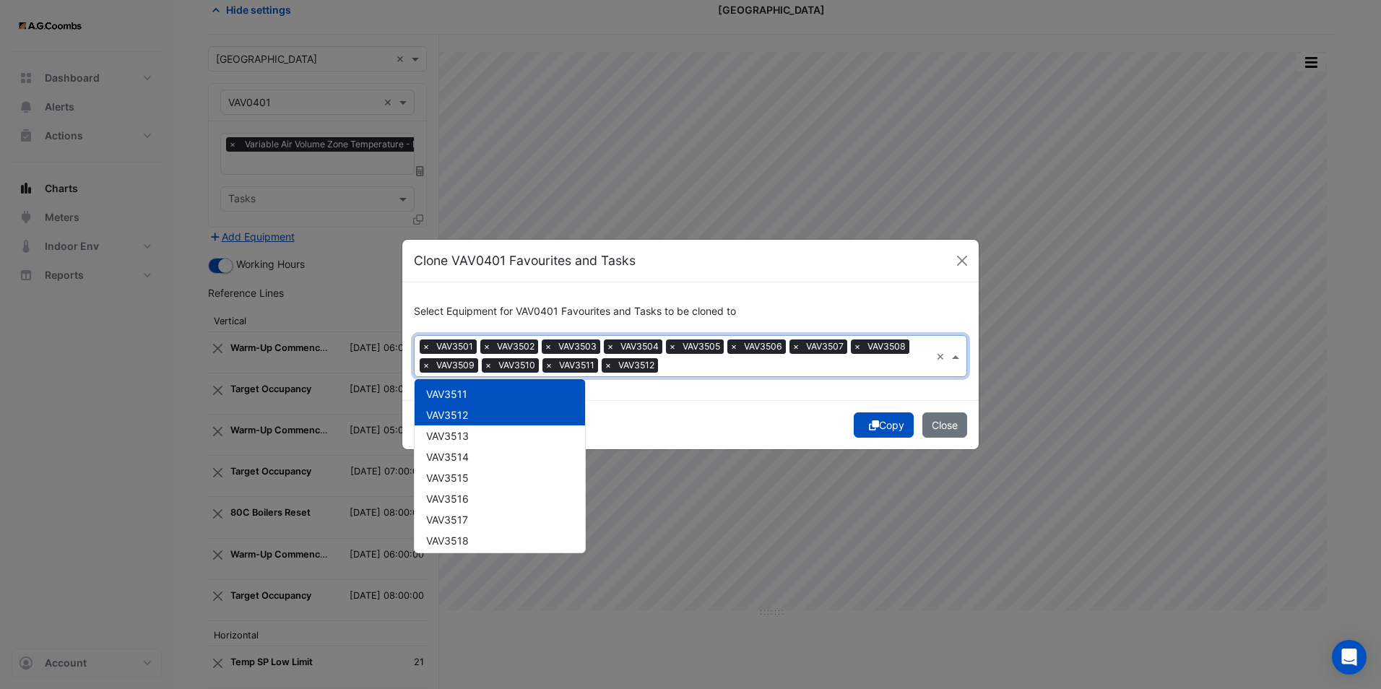
scroll to position [15354, 0]
click at [455, 412] on span "VAV3513" at bounding box center [447, 413] width 43 height 12
drag, startPoint x: 459, startPoint y: 434, endPoint x: 459, endPoint y: 454, distance: 20.2
click at [459, 435] on span "VAV3514" at bounding box center [447, 433] width 43 height 12
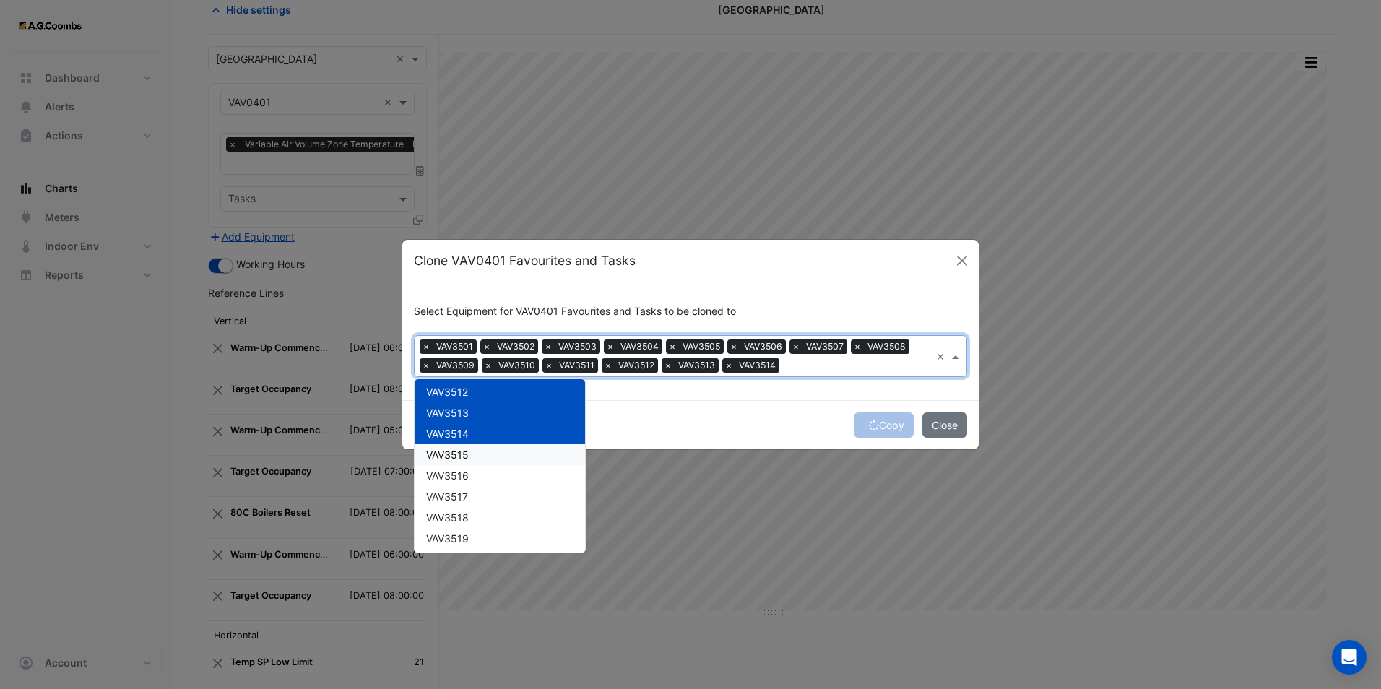
click at [460, 457] on span "VAV3515" at bounding box center [447, 454] width 43 height 12
click at [459, 475] on span "VAV3516" at bounding box center [447, 475] width 43 height 12
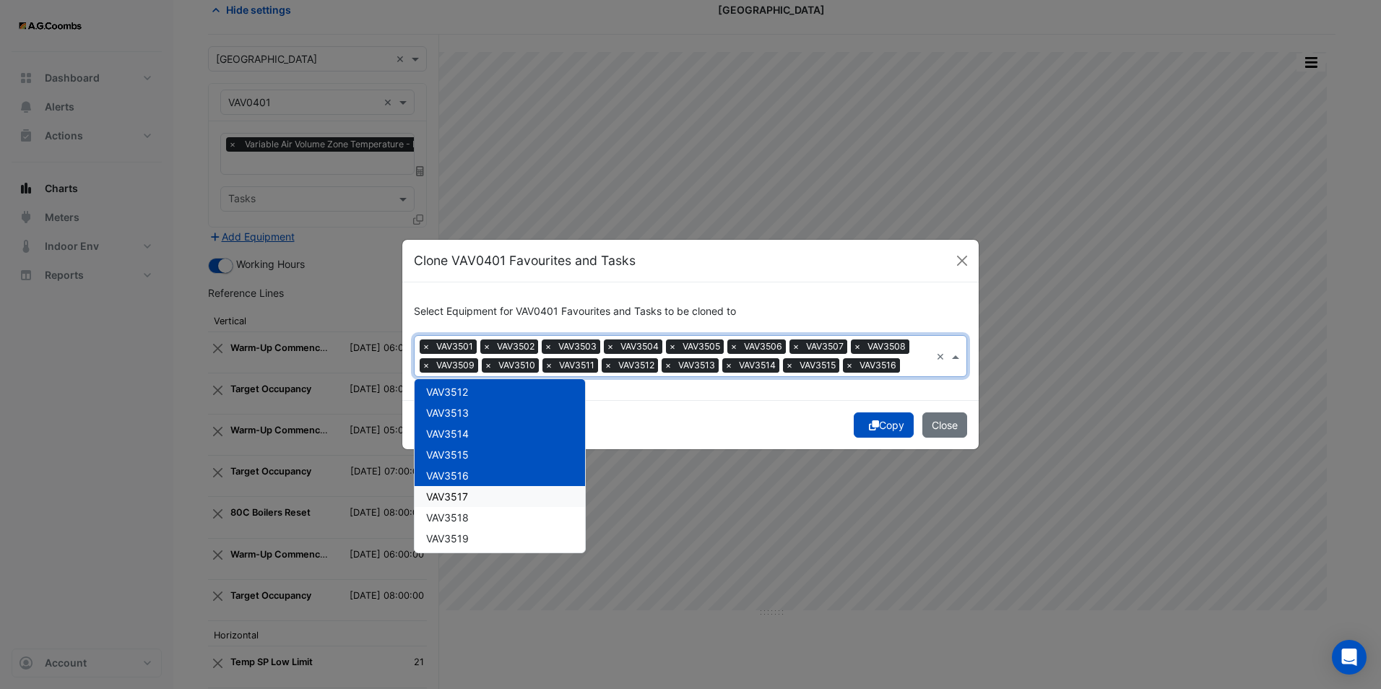
click at [459, 496] on span "VAV3517" at bounding box center [447, 496] width 42 height 12
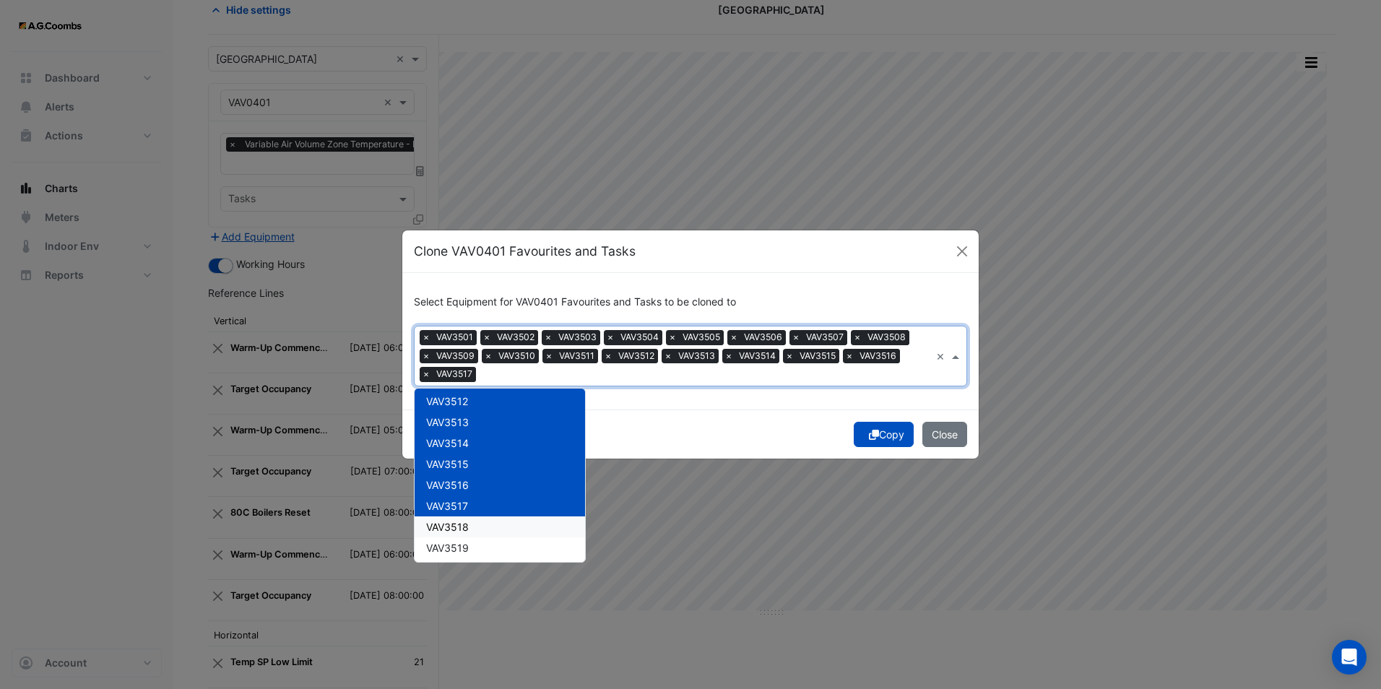
click at [456, 517] on div "VAV3518" at bounding box center [499, 526] width 170 height 21
click at [454, 540] on div "VAV3519" at bounding box center [499, 547] width 170 height 21
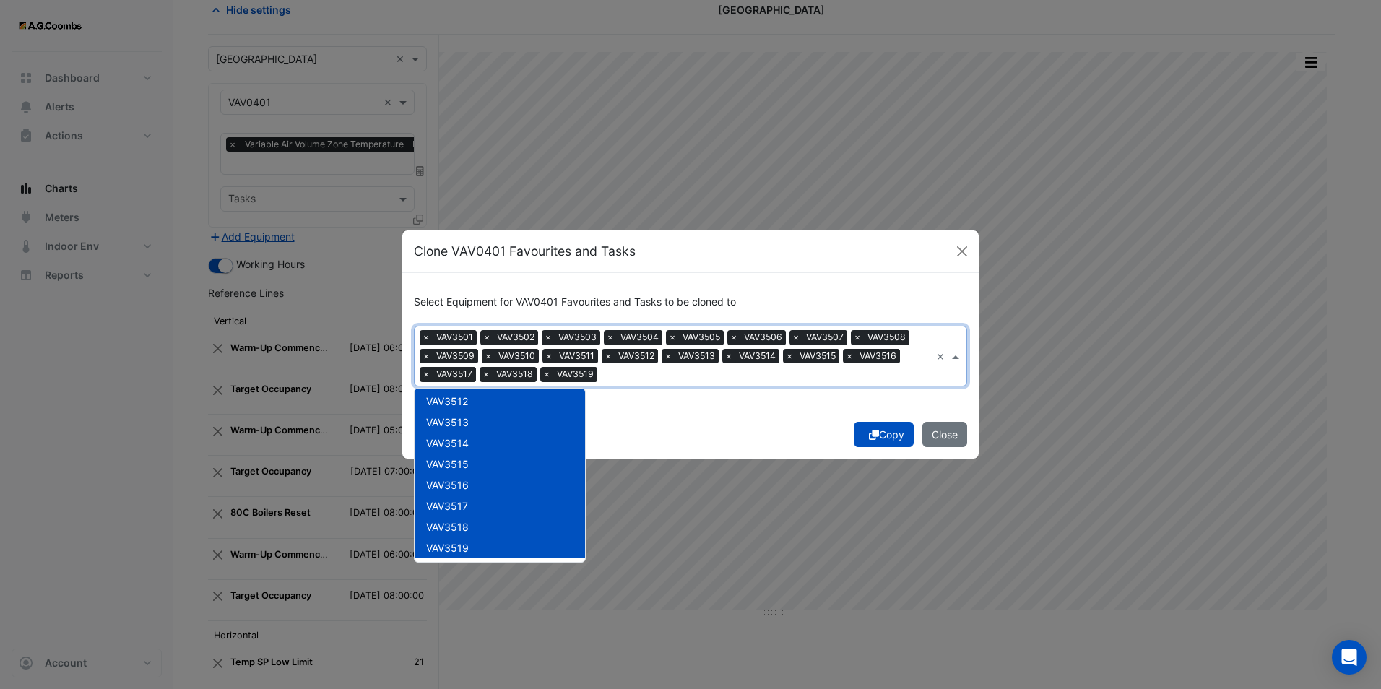
scroll to position [15426, 0]
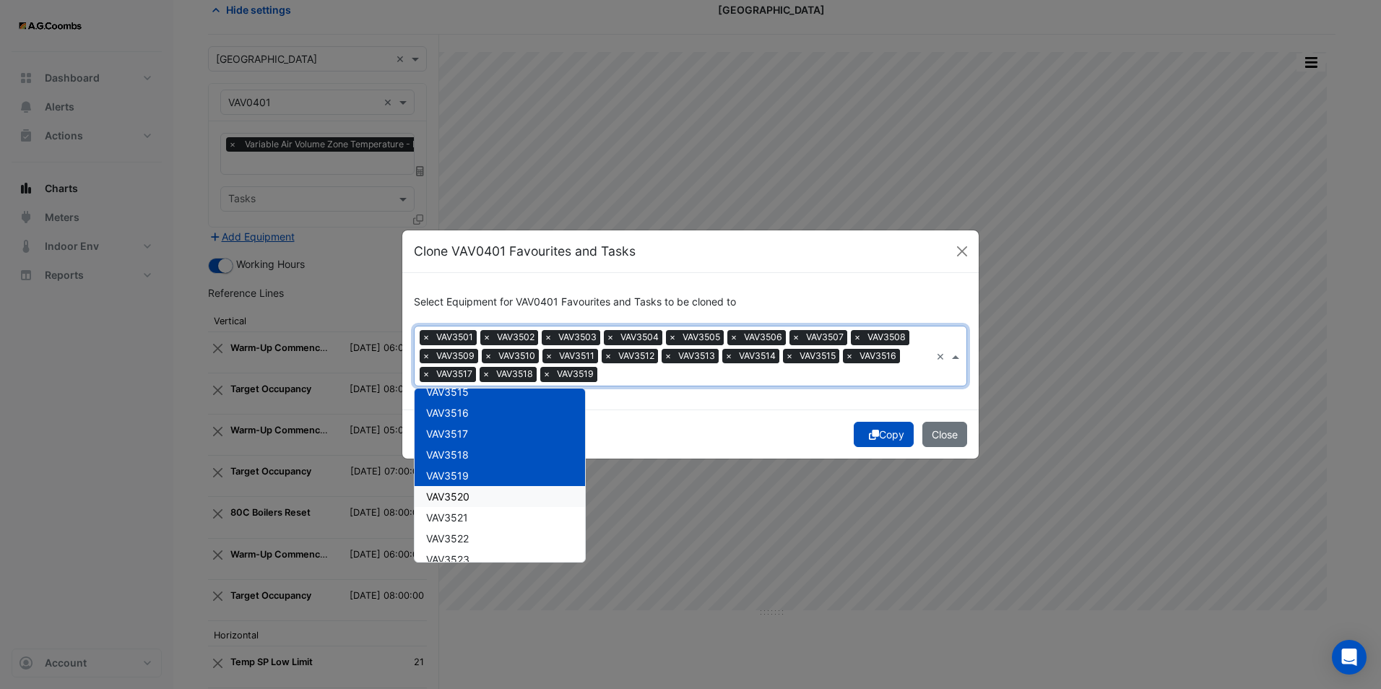
click at [454, 500] on span "VAV3520" at bounding box center [447, 496] width 43 height 12
click at [458, 524] on div "VAV3521" at bounding box center [499, 517] width 170 height 21
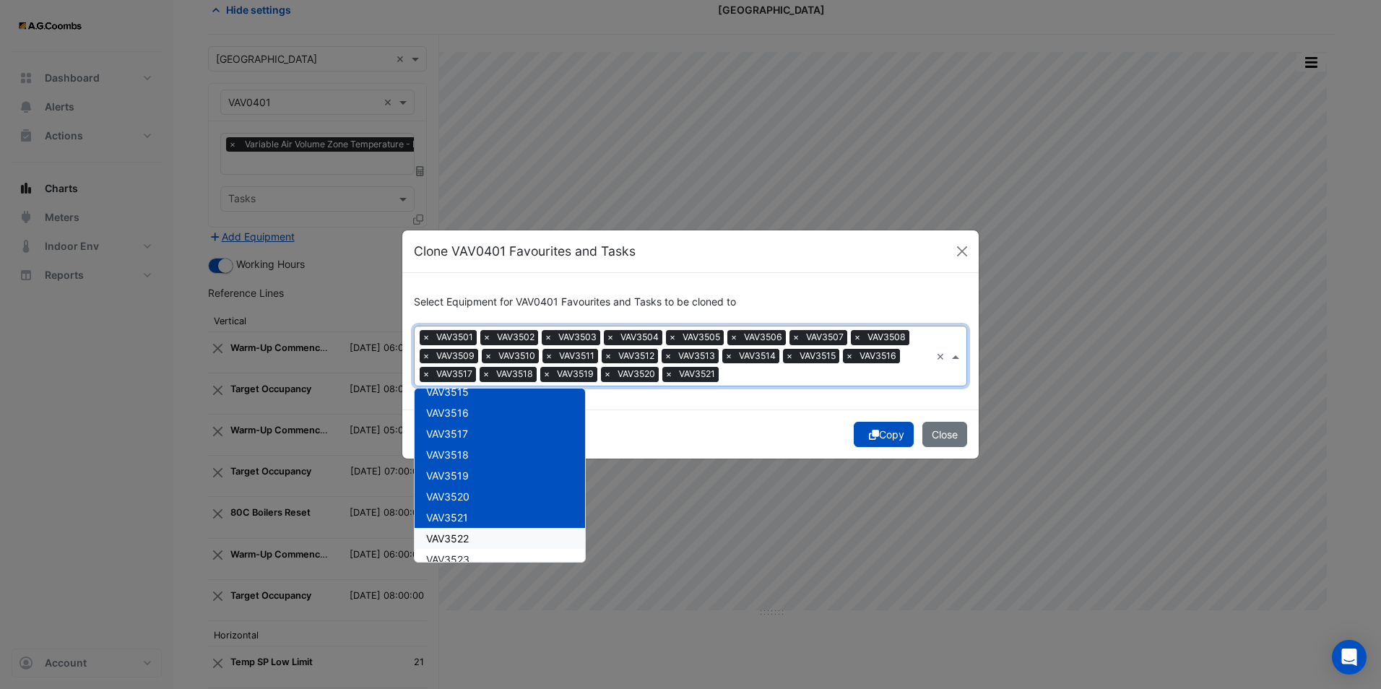
click at [458, 541] on span "VAV3522" at bounding box center [447, 538] width 43 height 12
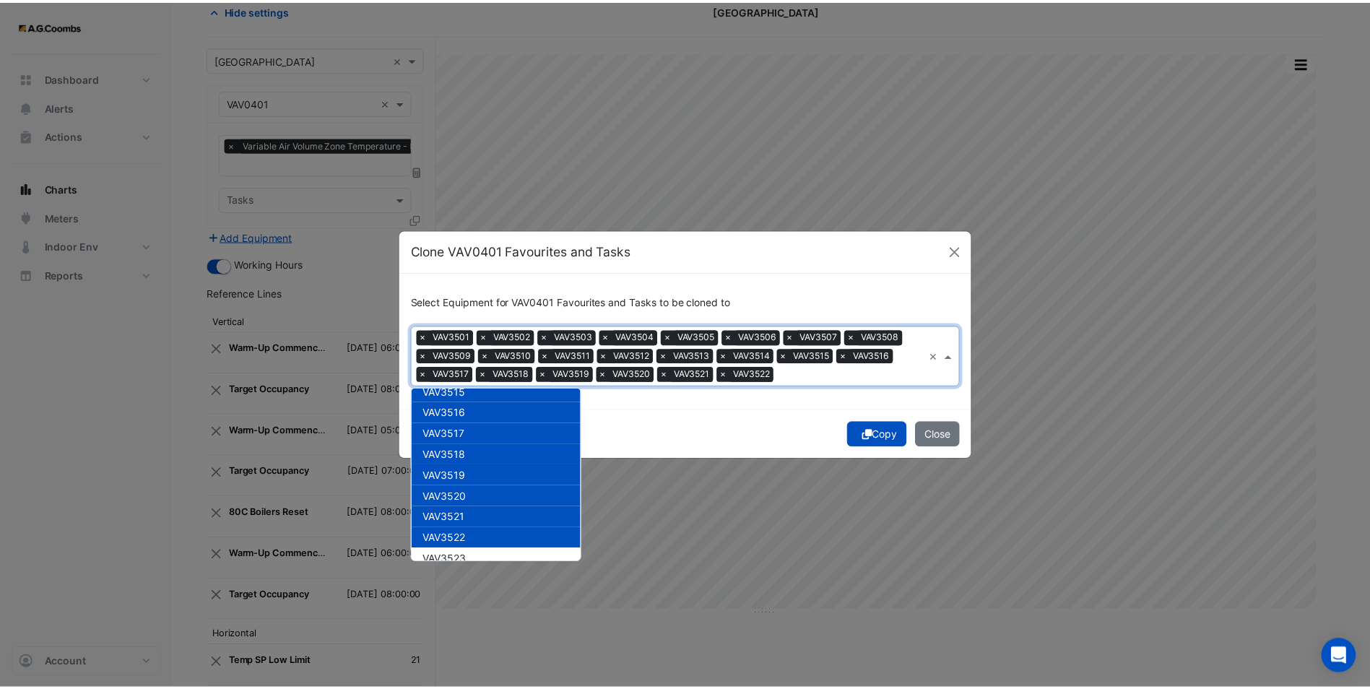
scroll to position [15570, 0]
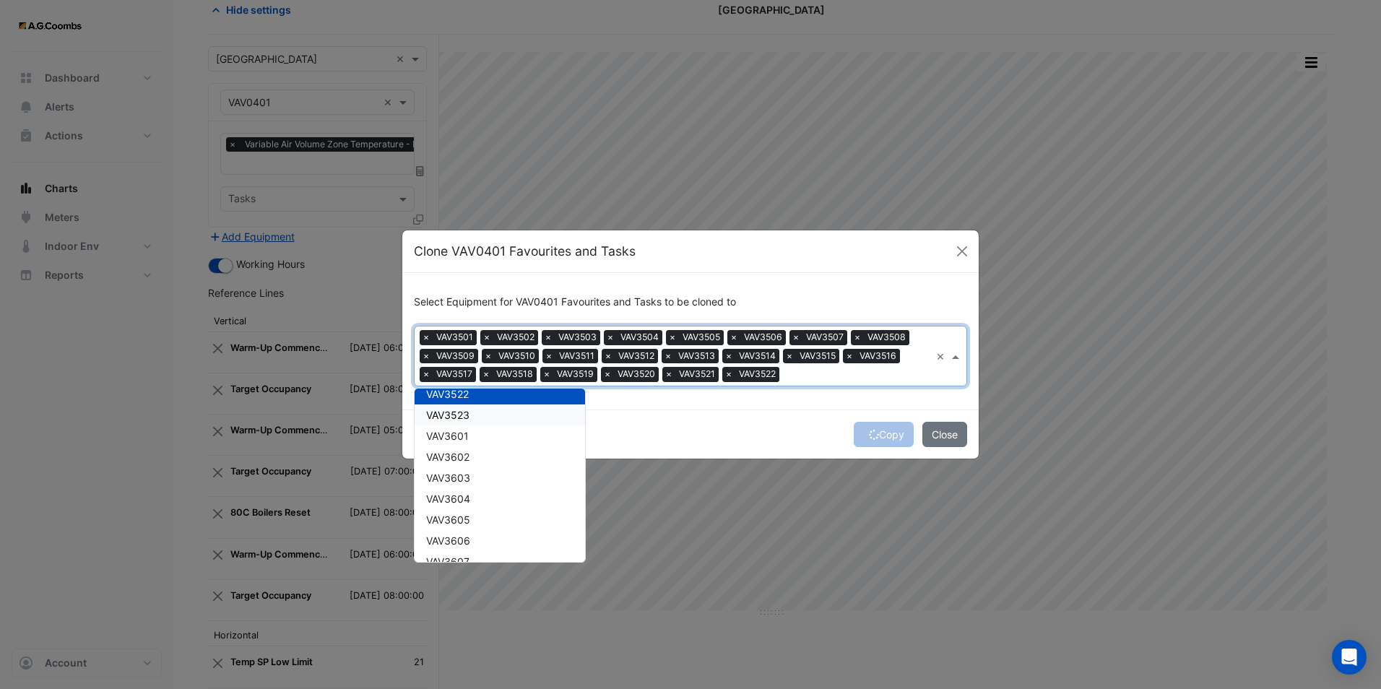
click at [467, 413] on span "VAV3523" at bounding box center [447, 415] width 43 height 12
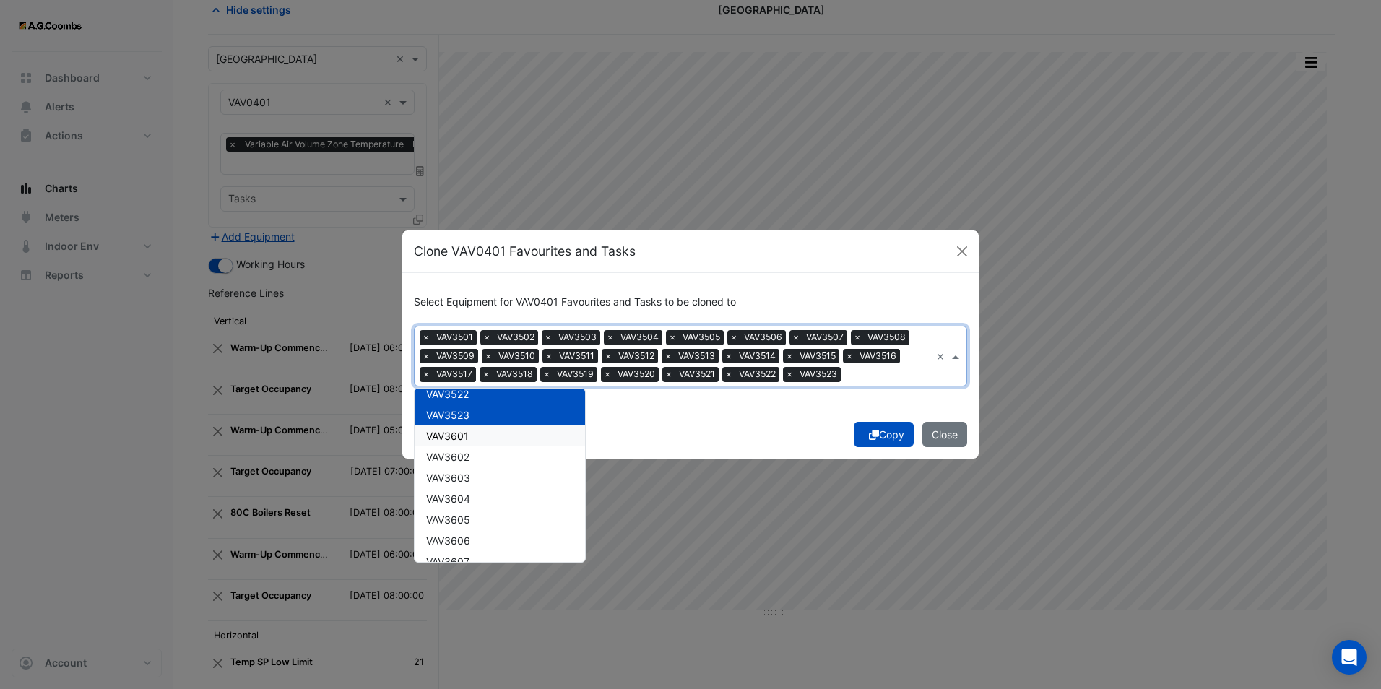
click at [876, 437] on div "Copy Close" at bounding box center [690, 433] width 576 height 49
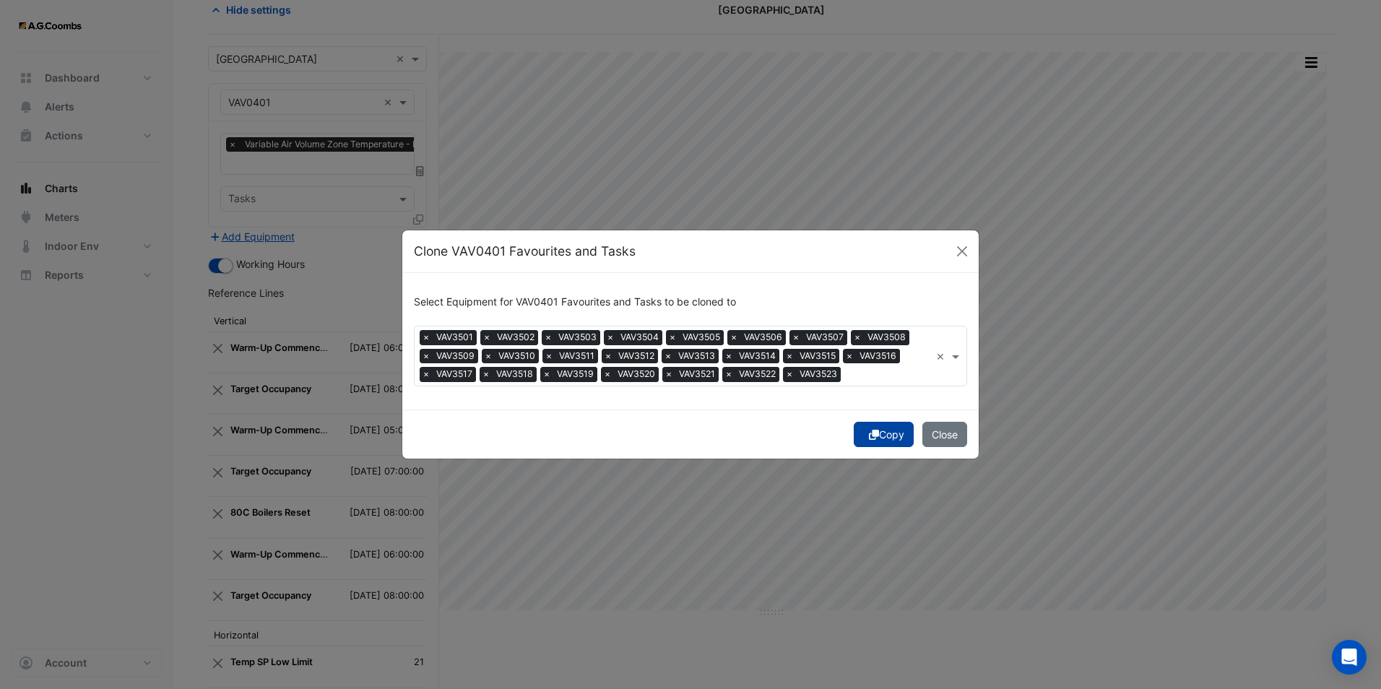
click at [864, 435] on button "Copy" at bounding box center [884, 434] width 60 height 25
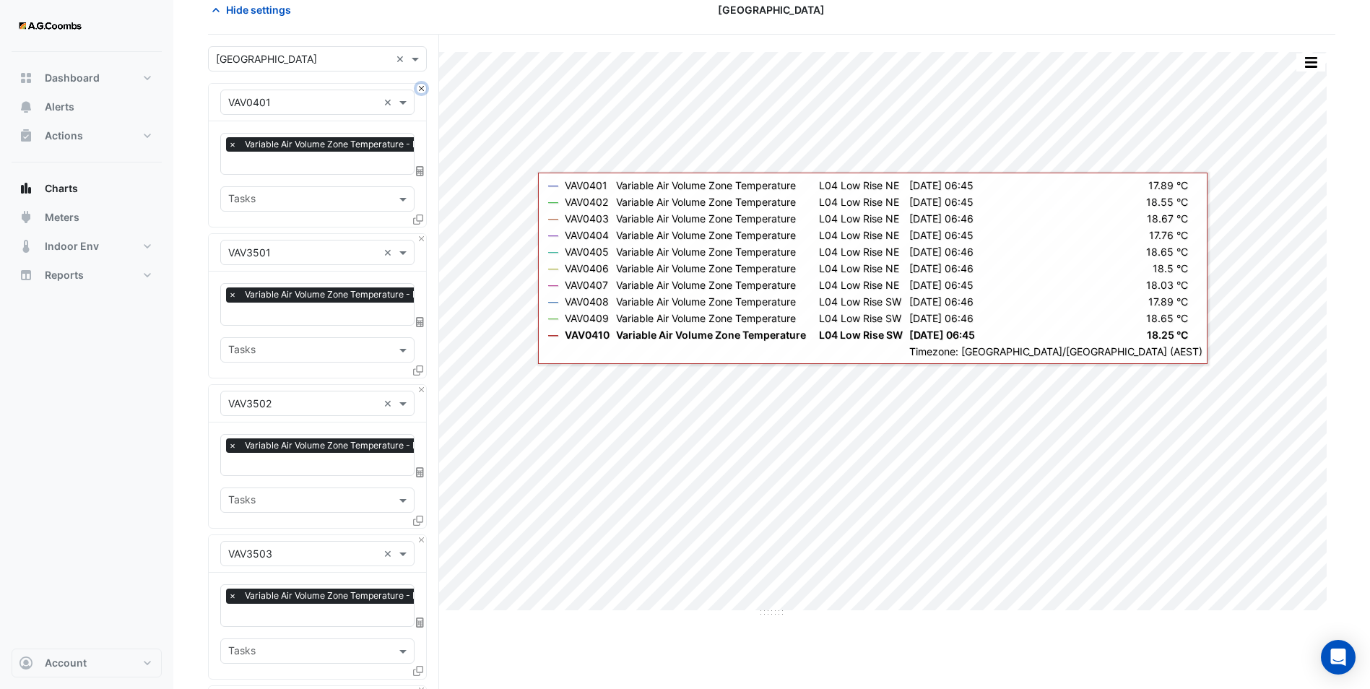
click at [420, 88] on button "Close" at bounding box center [421, 88] width 9 height 9
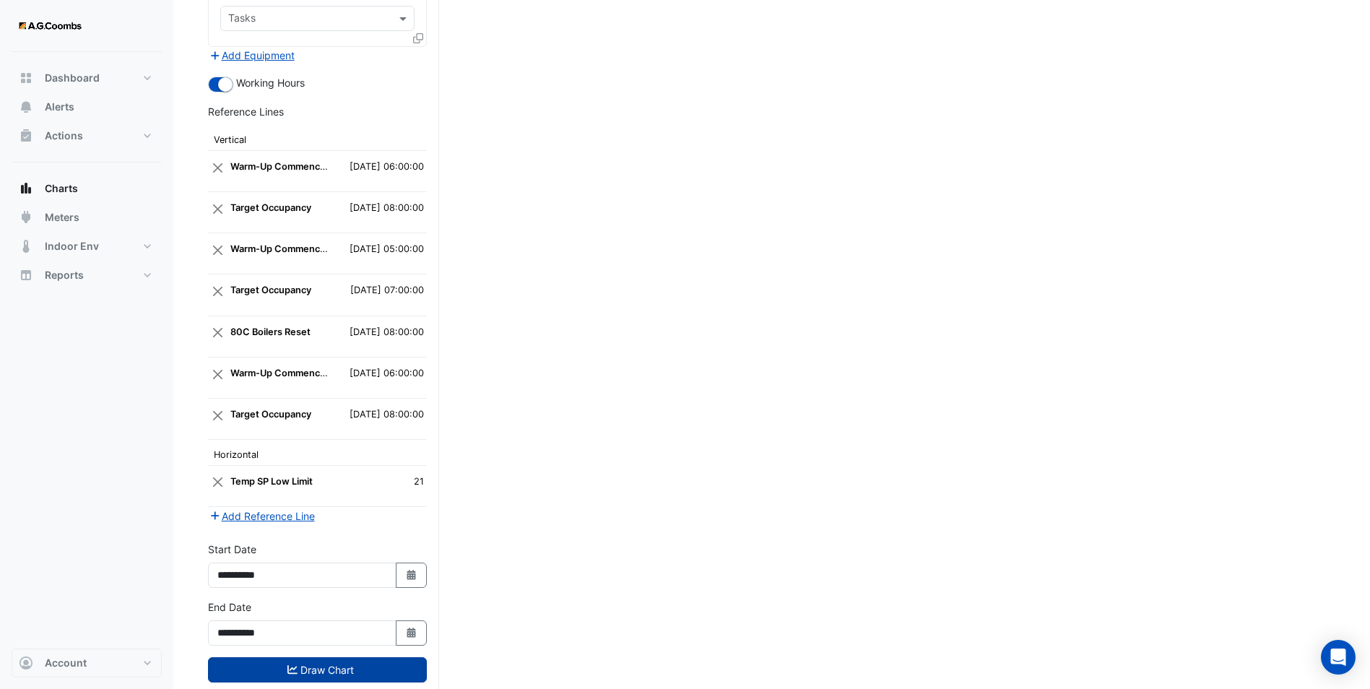
click at [338, 657] on button "Draw Chart" at bounding box center [317, 669] width 219 height 25
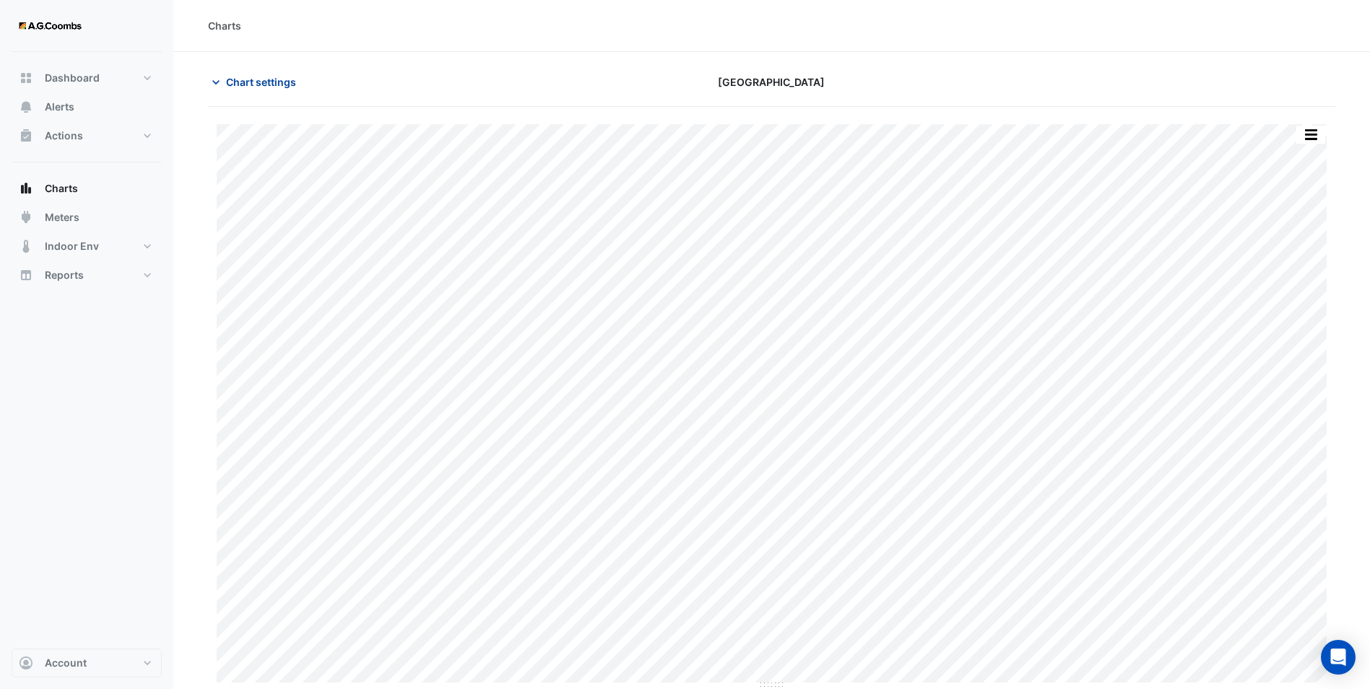
drag, startPoint x: 251, startPoint y: 84, endPoint x: 265, endPoint y: 115, distance: 33.6
click at [251, 84] on span "Chart settings" at bounding box center [261, 81] width 70 height 15
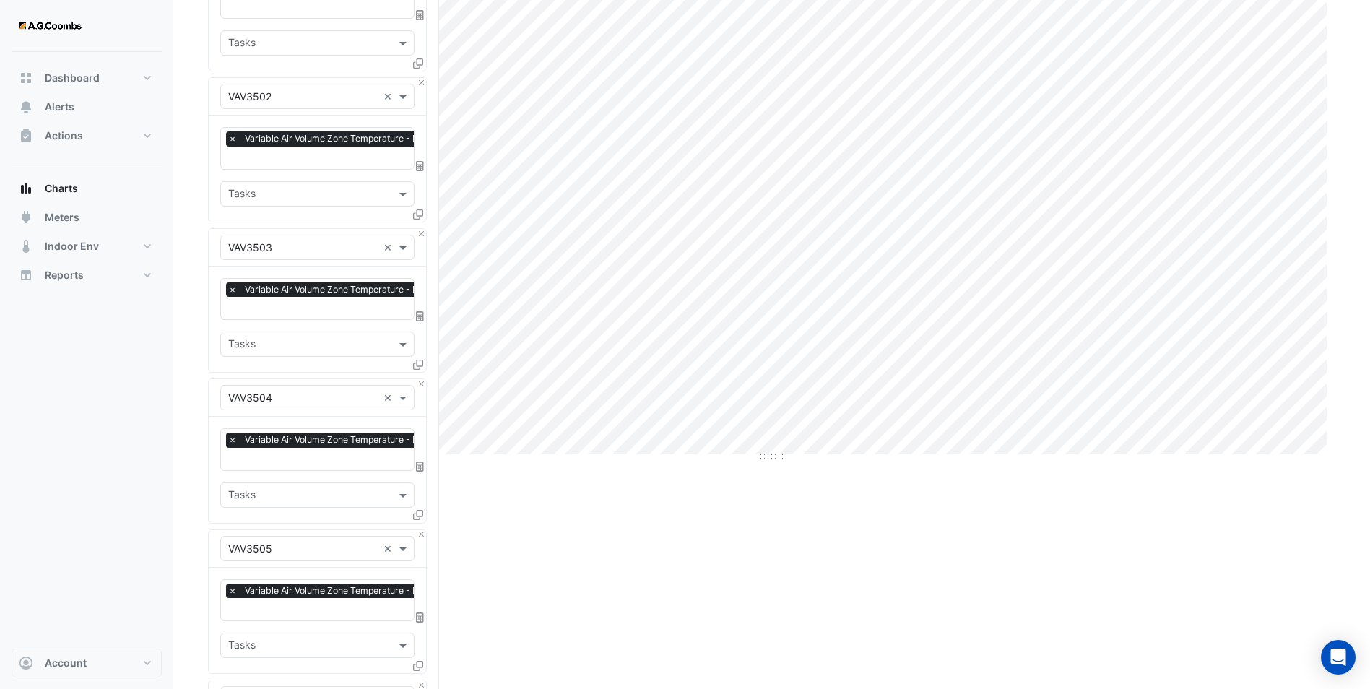
scroll to position [505, 0]
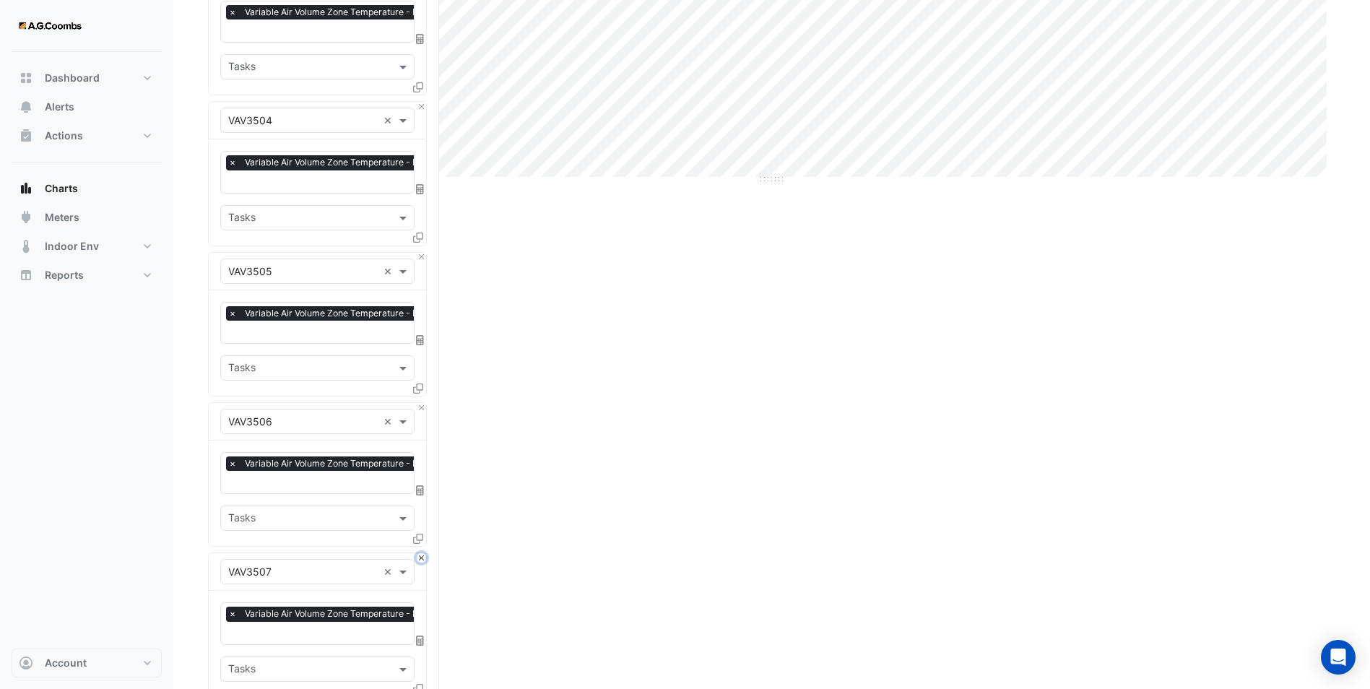
click at [424, 553] on button "Close" at bounding box center [421, 557] width 9 height 9
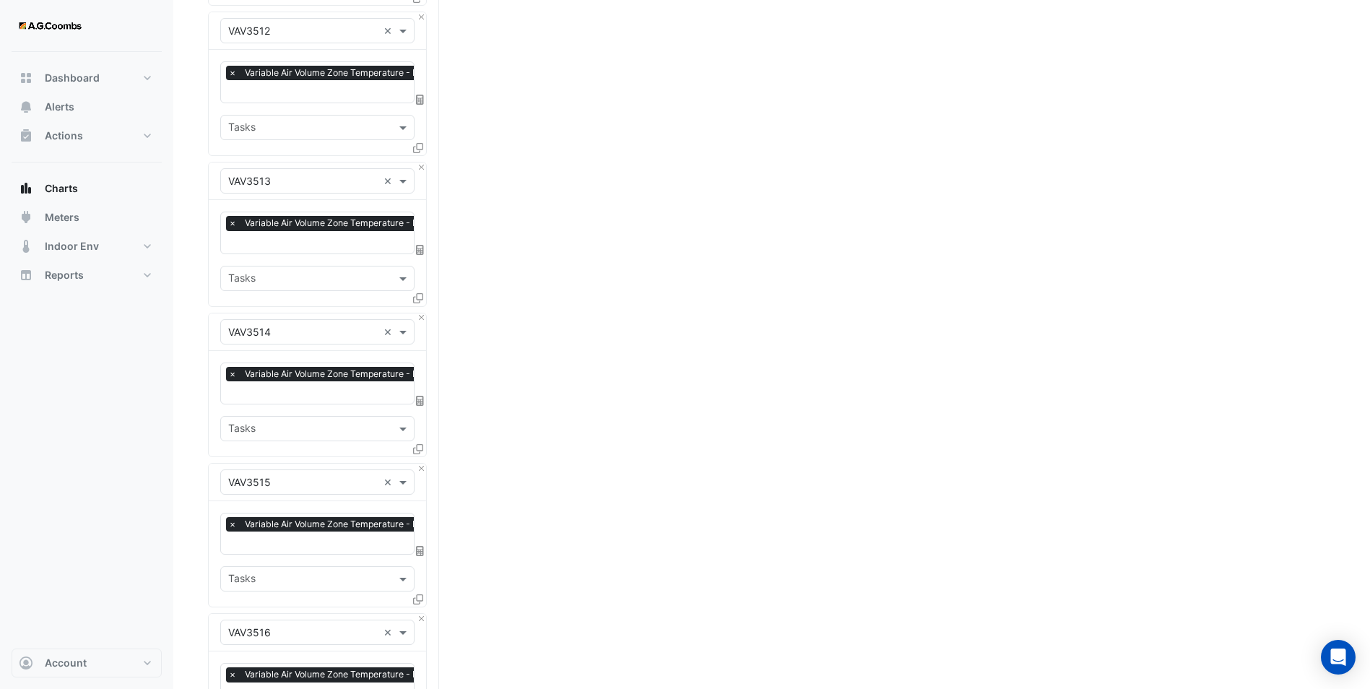
scroll to position [1950, 0]
click at [422, 614] on button "Close" at bounding box center [421, 618] width 9 height 9
click at [424, 162] on button "Close" at bounding box center [421, 166] width 9 height 9
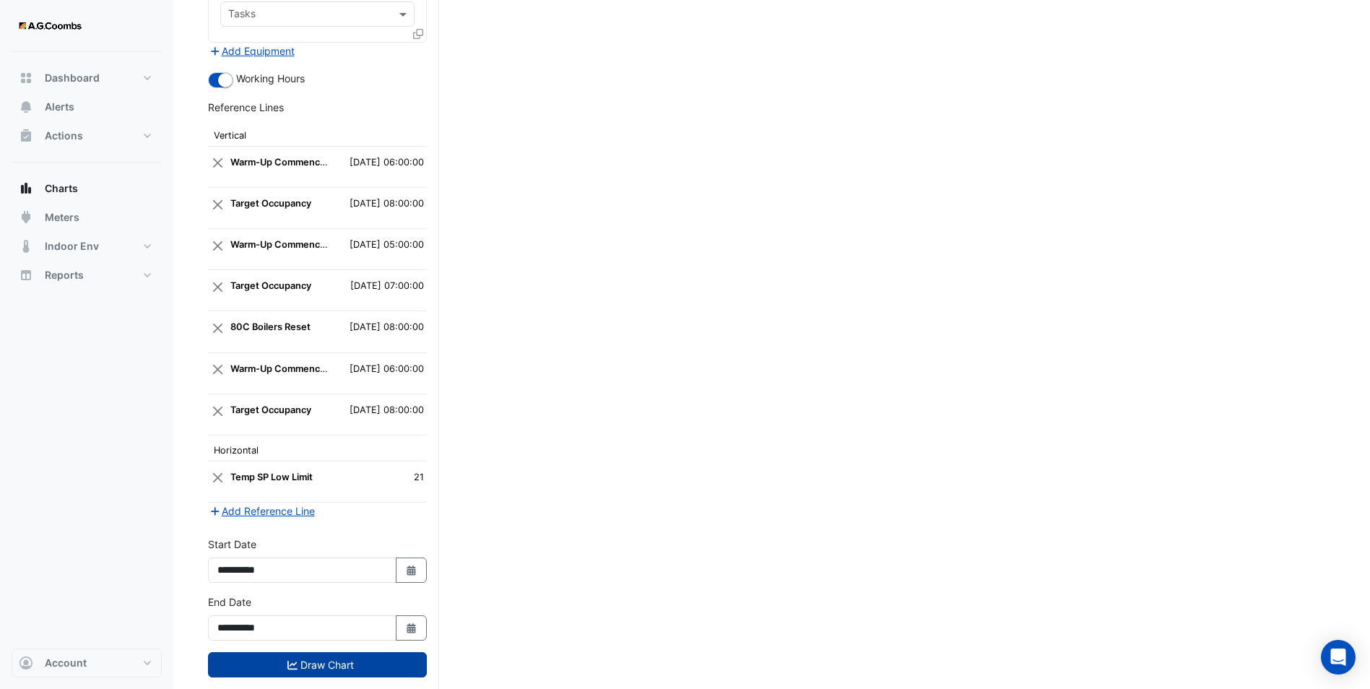
click at [344, 652] on button "Draw Chart" at bounding box center [317, 664] width 219 height 25
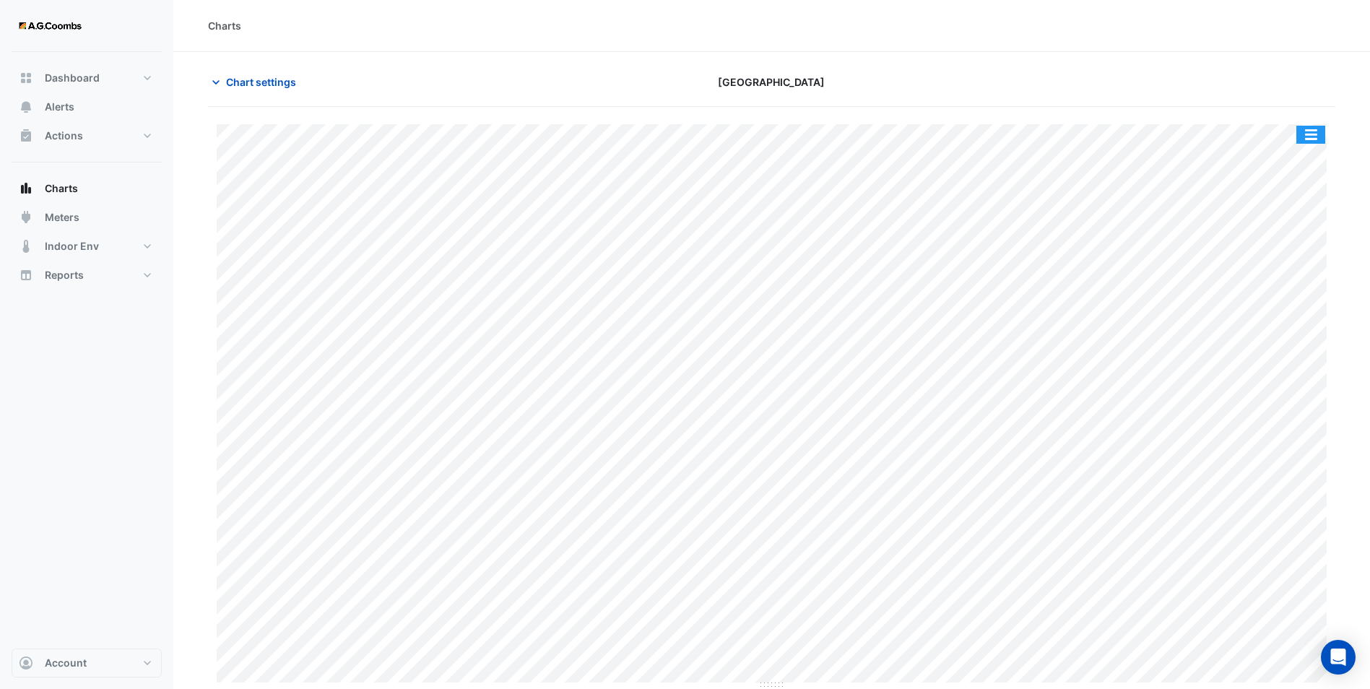
click at [1312, 129] on button "button" at bounding box center [1310, 135] width 29 height 18
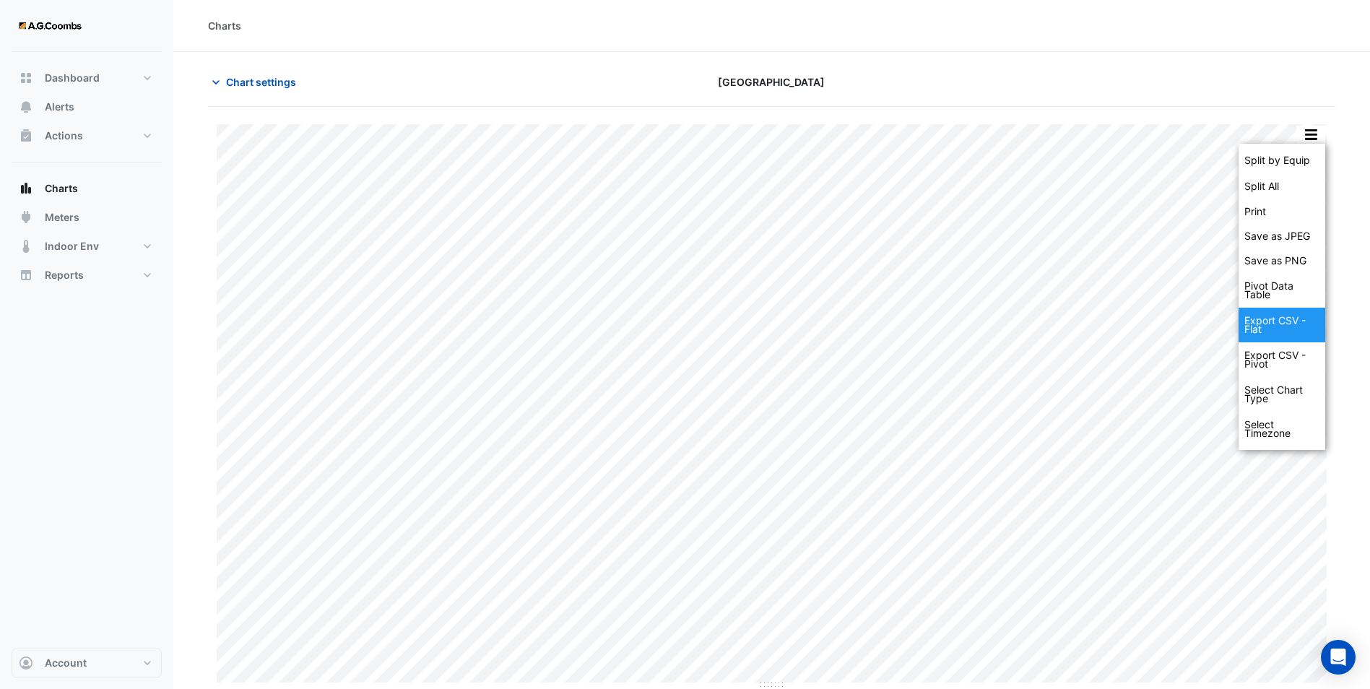
click at [1291, 315] on div "Export CSV - Flat" at bounding box center [1281, 325] width 87 height 35
